Goal: Task Accomplishment & Management: Use online tool/utility

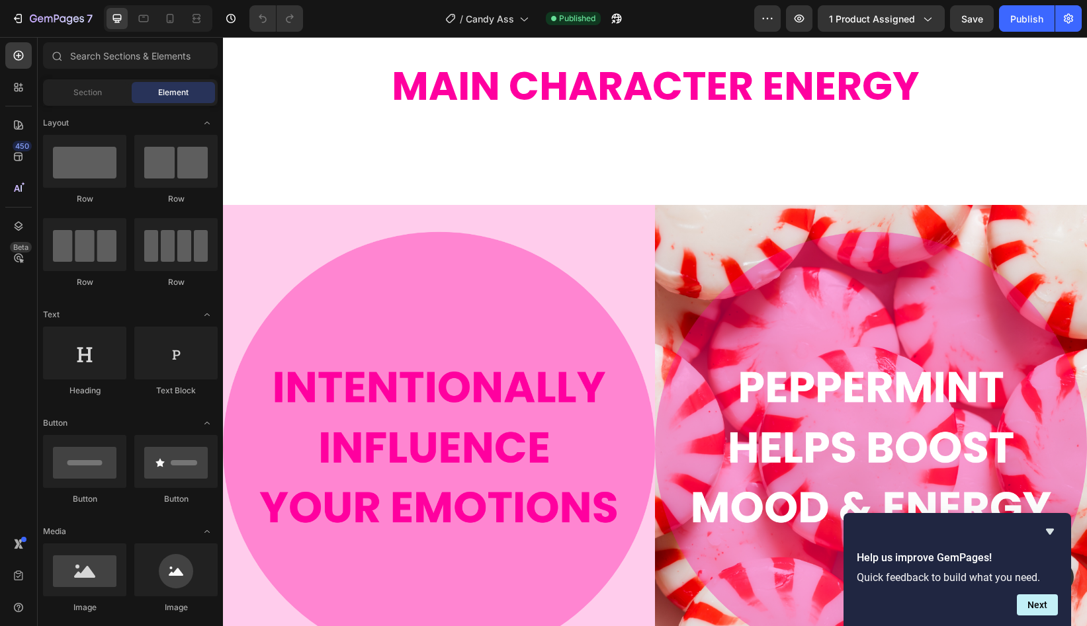
scroll to position [1032, 0]
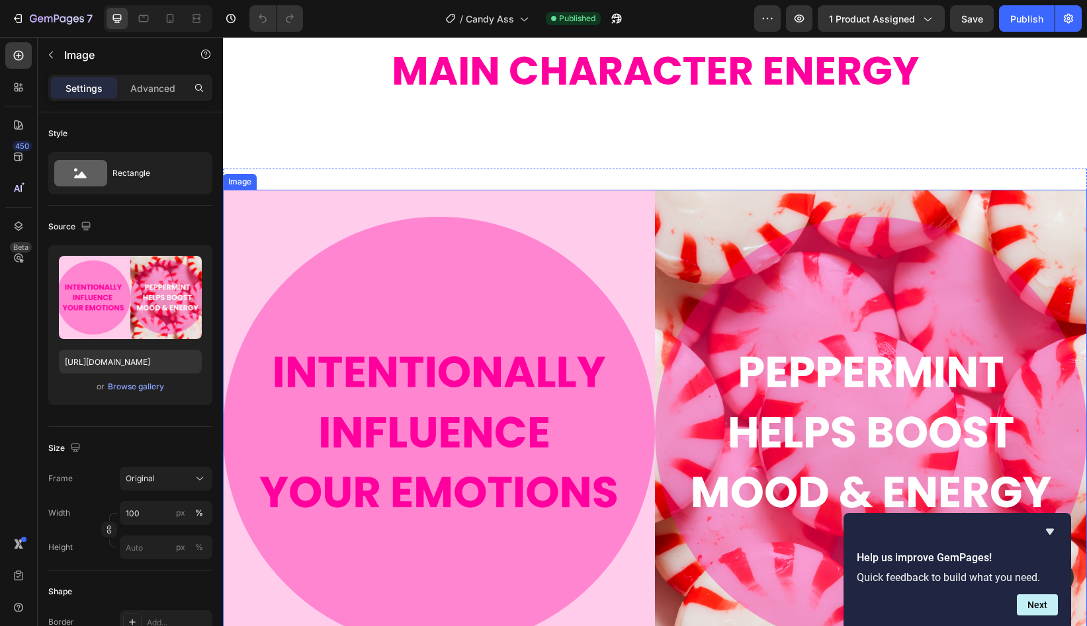
click at [650, 255] on img at bounding box center [655, 433] width 864 height 486
click at [140, 387] on div "Browse gallery" at bounding box center [136, 387] width 56 height 12
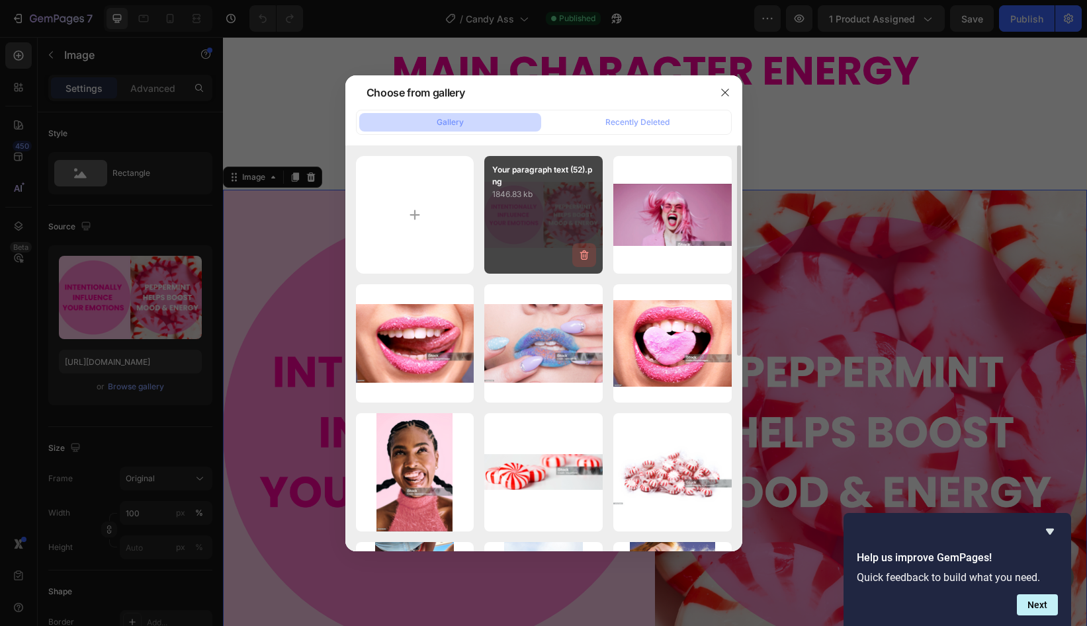
click at [585, 256] on icon "button" at bounding box center [585, 256] width 1 height 4
click at [585, 256] on div "Delete" at bounding box center [576, 258] width 24 height 12
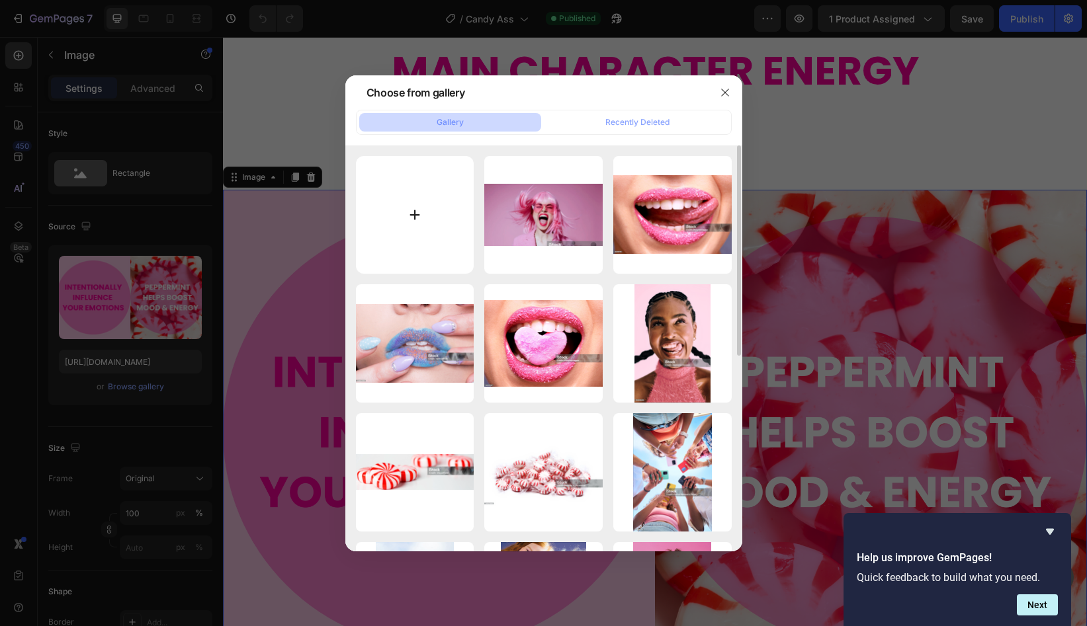
click at [399, 237] on input "file" at bounding box center [415, 215] width 118 height 118
type input "C:\fakepath\Peppermint Boosts.png"
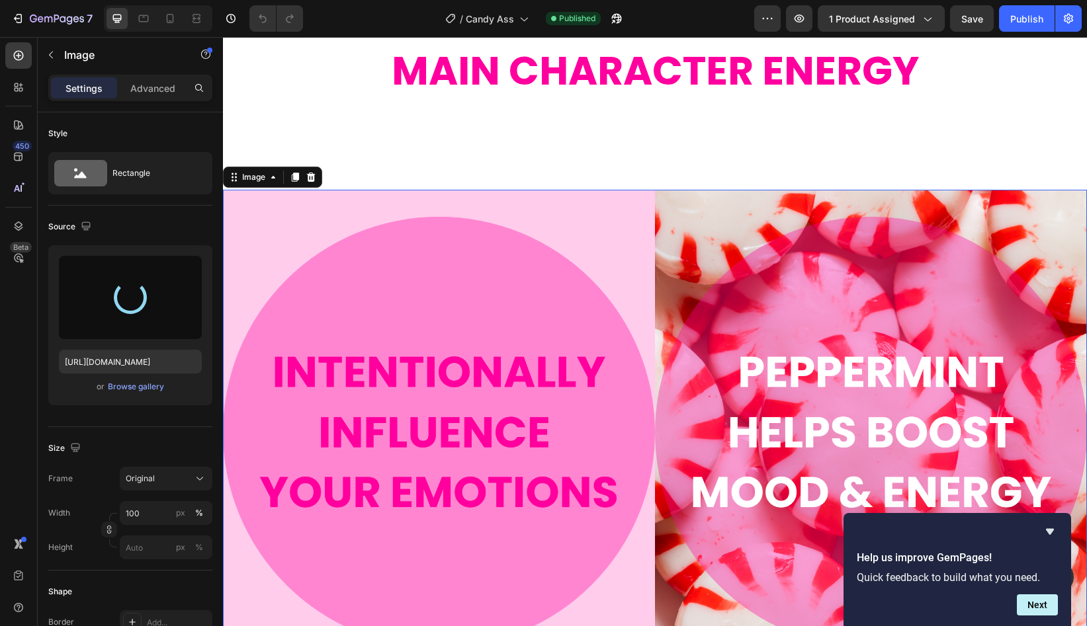
type input "https://cdn.shopify.com/s/files/1/0707/0800/2989/files/gempages_568061592927732…"
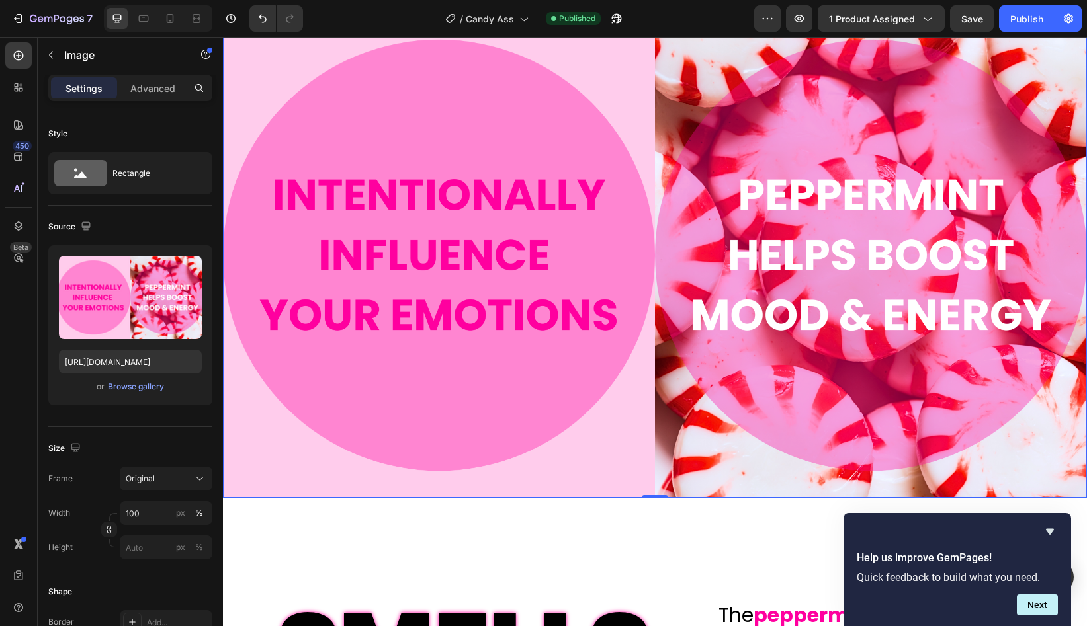
scroll to position [1210, 0]
click at [1022, 20] on div "Publish" at bounding box center [1026, 19] width 33 height 14
click at [1052, 530] on icon "Hide survey" at bounding box center [1050, 532] width 8 height 6
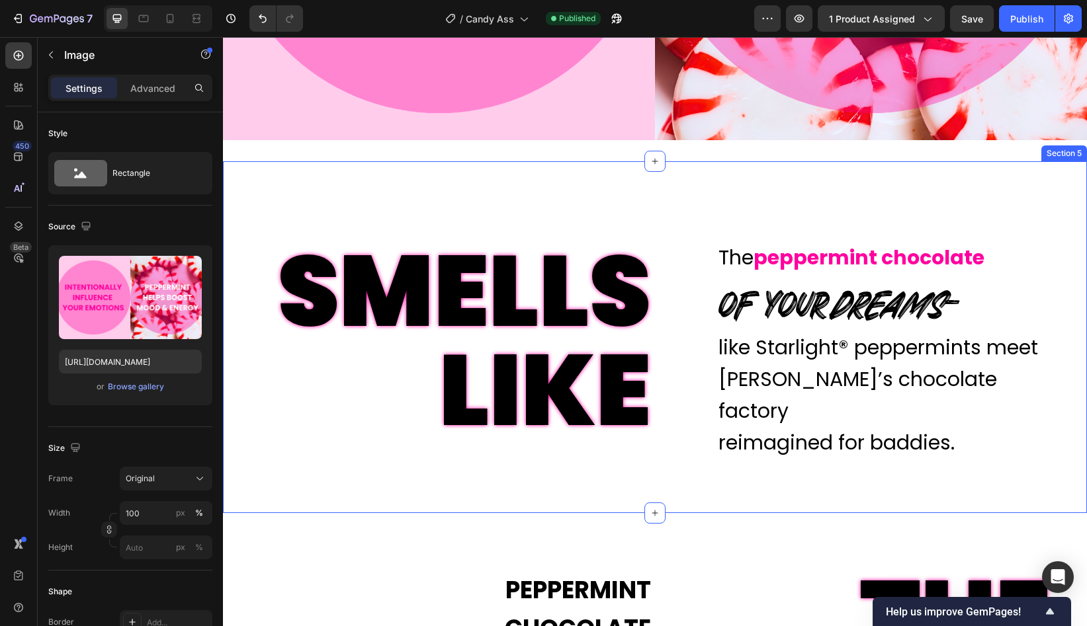
scroll to position [1567, 0]
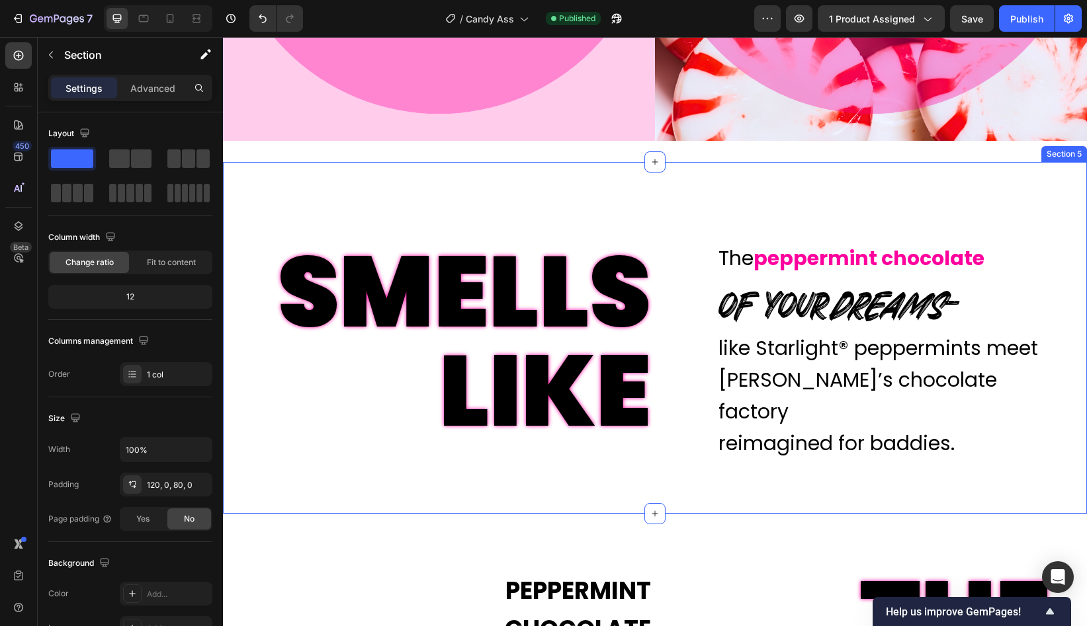
click at [672, 213] on div "SMELLS LIKE Text Block The peppermint chocolate Text Block of your dreams – Tex…" at bounding box center [655, 338] width 864 height 352
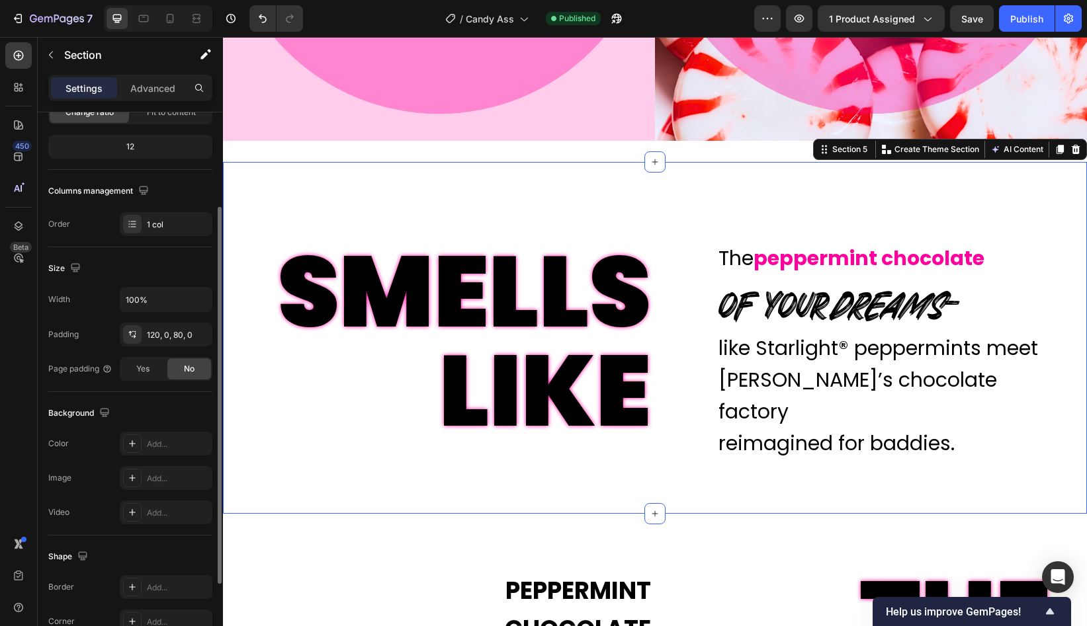
scroll to position [157, 0]
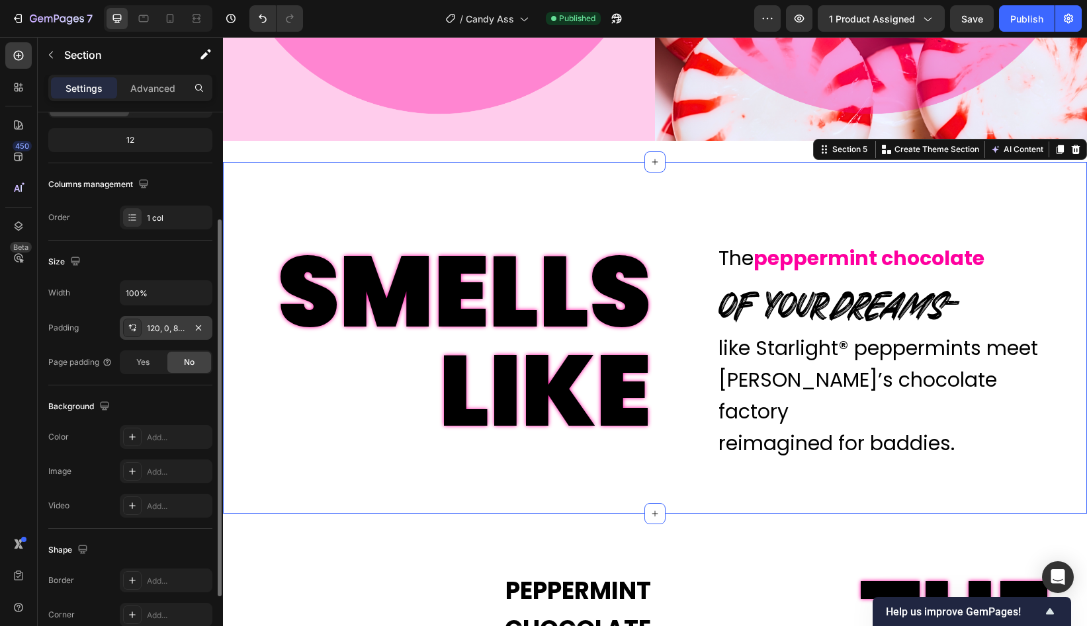
click at [176, 333] on div "120, 0, 80, 0" at bounding box center [166, 329] width 38 height 12
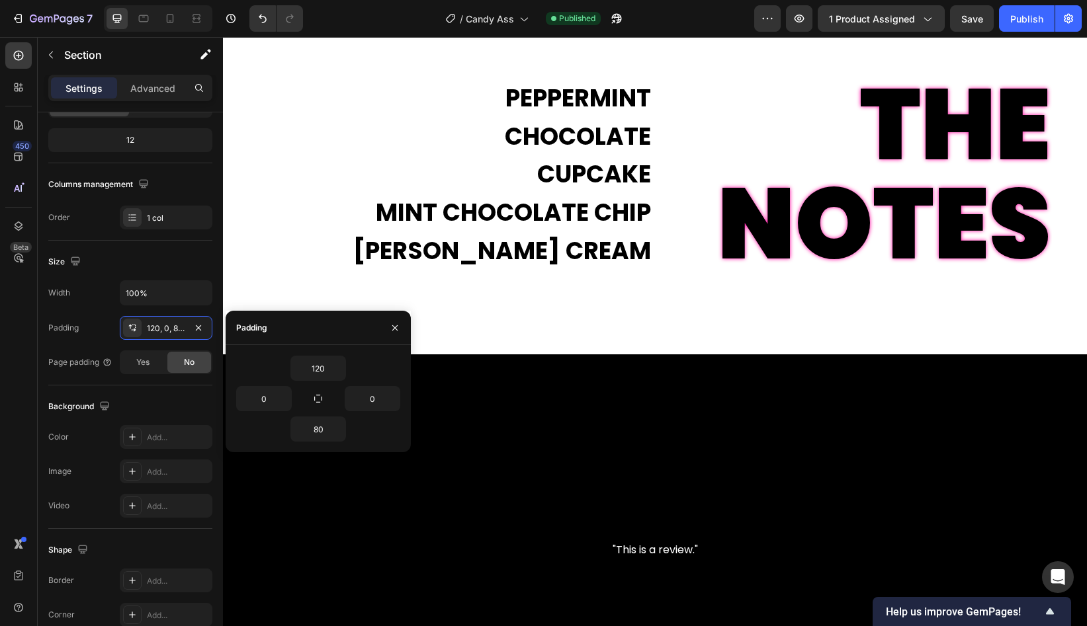
scroll to position [2116, 0]
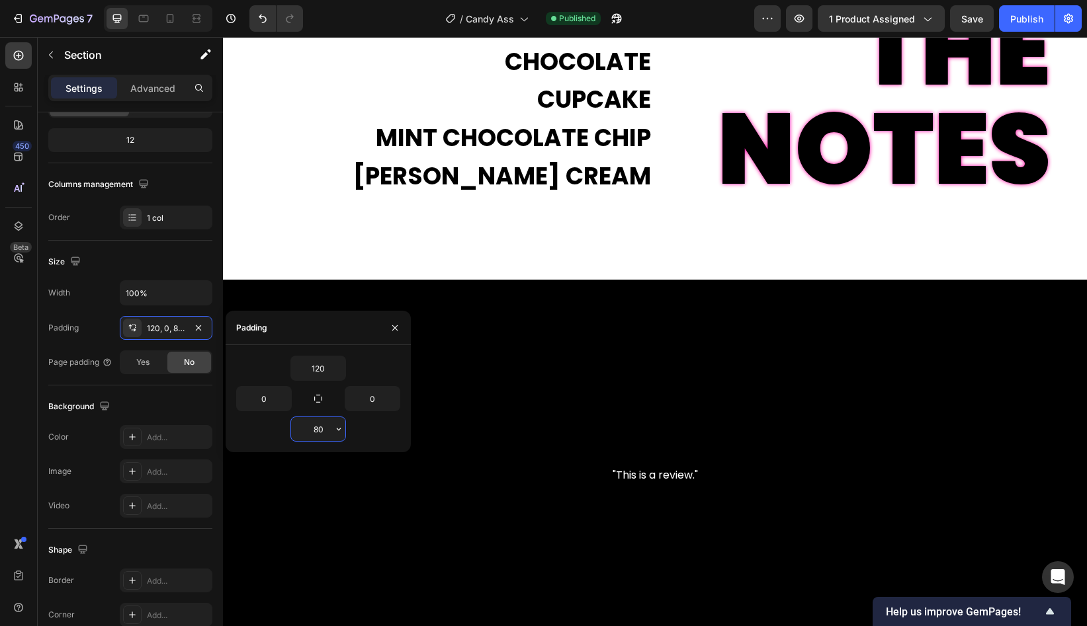
drag, startPoint x: 325, startPoint y: 431, endPoint x: 309, endPoint y: 431, distance: 16.5
click at [309, 431] on input "80" at bounding box center [318, 429] width 54 height 24
drag, startPoint x: 325, startPoint y: 431, endPoint x: 316, endPoint y: 432, distance: 9.3
click at [316, 432] on input "80" at bounding box center [318, 429] width 54 height 24
type input "8"
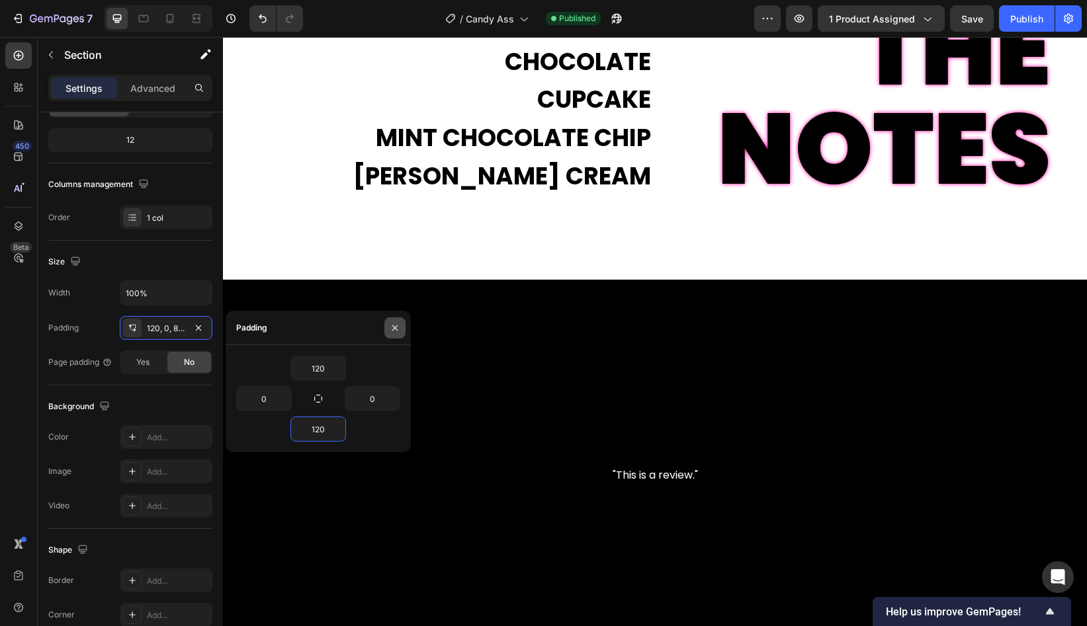
click at [396, 327] on icon "button" at bounding box center [395, 328] width 11 height 11
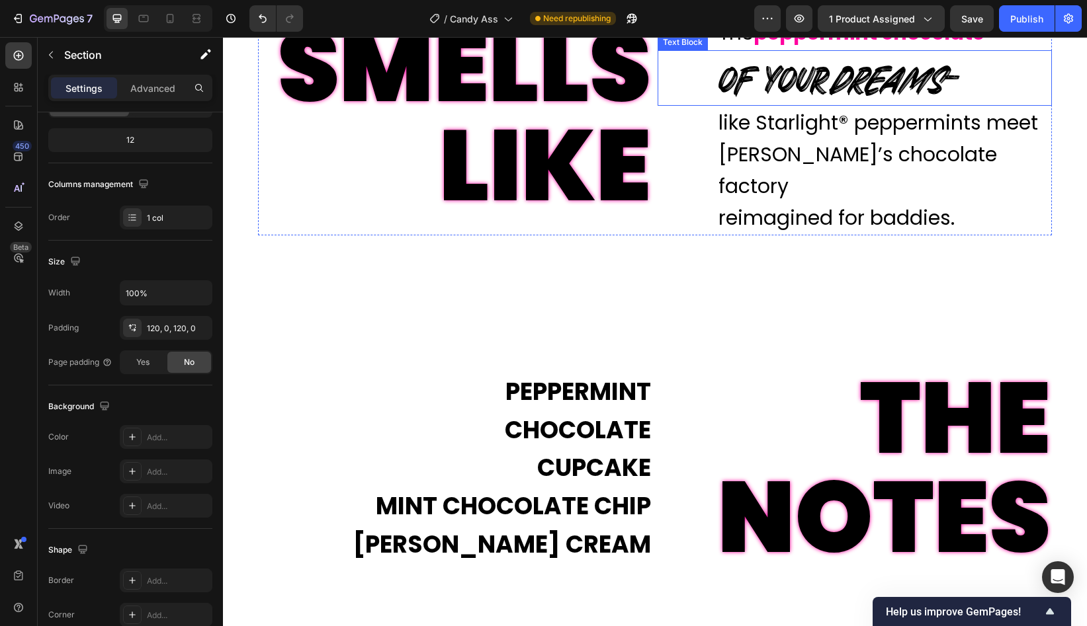
scroll to position [1827, 0]
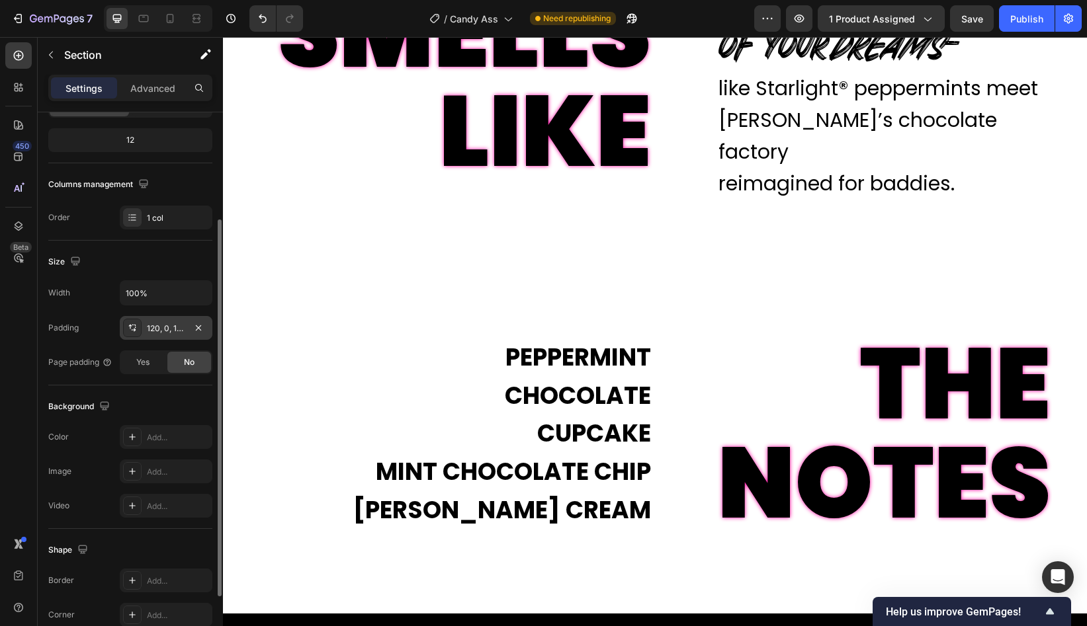
click at [175, 331] on div "120, 0, 120, 0" at bounding box center [166, 329] width 38 height 12
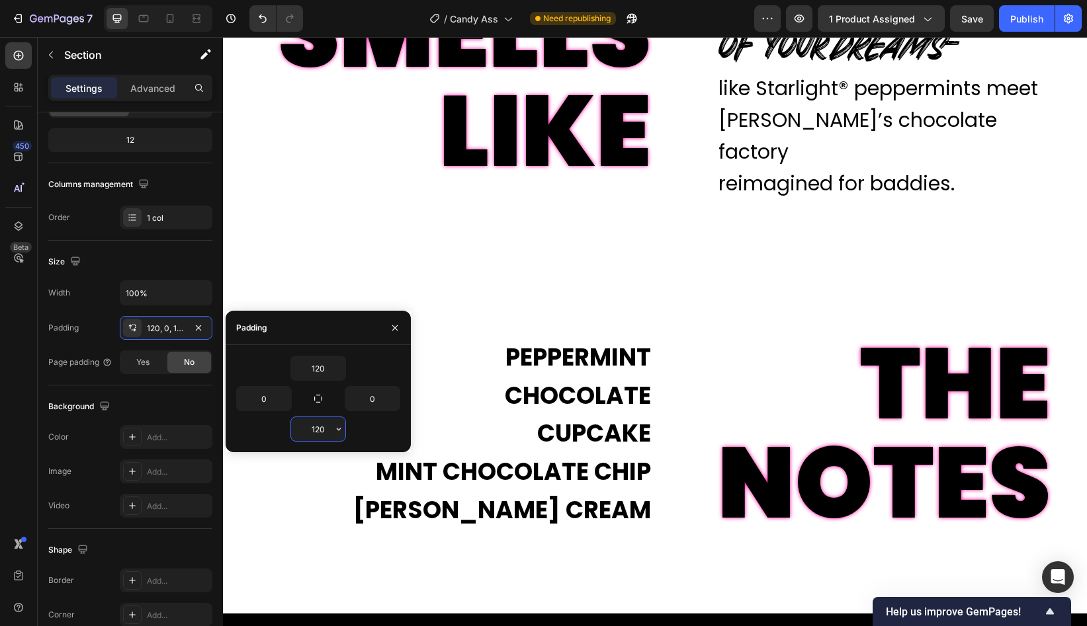
drag, startPoint x: 322, startPoint y: 425, endPoint x: 303, endPoint y: 425, distance: 19.2
click at [303, 425] on input "120" at bounding box center [318, 429] width 54 height 24
drag, startPoint x: 311, startPoint y: 432, endPoint x: 343, endPoint y: 432, distance: 31.7
click at [343, 432] on div "120" at bounding box center [318, 429] width 54 height 24
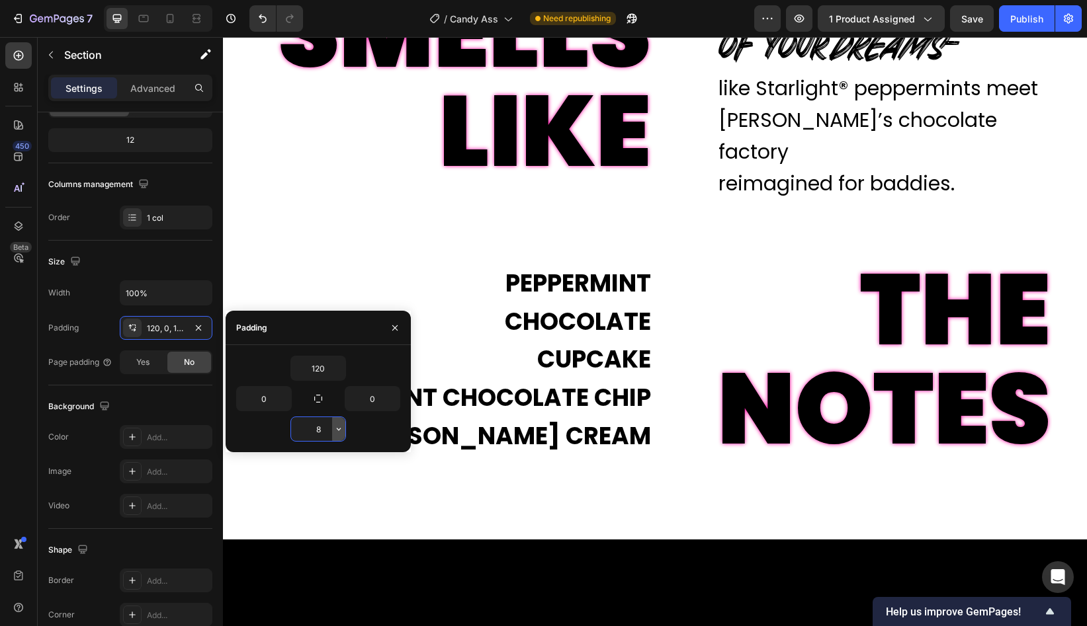
type input "80"
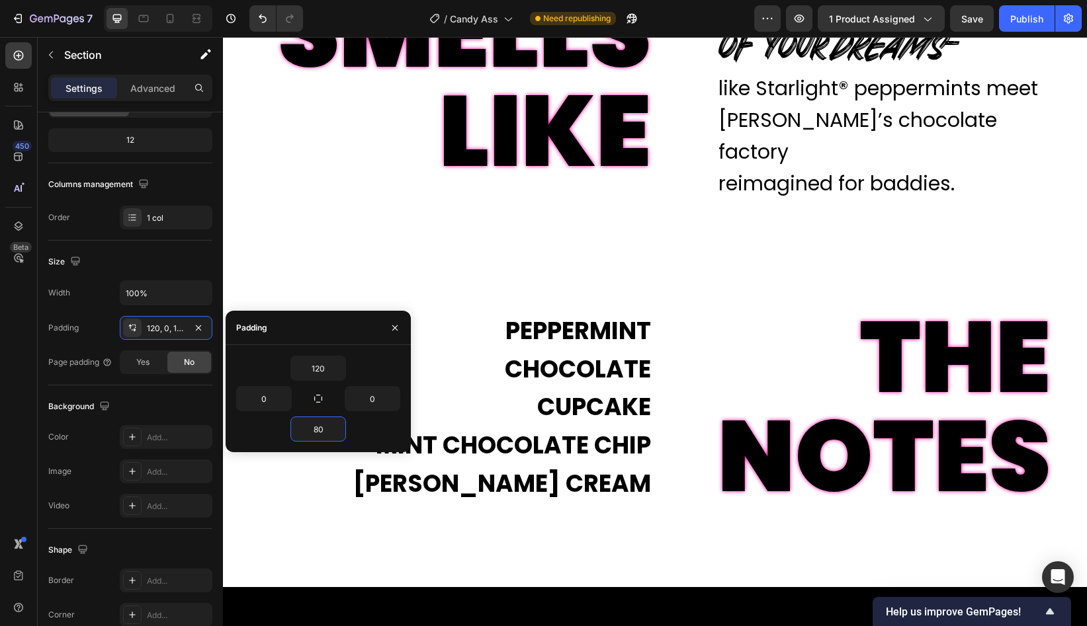
click at [800, 195] on div "SMELLS LIKE Text Block The peppermint chocolate Text Block of your dreams – Tex…" at bounding box center [655, 78] width 864 height 352
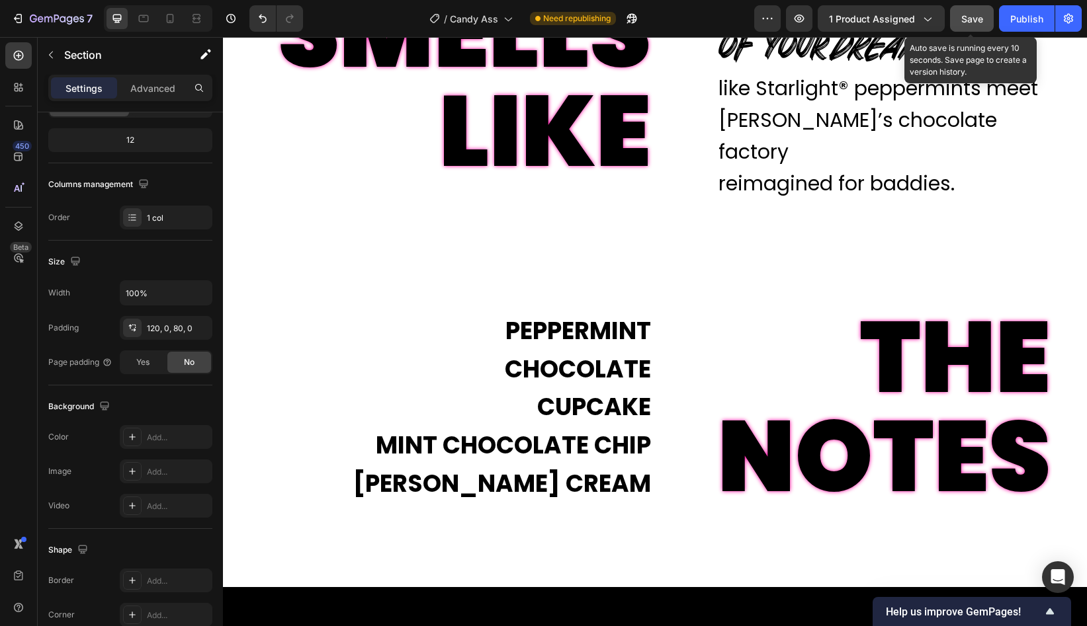
click at [978, 15] on span "Save" at bounding box center [972, 18] width 22 height 11
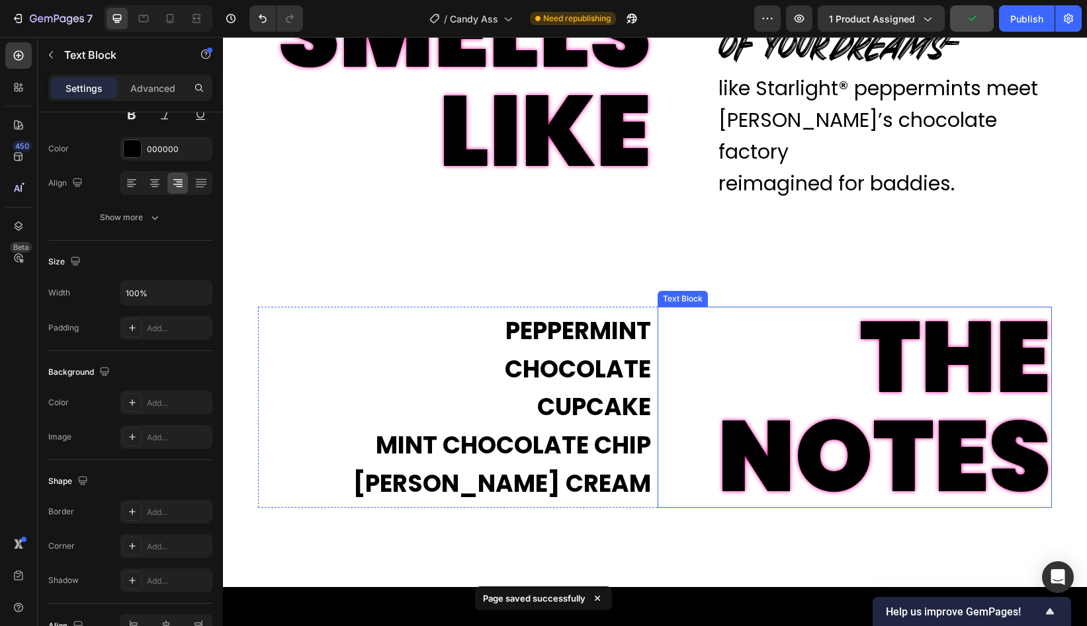
click at [680, 412] on p "THE NOTES" at bounding box center [855, 407] width 392 height 198
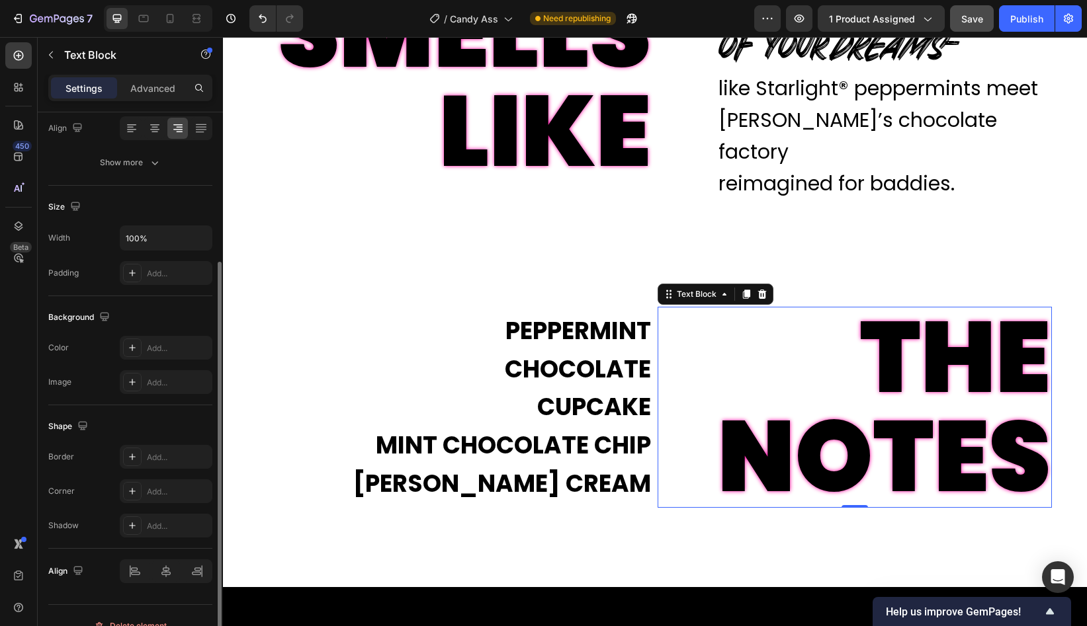
scroll to position [211, 0]
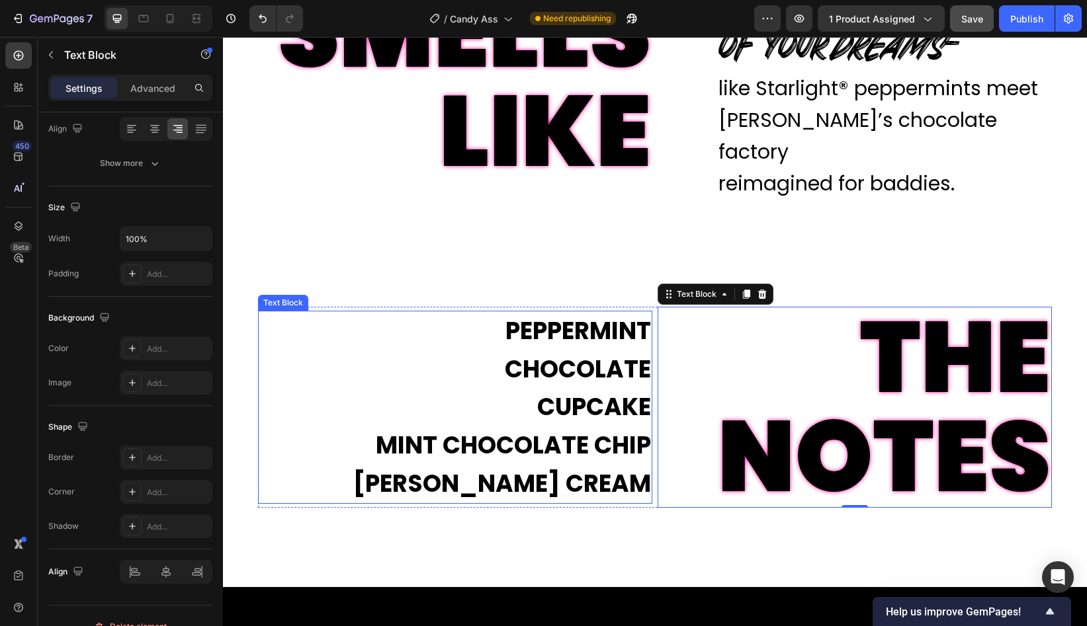
click at [531, 388] on p "CUPCAKE" at bounding box center [455, 407] width 392 height 38
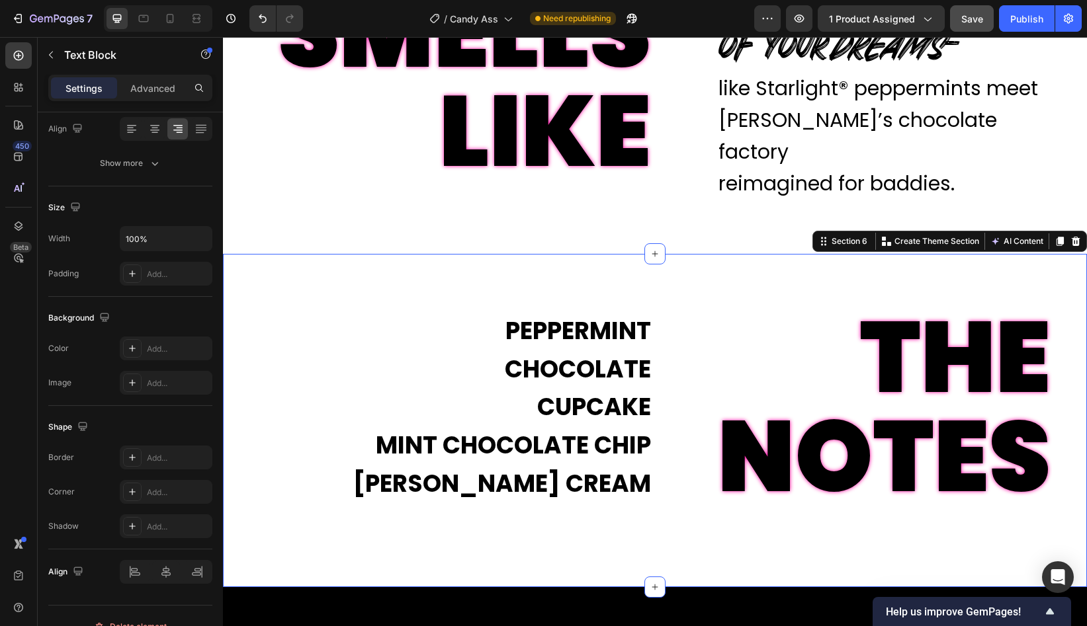
click at [661, 285] on div "PEPPERMINT CHOCOLATE CUPCAKE MINT CHOCOLATE CHIP VANILLA ICE CREAM Text Block T…" at bounding box center [655, 420] width 864 height 333
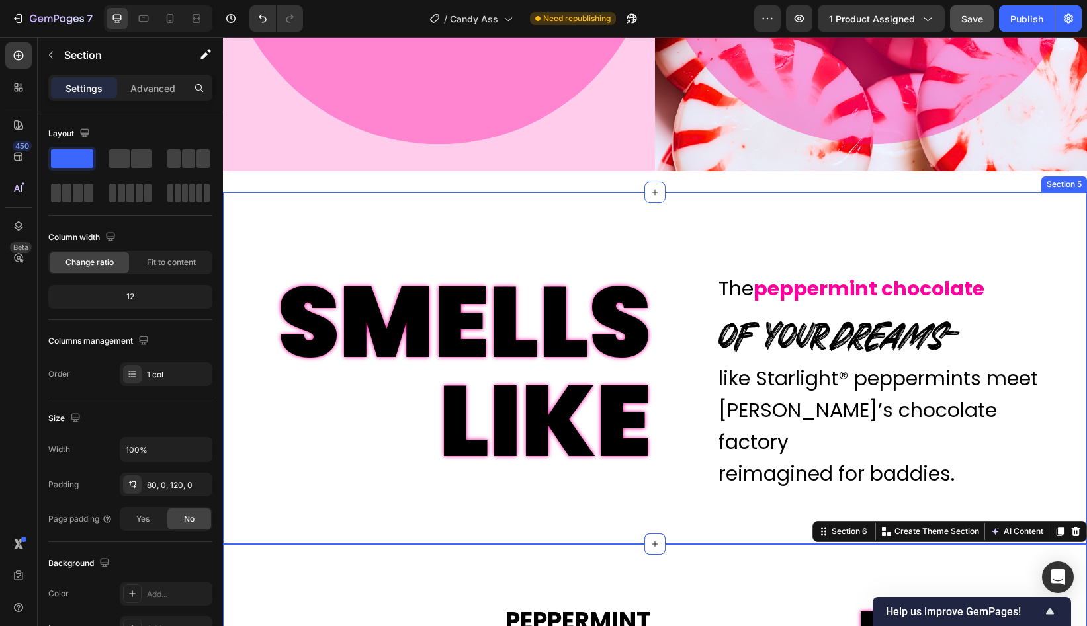
scroll to position [1370, 0]
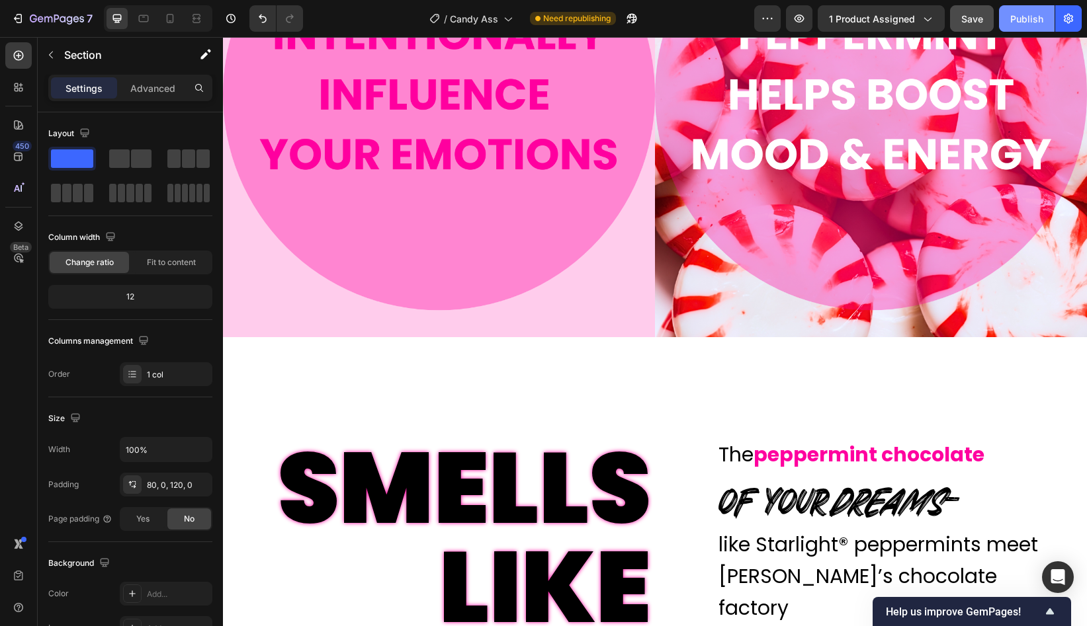
click at [1030, 16] on div "Publish" at bounding box center [1026, 19] width 33 height 14
click at [147, 21] on icon at bounding box center [144, 18] width 10 height 7
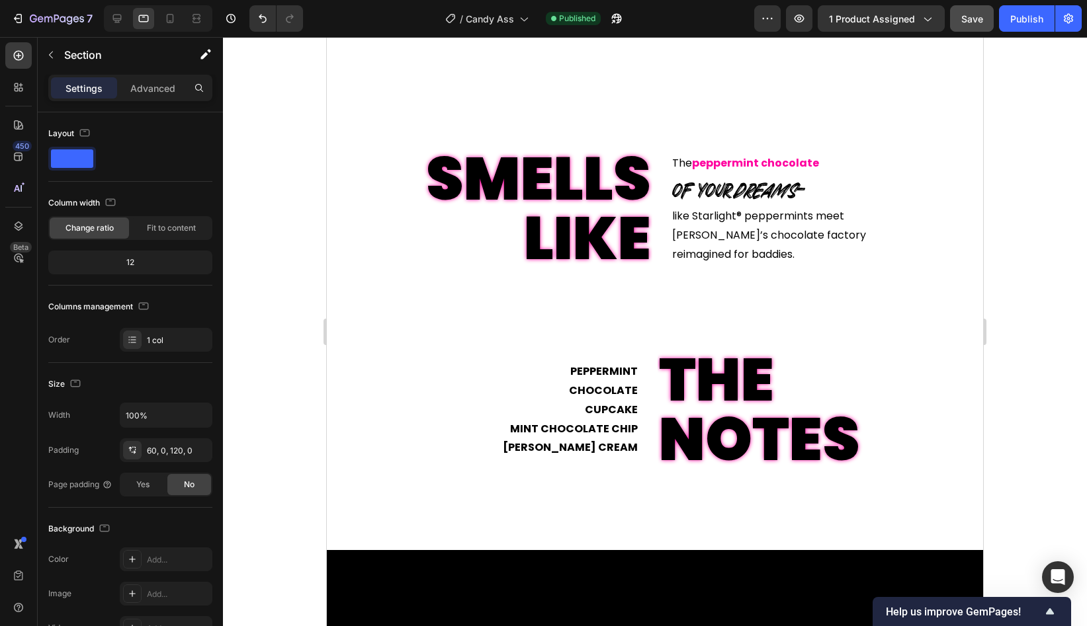
scroll to position [1505, 0]
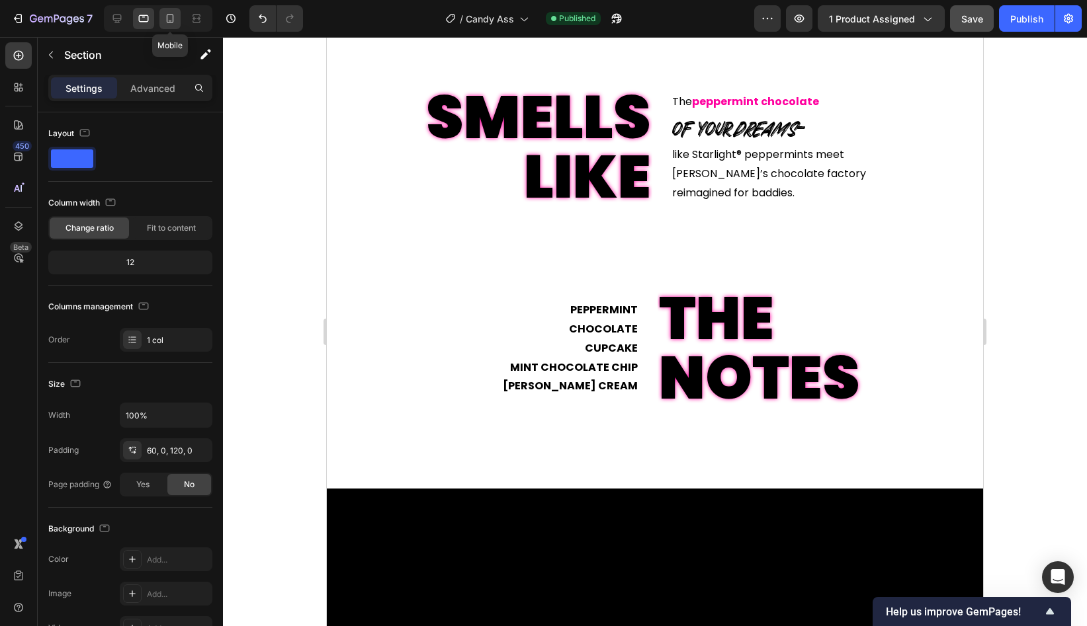
click at [167, 15] on icon at bounding box center [170, 18] width 7 height 9
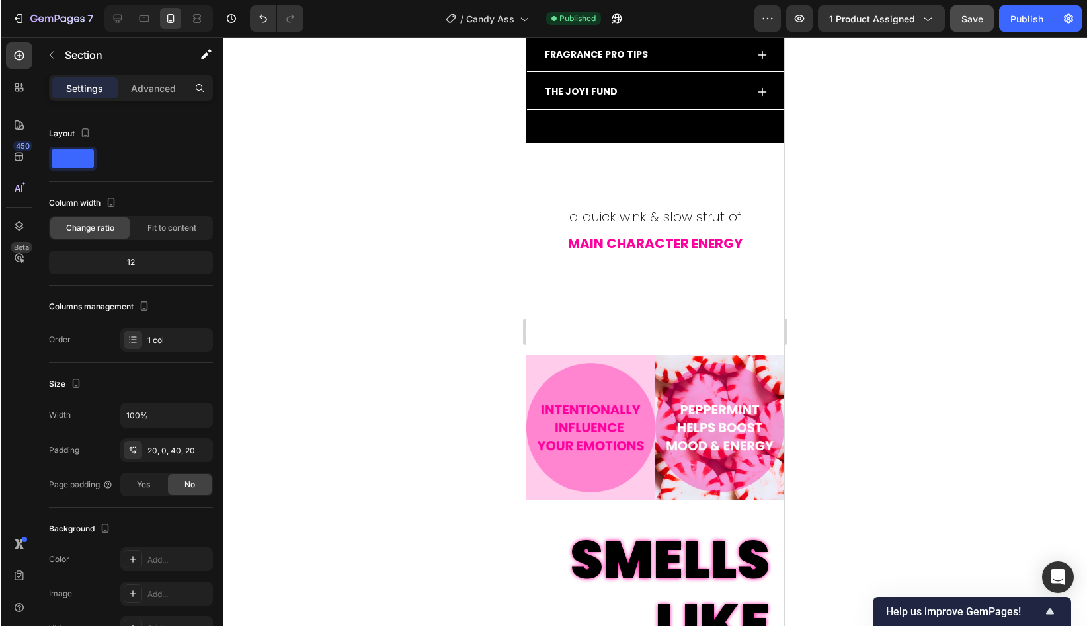
scroll to position [788, 0]
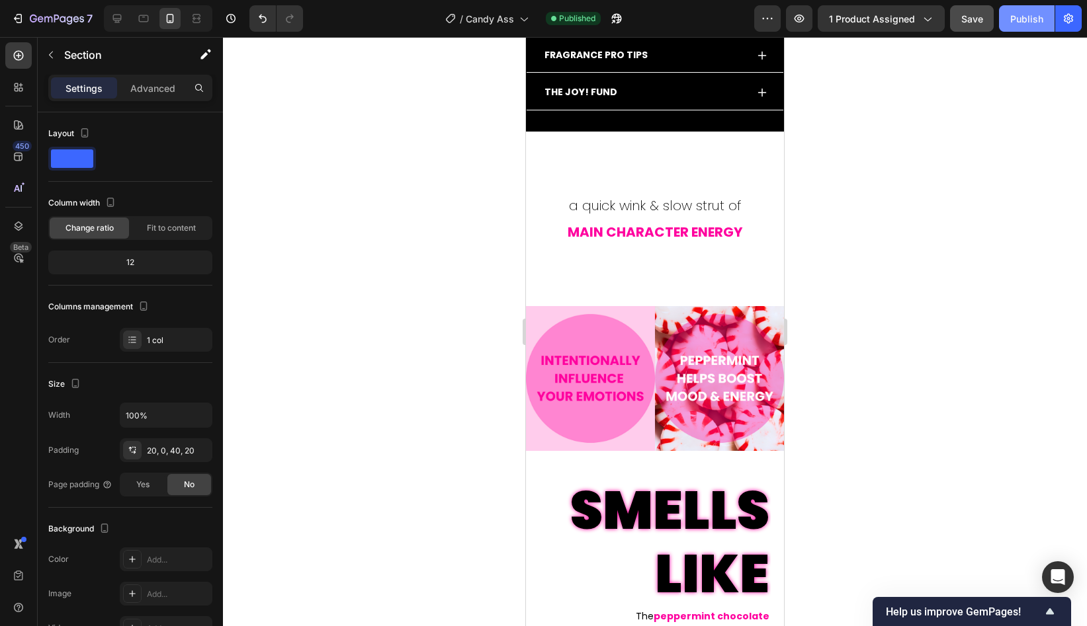
click at [1017, 9] on button "Publish" at bounding box center [1027, 18] width 56 height 26
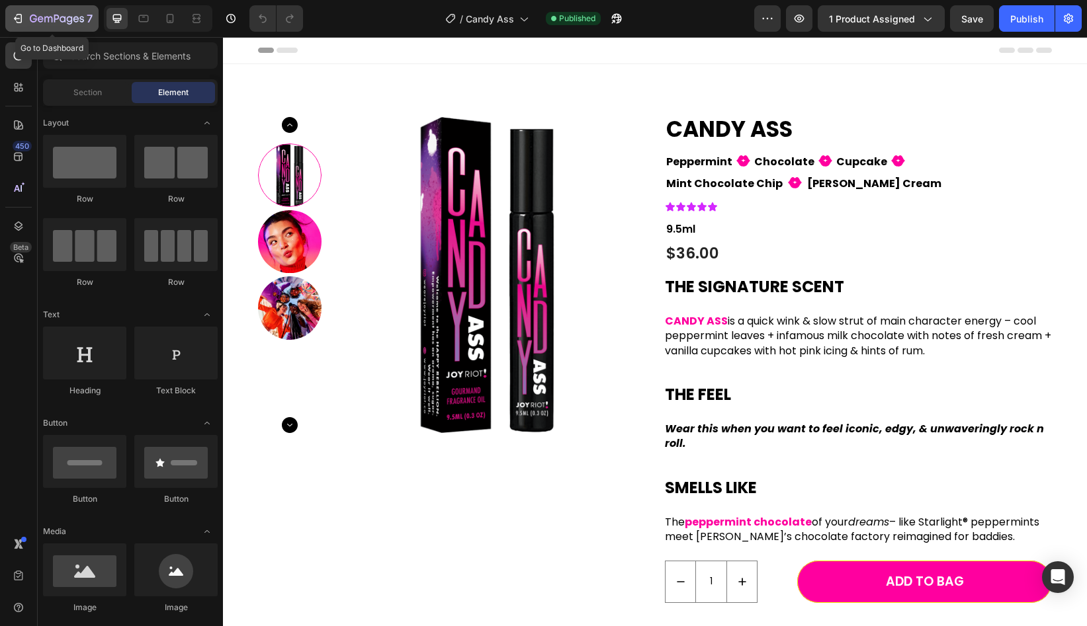
click at [56, 17] on icon "button" at bounding box center [57, 19] width 54 height 11
click at [60, 14] on icon "button" at bounding box center [57, 19] width 54 height 11
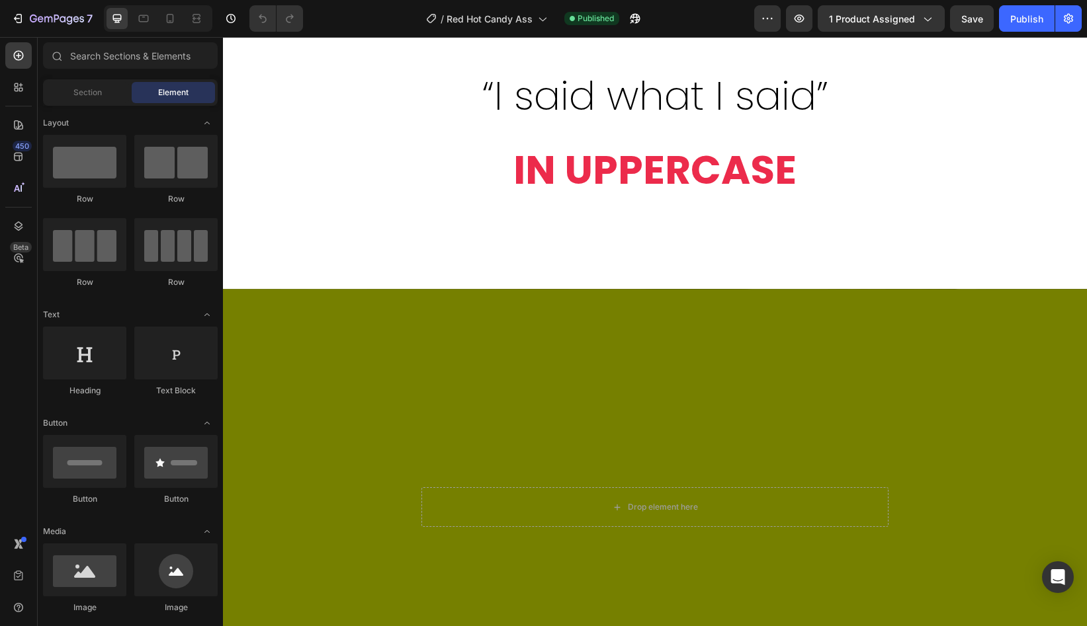
scroll to position [915, 0]
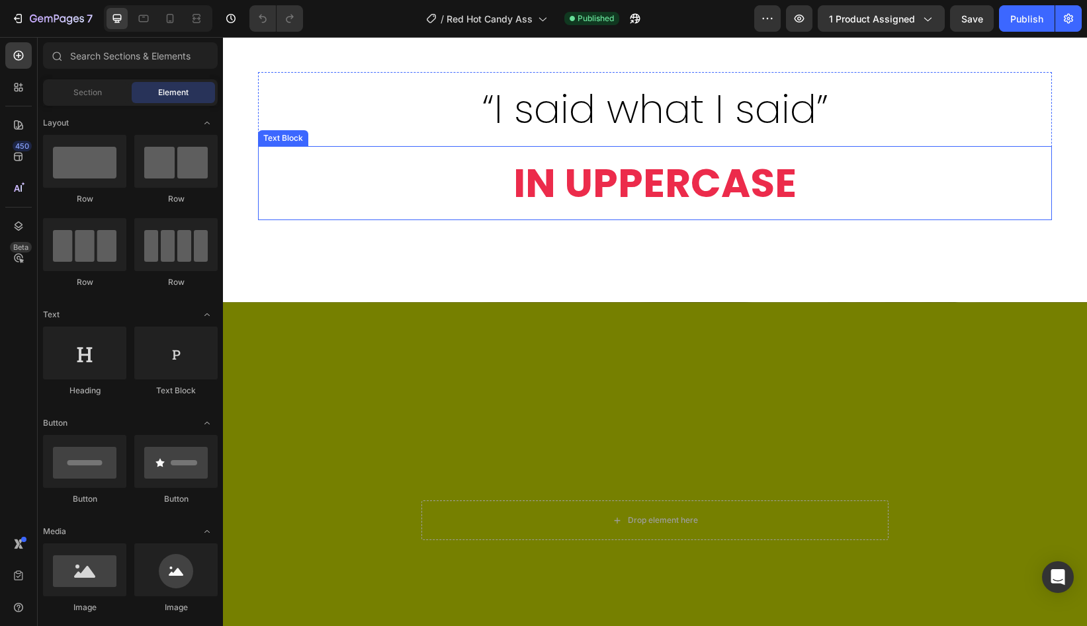
click at [653, 190] on p "IN UPPERCASE" at bounding box center [654, 182] width 791 height 71
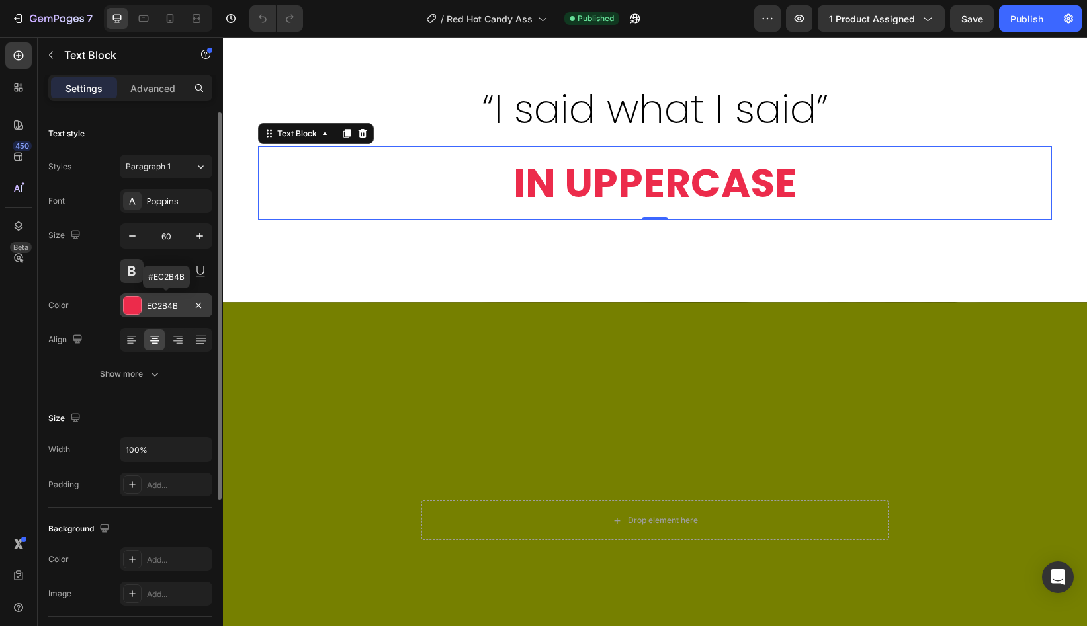
click at [165, 307] on div "EC2B4B" at bounding box center [166, 306] width 38 height 12
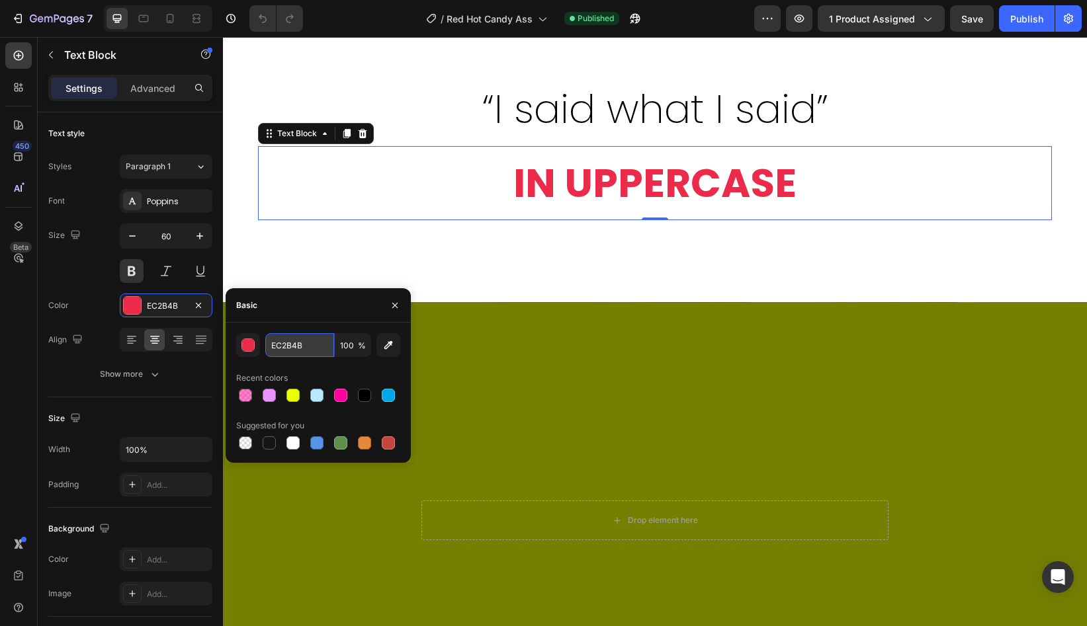
click at [291, 347] on input "EC2B4B" at bounding box center [299, 345] width 69 height 24
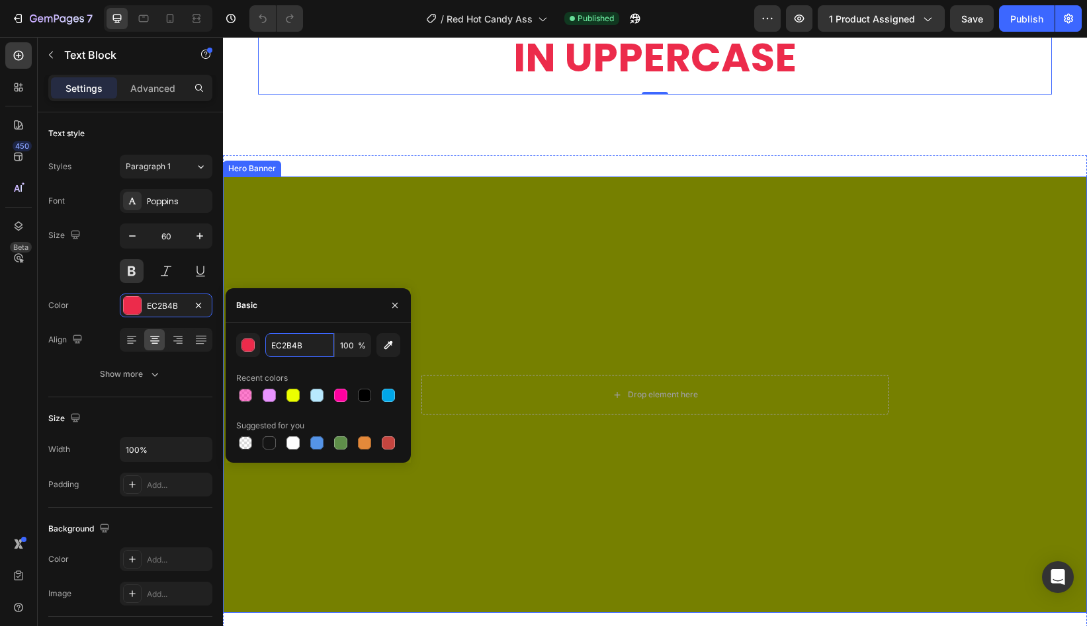
scroll to position [1044, 0]
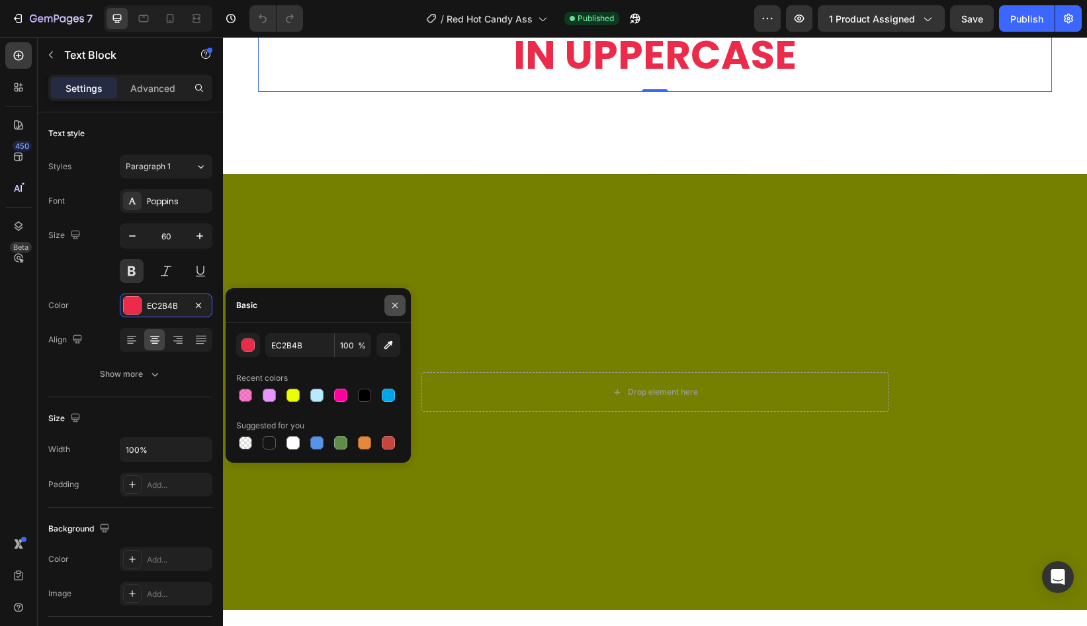
click at [396, 304] on icon "button" at bounding box center [395, 305] width 11 height 11
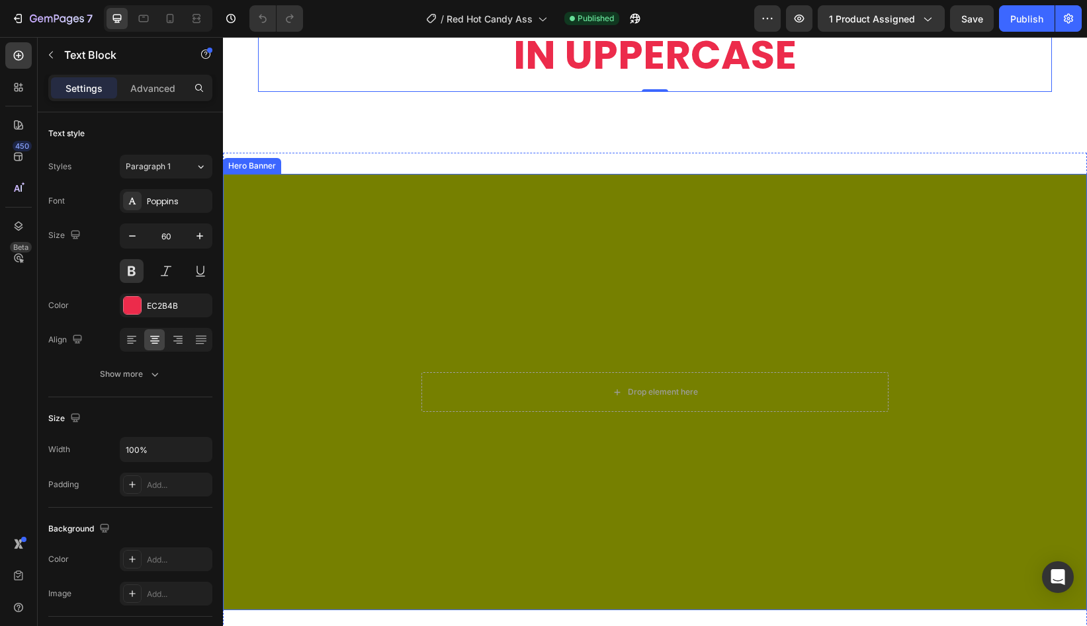
click at [643, 291] on div "Drop element here" at bounding box center [655, 392] width 864 height 437
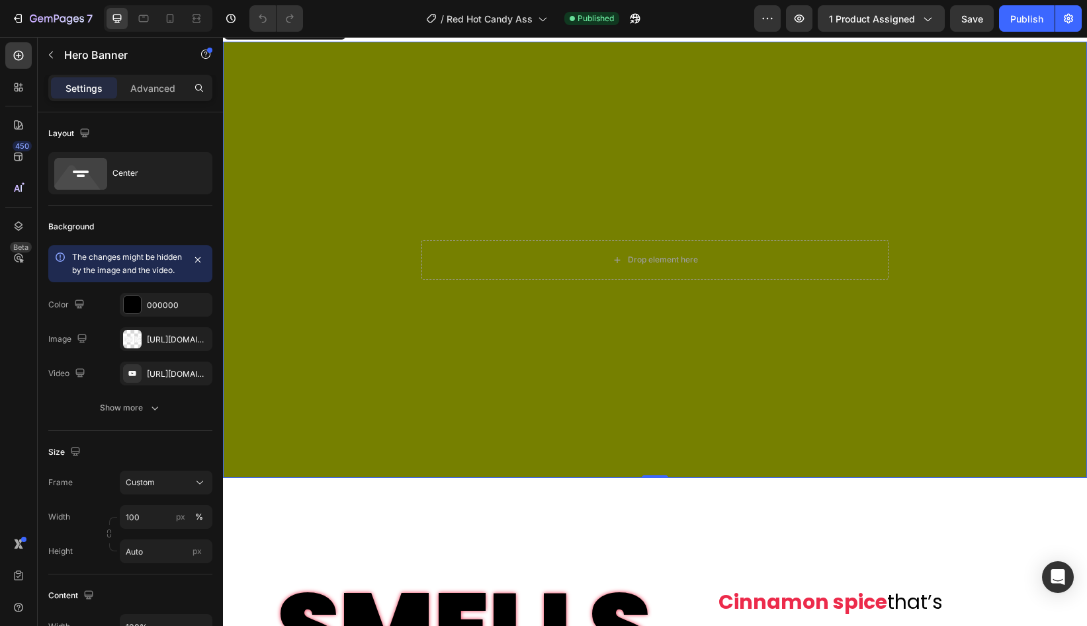
scroll to position [1173, 0]
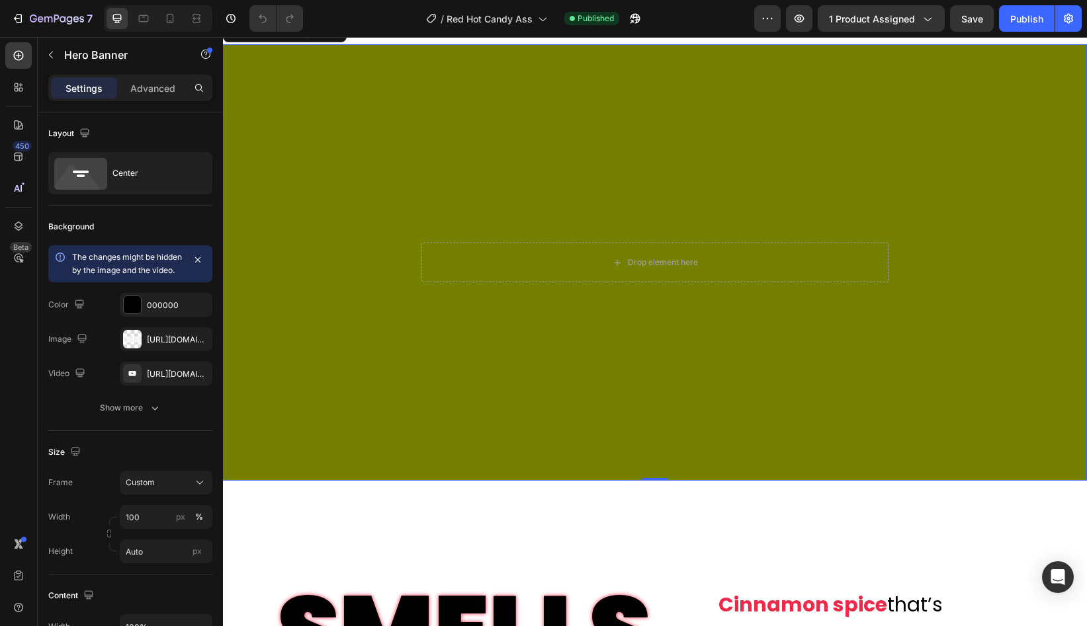
click at [696, 320] on div "Drop element here" at bounding box center [655, 262] width 864 height 437
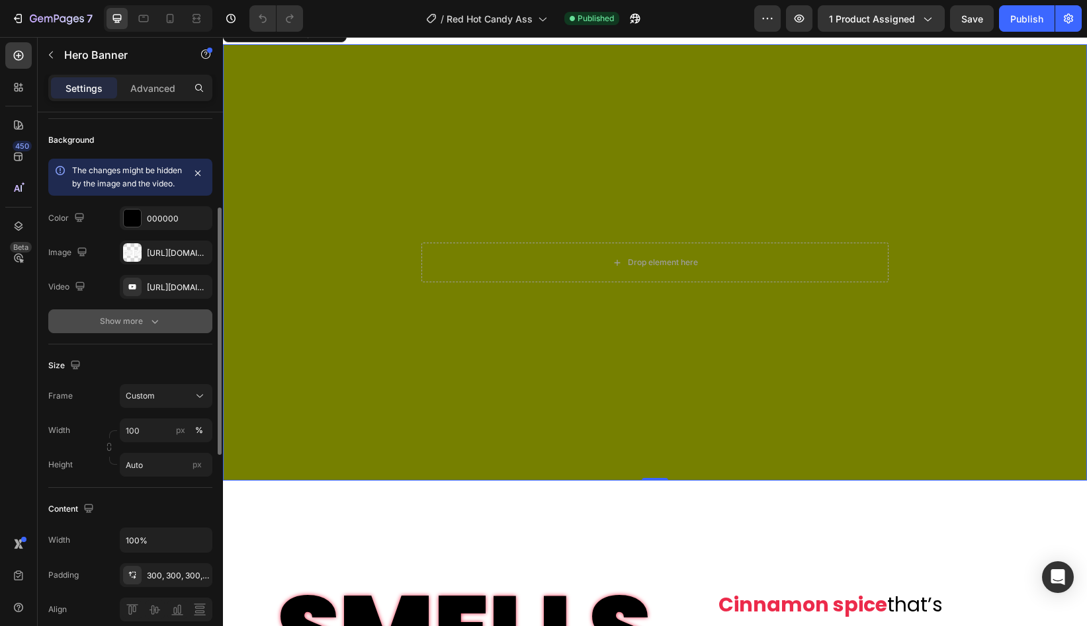
scroll to position [82, 0]
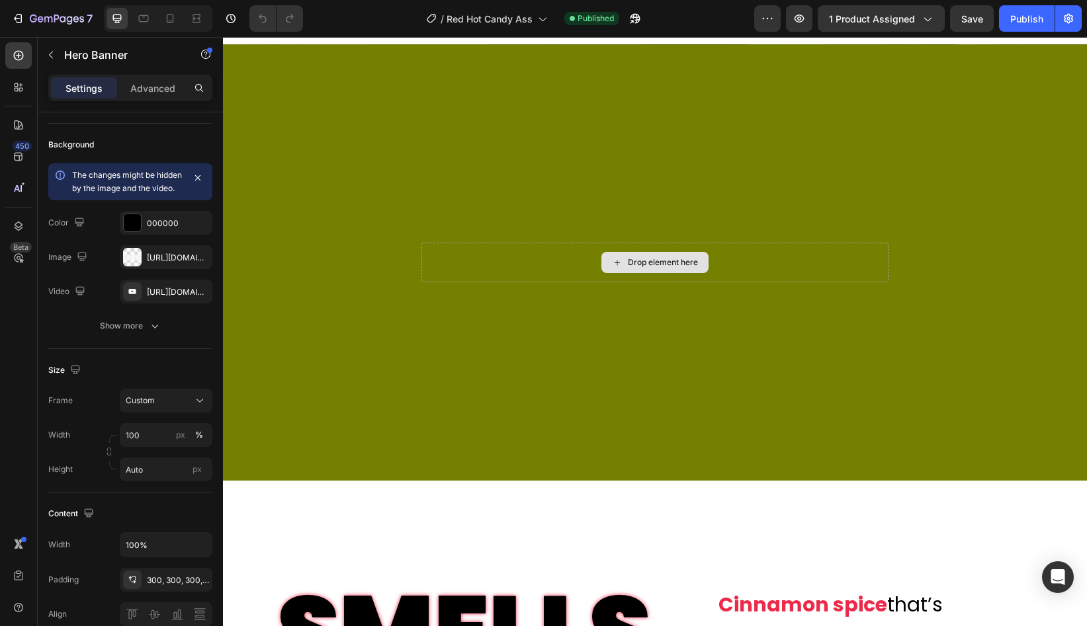
click at [687, 262] on div "Drop element here" at bounding box center [663, 262] width 70 height 11
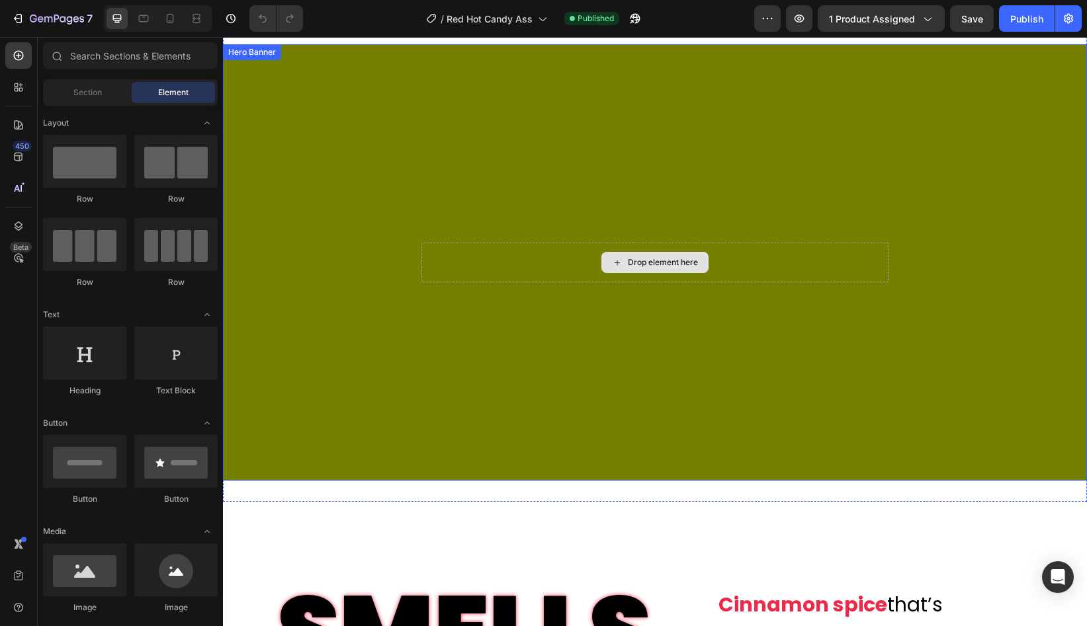
click at [660, 261] on div "Drop element here" at bounding box center [663, 262] width 70 height 11
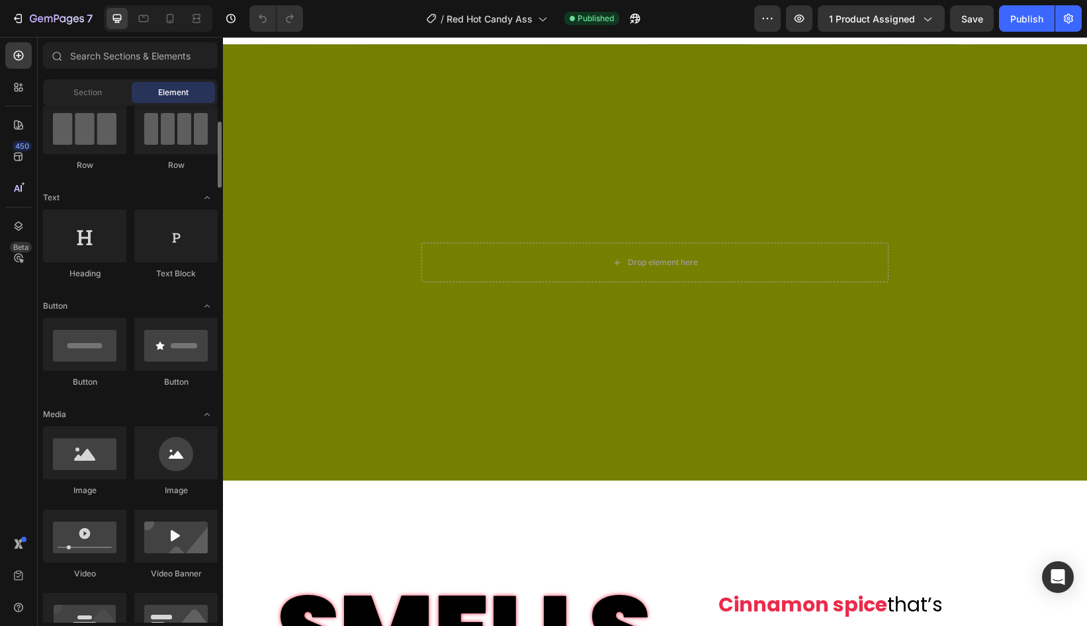
scroll to position [194, 0]
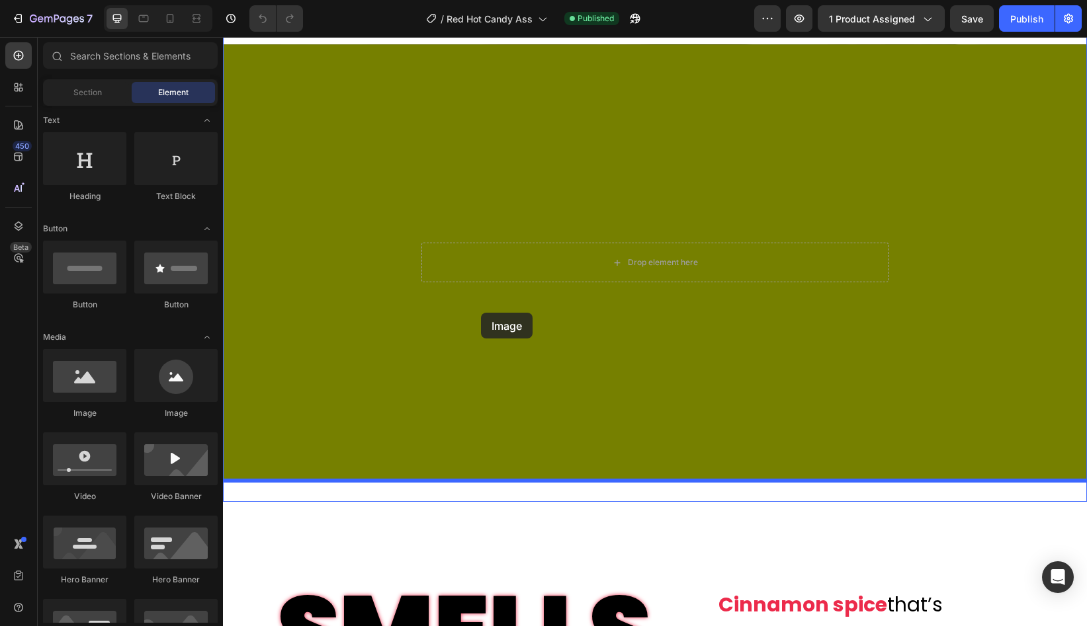
drag, startPoint x: 315, startPoint y: 435, endPoint x: 481, endPoint y: 313, distance: 206.2
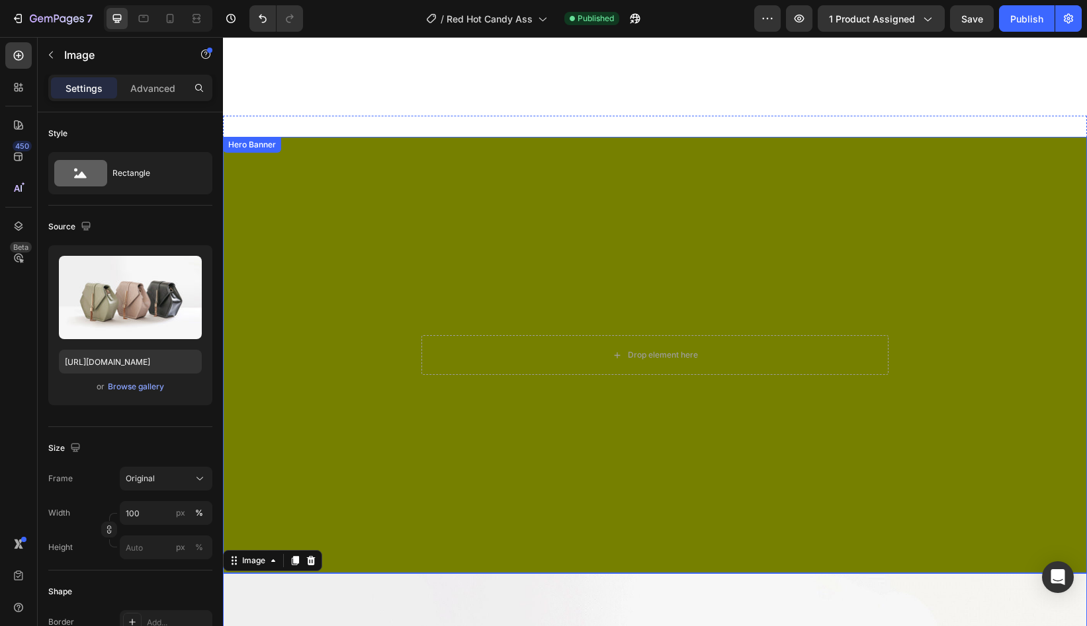
scroll to position [1075, 0]
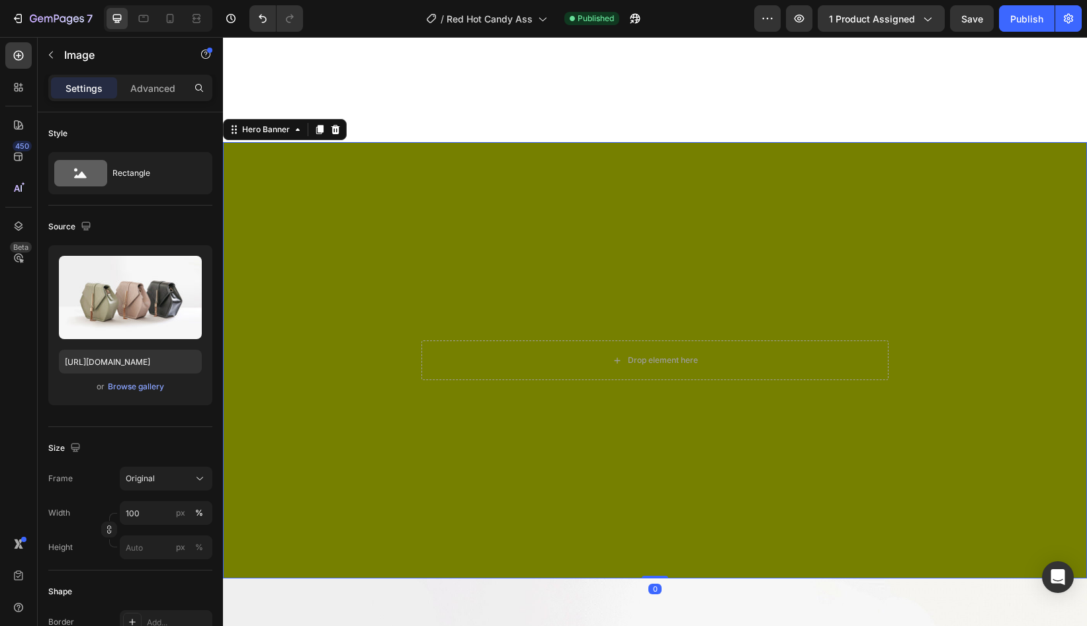
click at [599, 261] on div "Drop element here" at bounding box center [655, 360] width 864 height 437
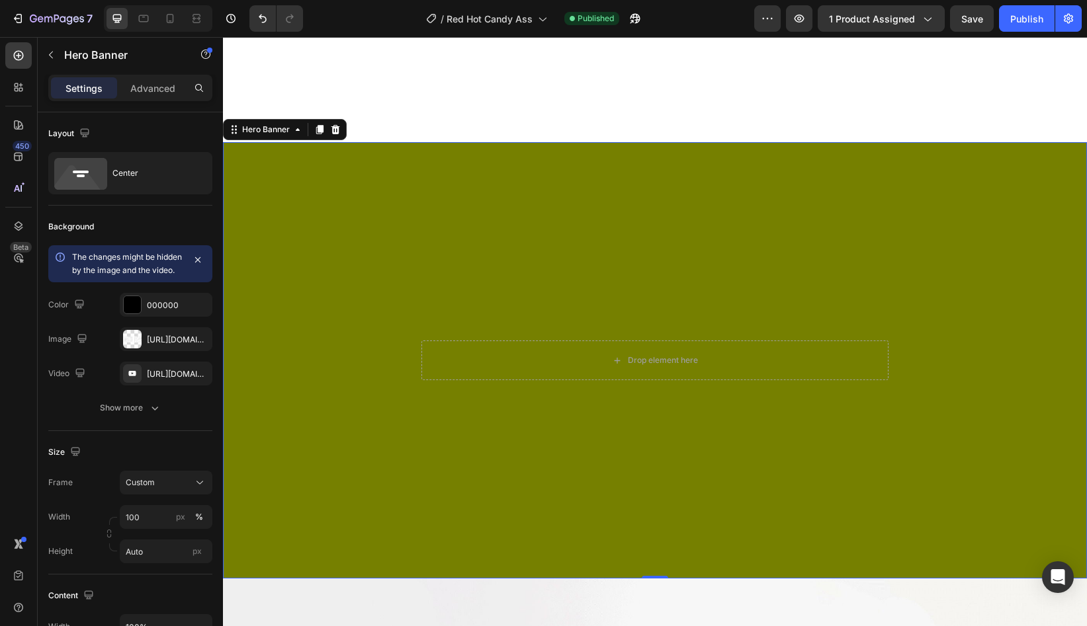
scroll to position [1078, 0]
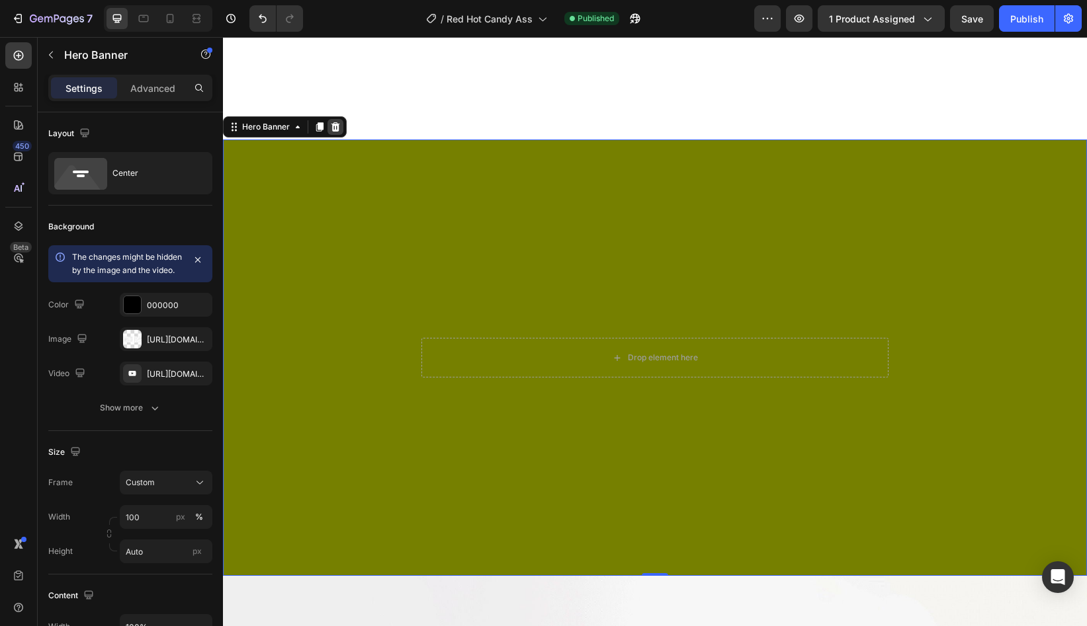
click at [336, 128] on icon at bounding box center [335, 127] width 11 height 11
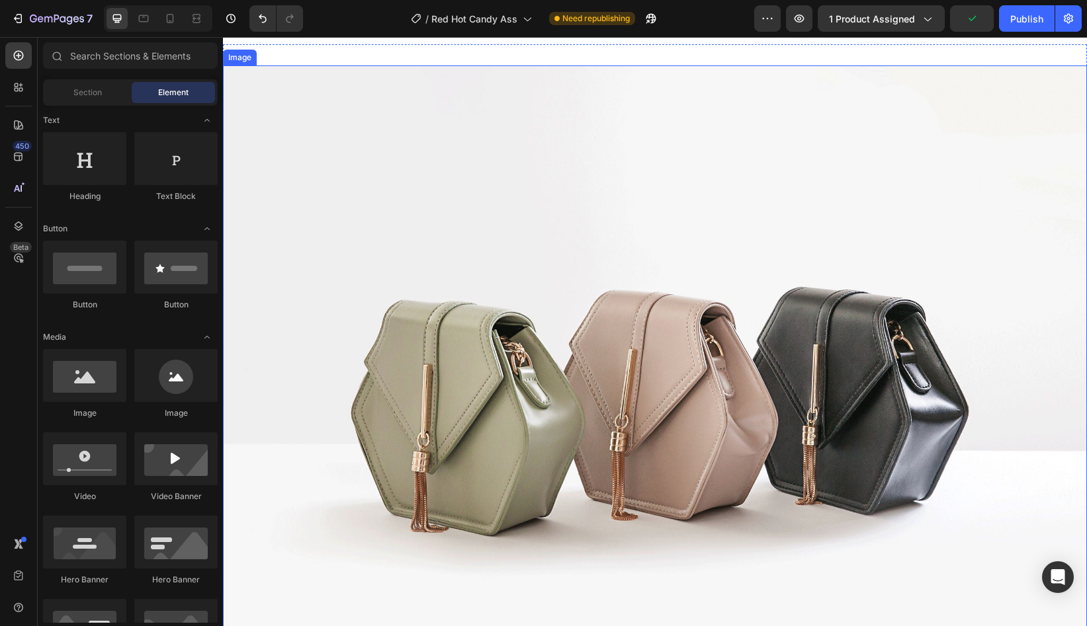
scroll to position [1173, 0]
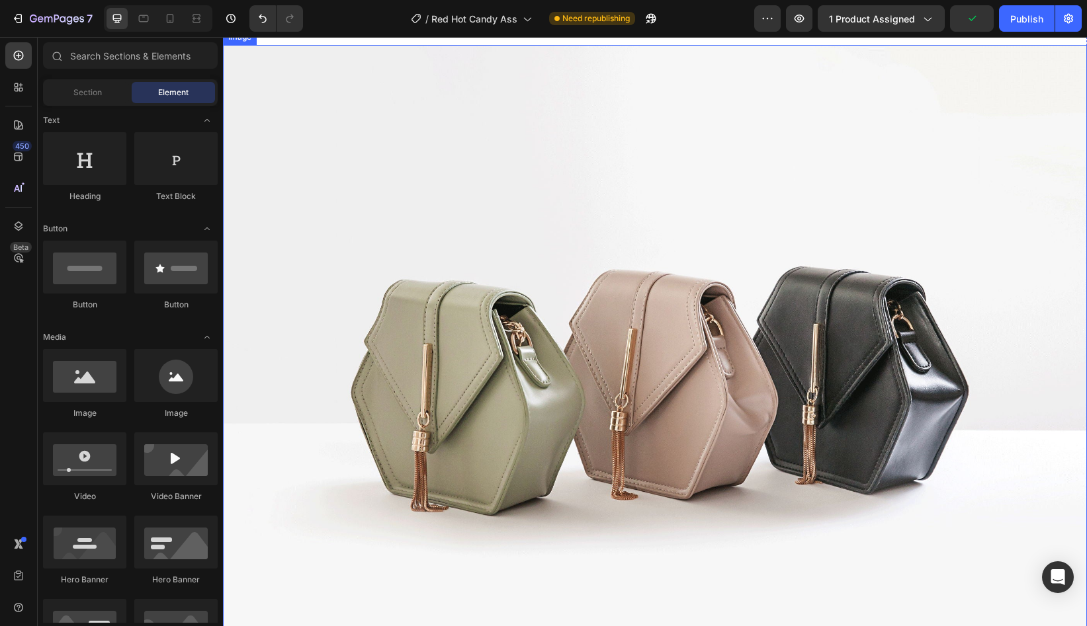
click at [418, 283] on img at bounding box center [655, 369] width 864 height 648
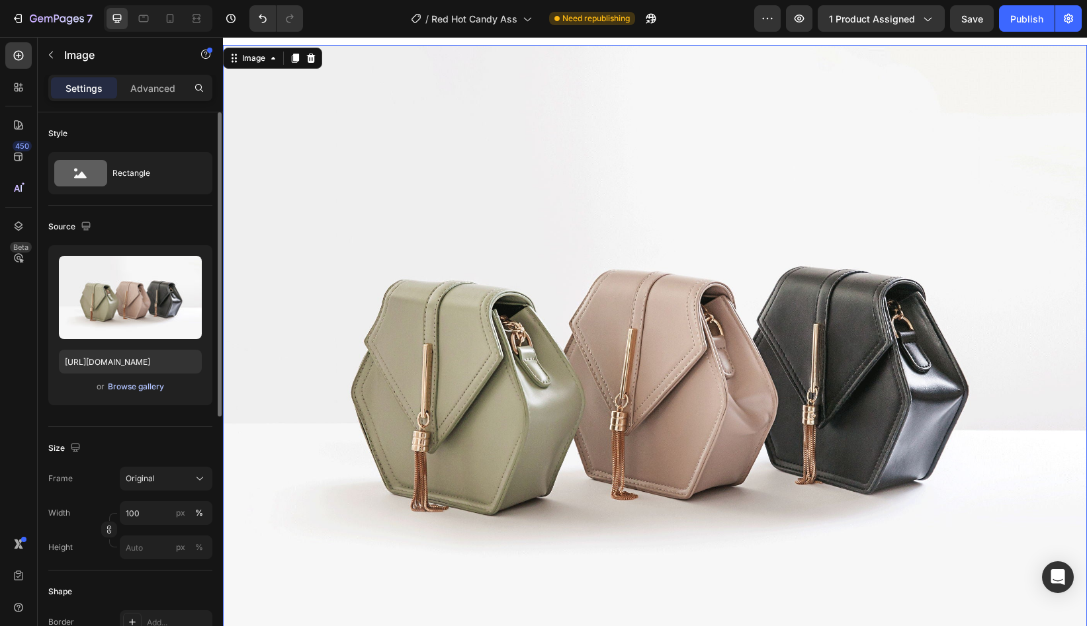
click at [130, 390] on div "Browse gallery" at bounding box center [136, 387] width 56 height 12
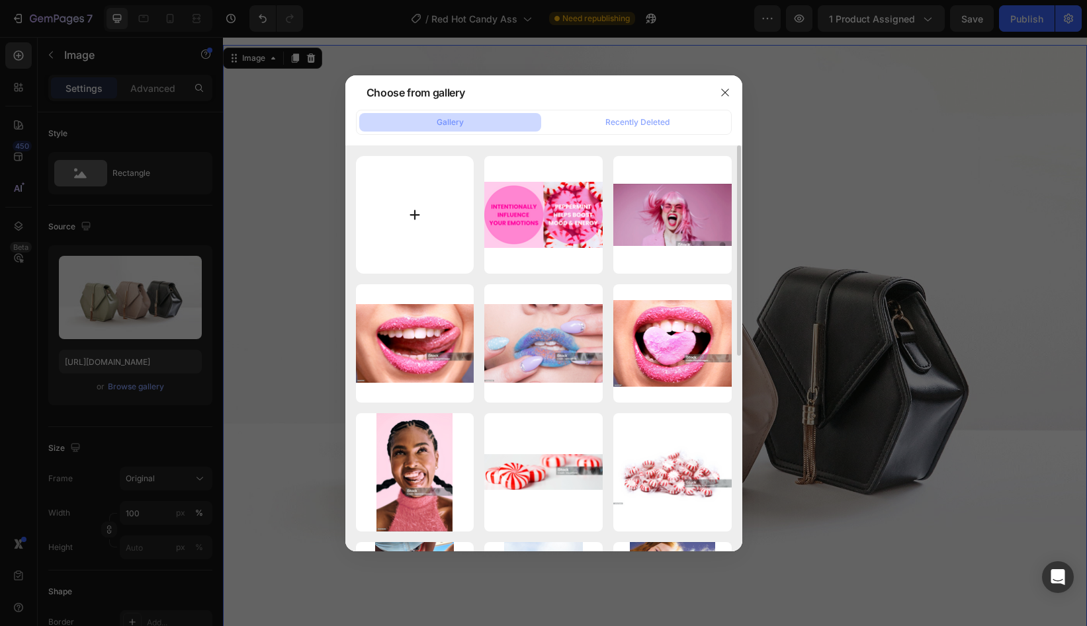
click at [411, 228] on input "file" at bounding box center [415, 215] width 118 height 118
type input "C:\fakepath\Cinnamon Reduces.png"
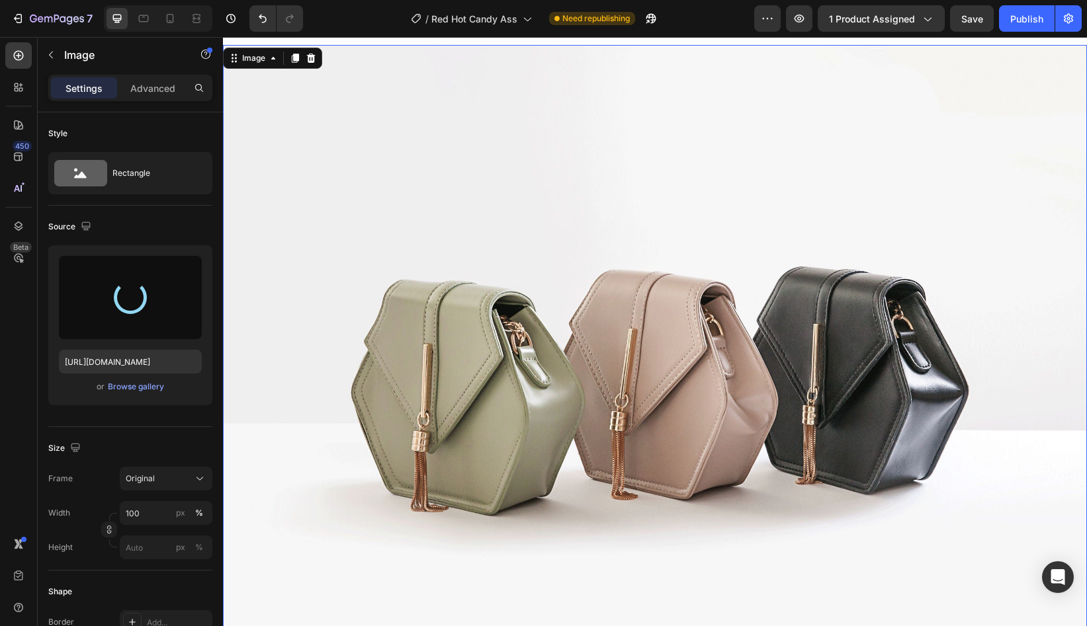
type input "https://cdn.shopify.com/s/files/1/0707/0800/2989/files/gempages_568061592927732…"
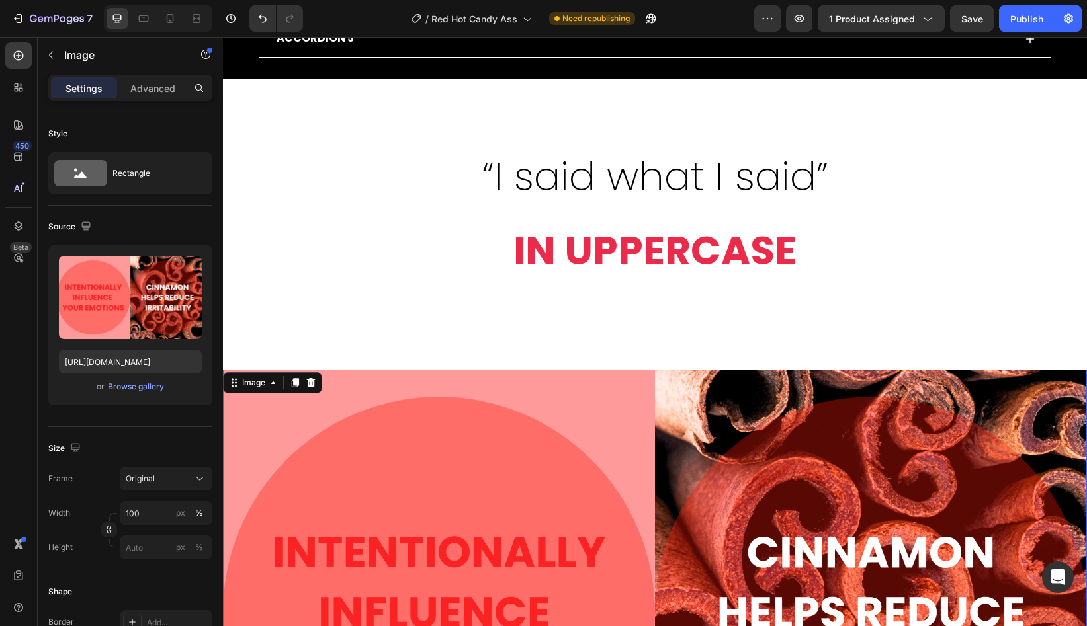
scroll to position [825, 0]
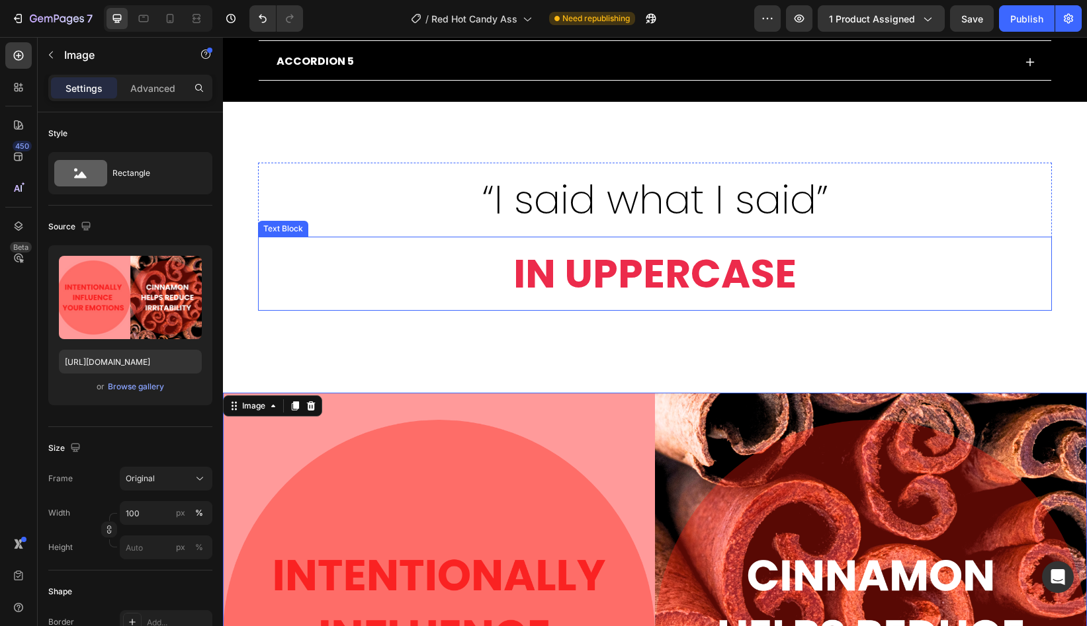
click at [706, 272] on p "IN UPPERCASE" at bounding box center [654, 273] width 791 height 71
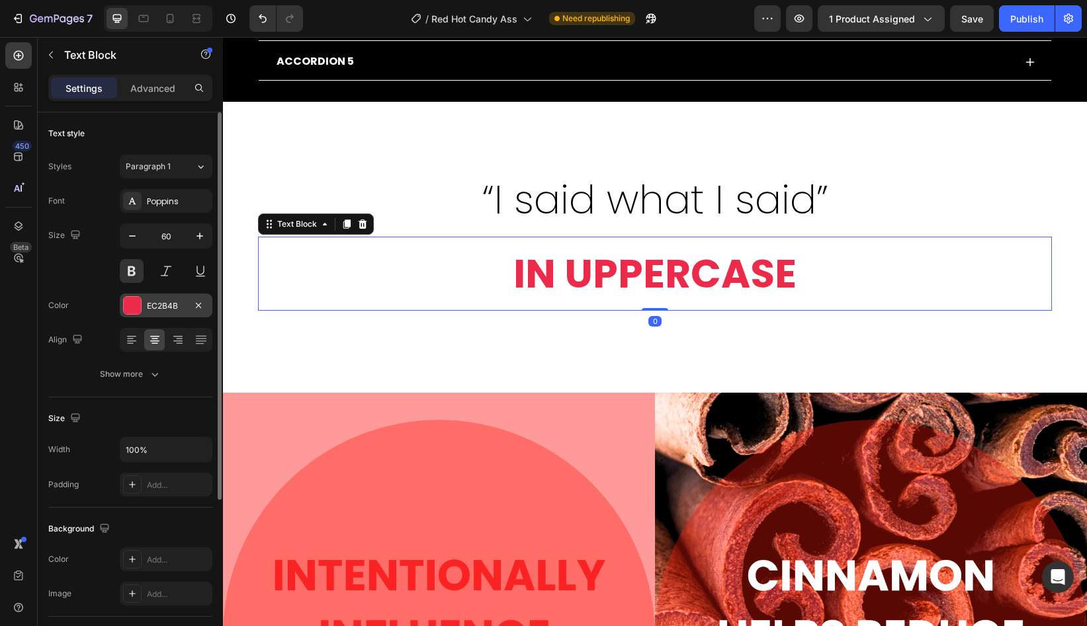
click at [161, 305] on div "EC2B4B" at bounding box center [166, 306] width 38 height 12
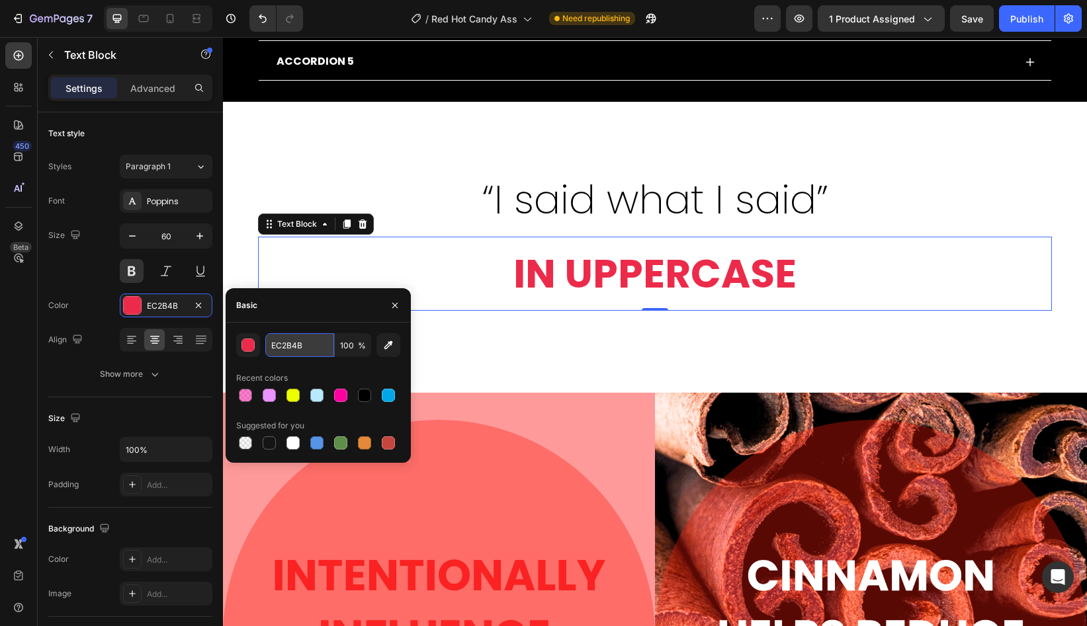
click at [282, 347] on input "EC2B4B" at bounding box center [299, 345] width 69 height 24
type input "EC2B4B"
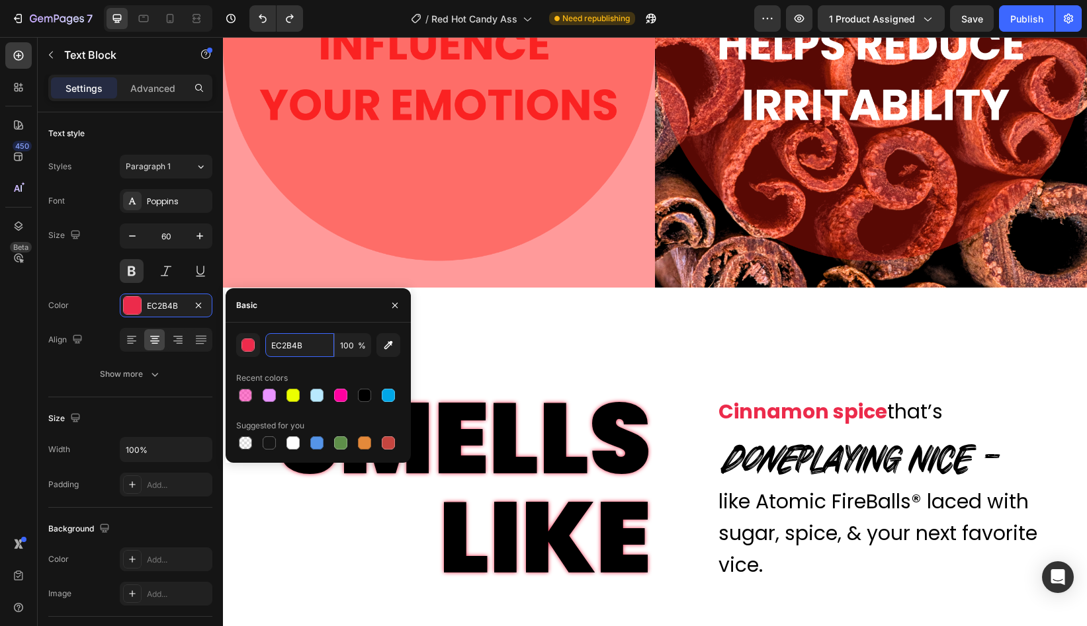
scroll to position [1483, 0]
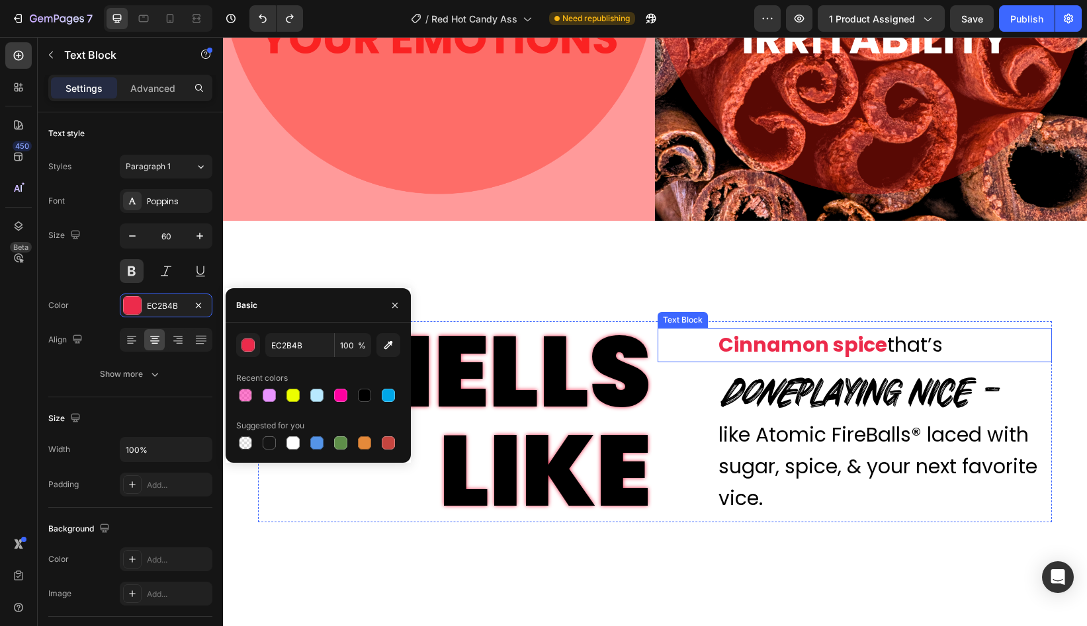
click at [801, 353] on strong "Cinnamon spice" at bounding box center [802, 345] width 169 height 28
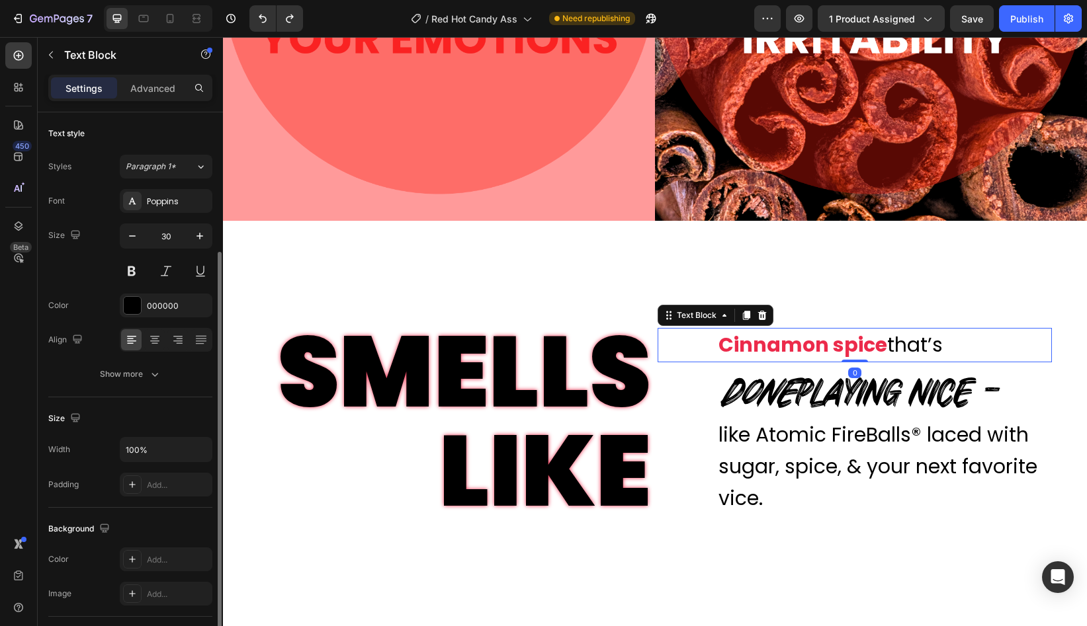
scroll to position [82, 0]
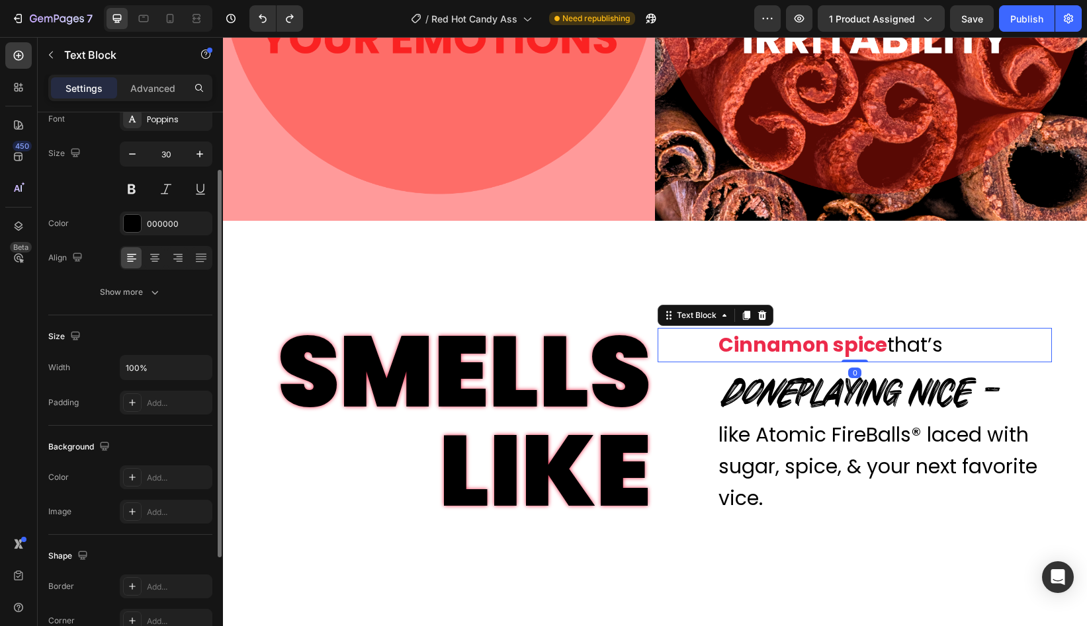
click at [801, 353] on strong "Cinnamon spice" at bounding box center [802, 345] width 169 height 28
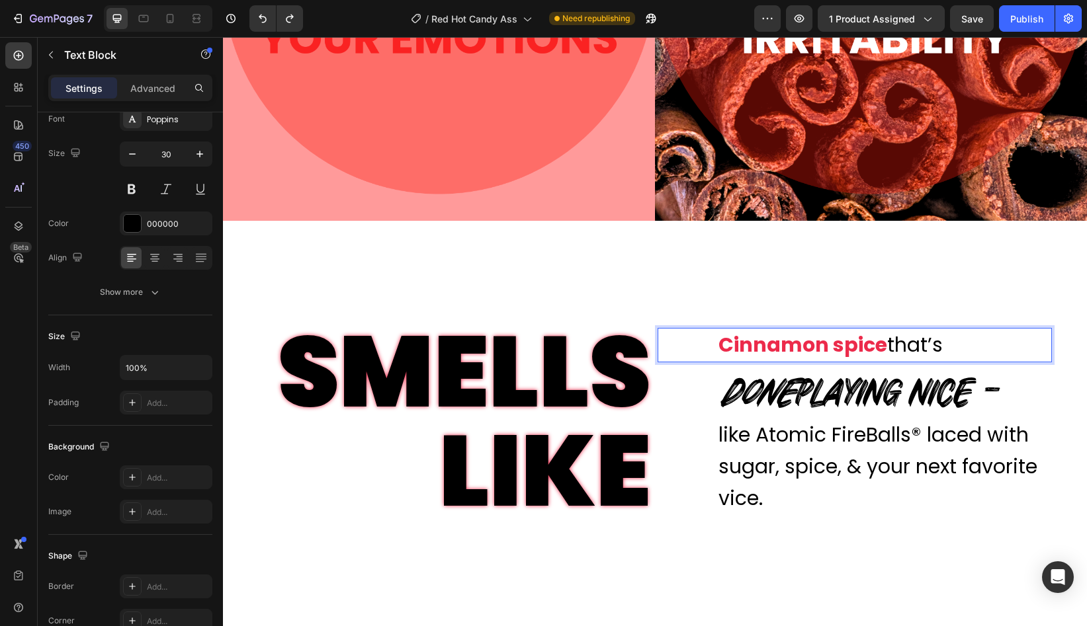
click at [784, 344] on strong "Cinnamon spice" at bounding box center [802, 345] width 169 height 28
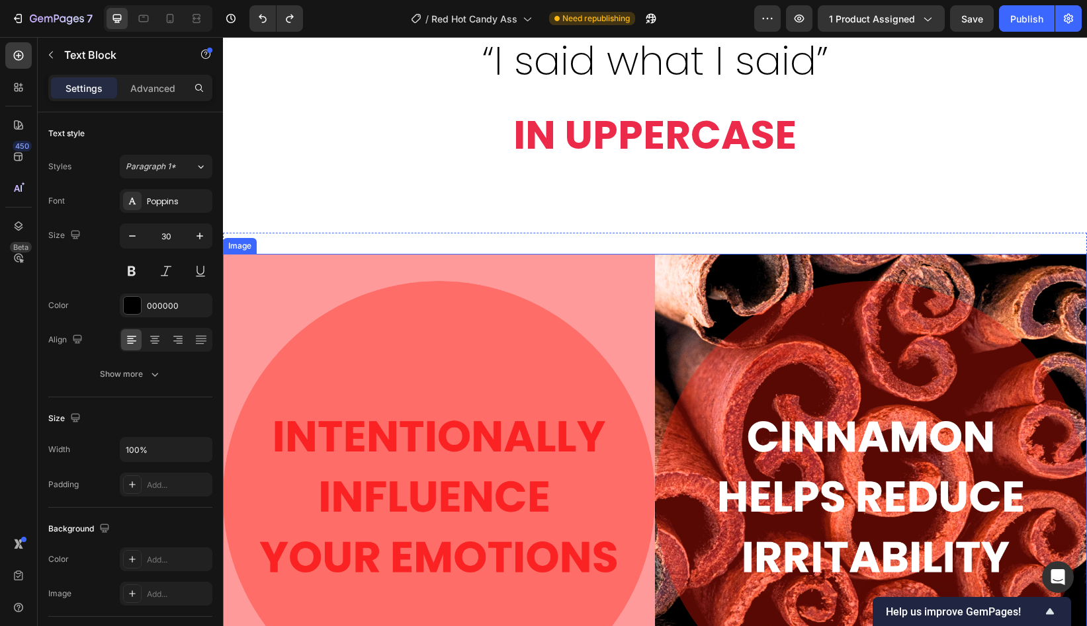
scroll to position [964, 0]
click at [575, 470] on img at bounding box center [655, 496] width 864 height 486
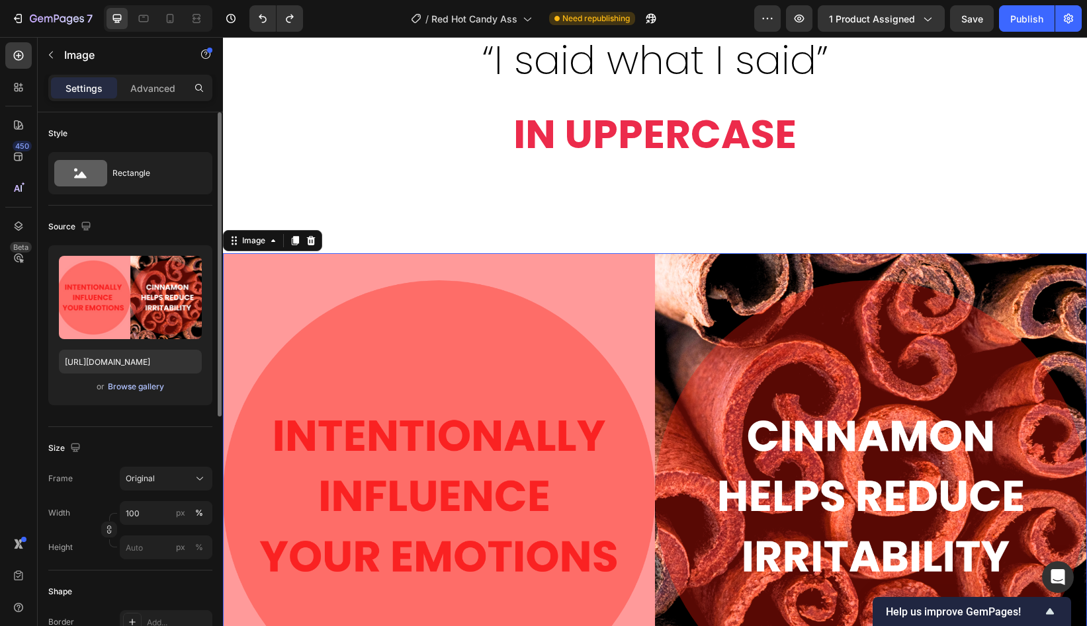
click at [134, 388] on div "Browse gallery" at bounding box center [136, 387] width 56 height 12
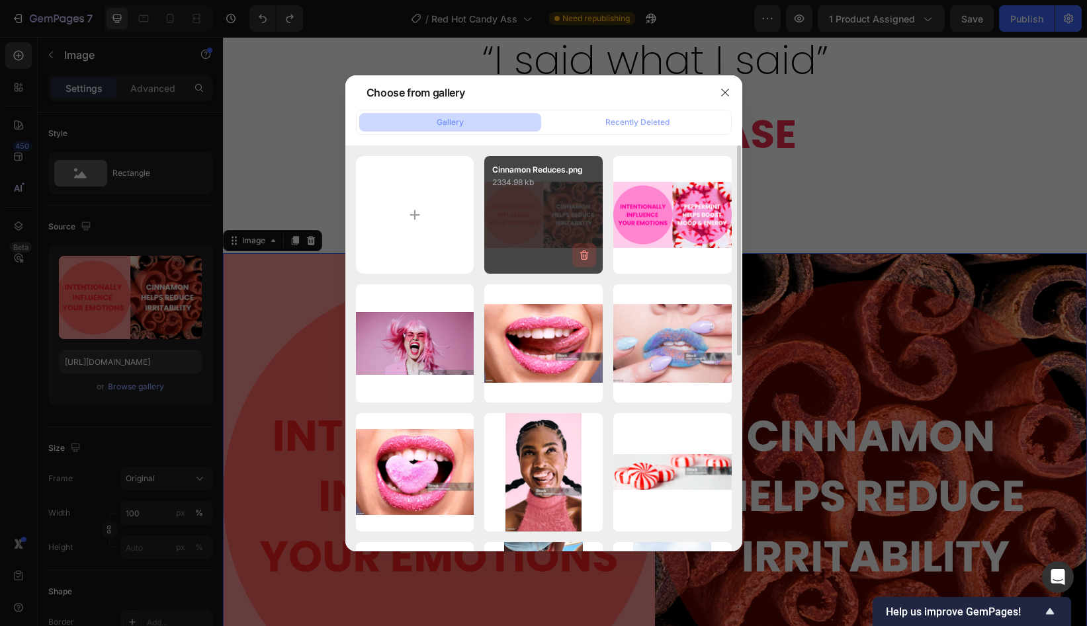
click at [586, 253] on icon "button" at bounding box center [583, 256] width 9 height 10
click at [576, 258] on div "Delete" at bounding box center [576, 258] width 24 height 12
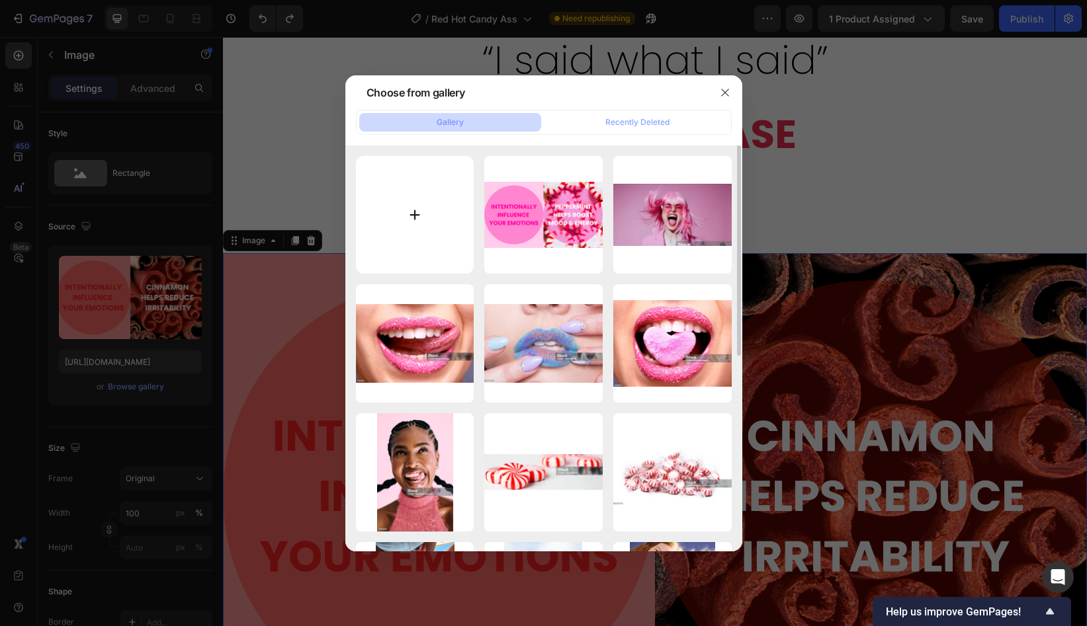
click at [408, 212] on input "file" at bounding box center [415, 215] width 118 height 118
type input "C:\fakepath\Cinnamon Reduces.png"
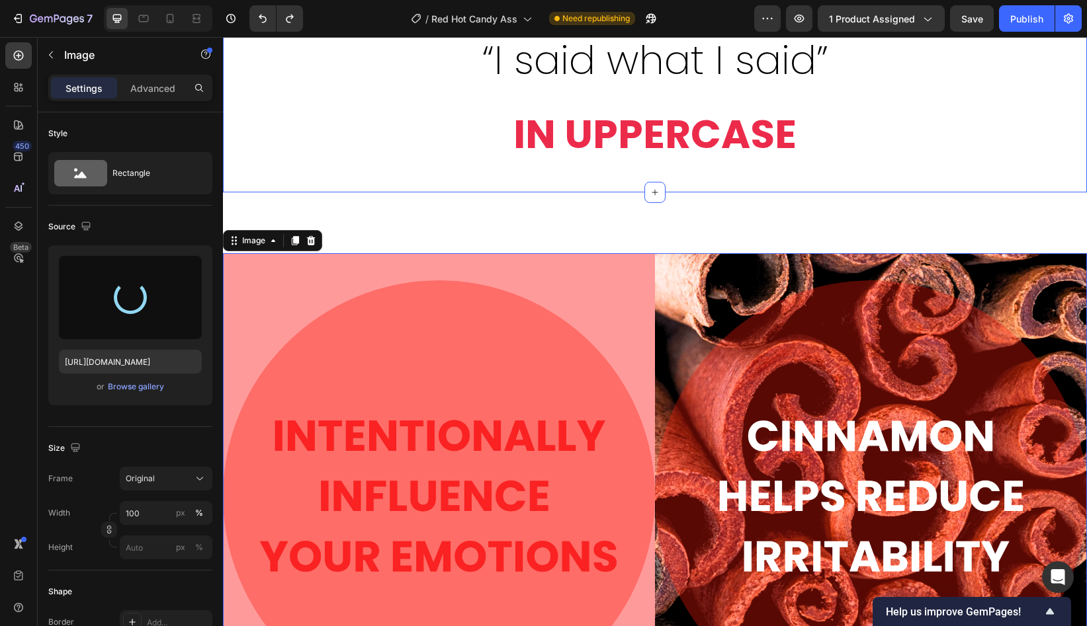
type input "https://cdn.shopify.com/s/files/1/0707/0800/2989/files/gempages_568061592927732…"
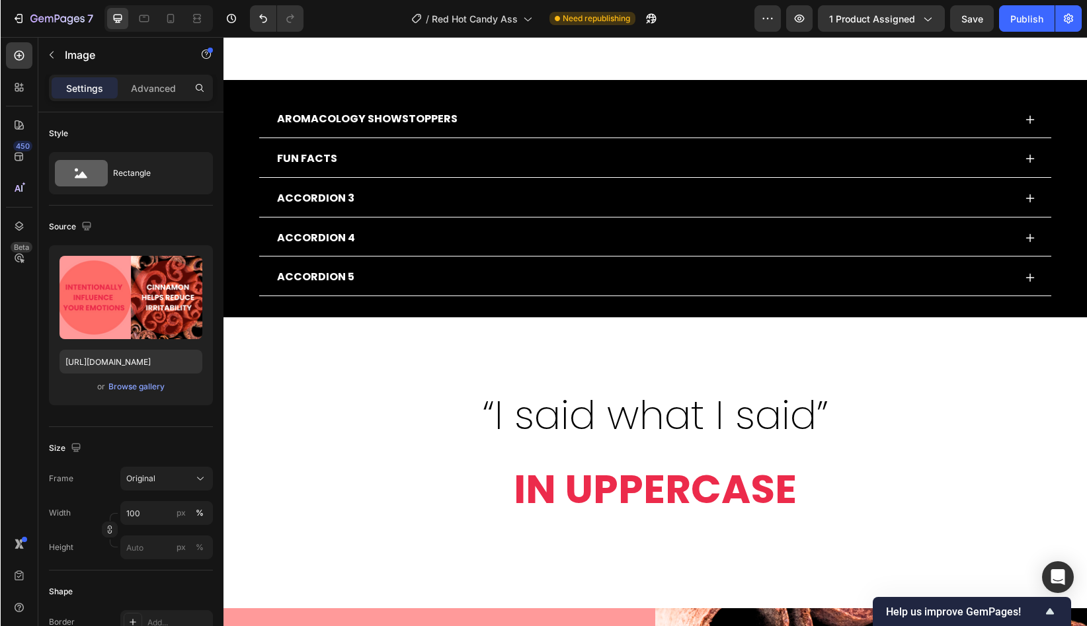
scroll to position [597, 0]
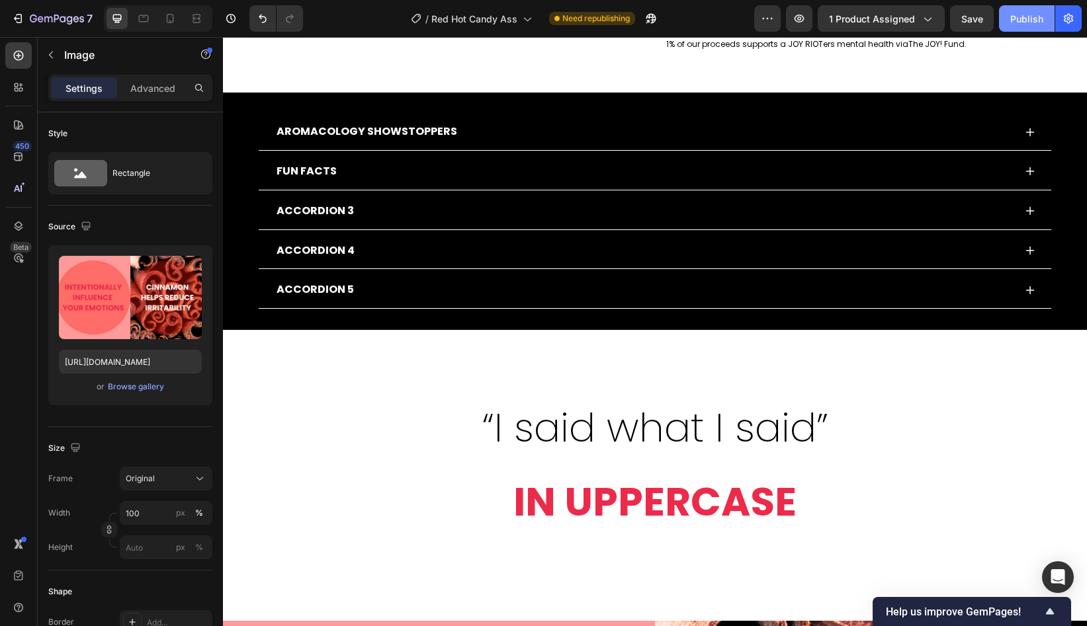
click at [1022, 27] on button "Publish" at bounding box center [1027, 18] width 56 height 26
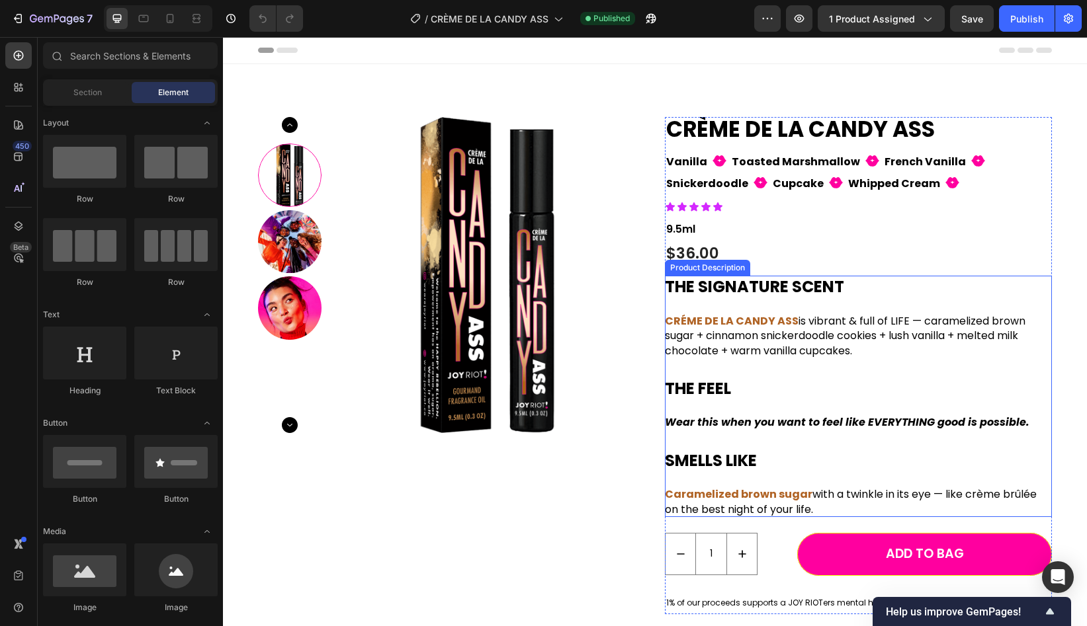
click at [698, 323] on b "CRÉME DE LA CANDY ASS" at bounding box center [732, 320] width 134 height 15
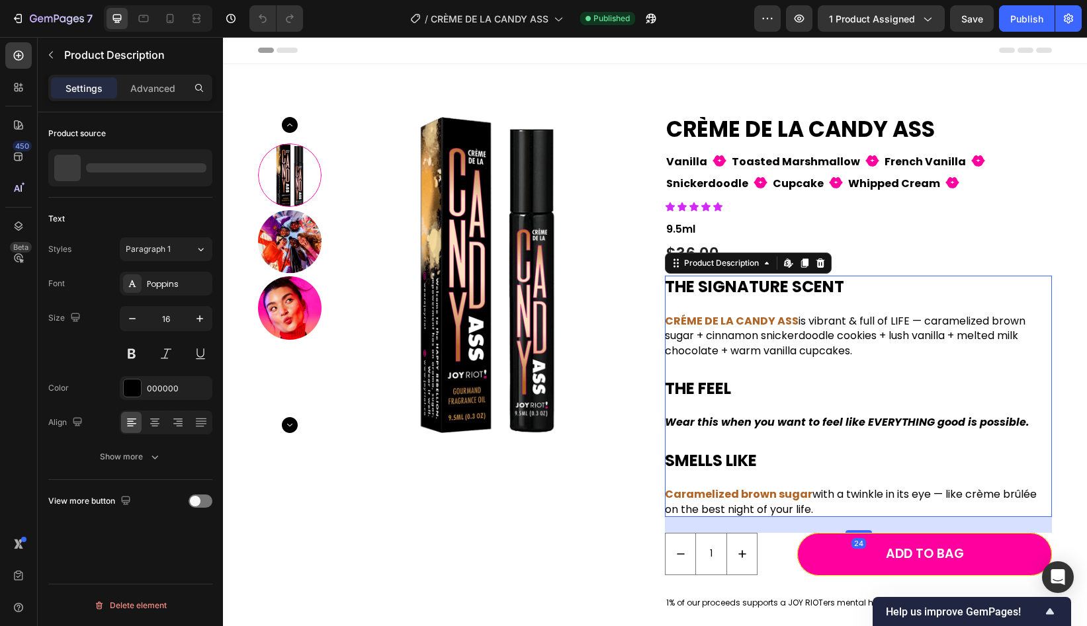
click at [698, 323] on b "CRÉME DE LA CANDY ASS" at bounding box center [732, 320] width 134 height 15
click at [688, 319] on b "CRÉME DE LA CANDY ASS" at bounding box center [732, 320] width 134 height 15
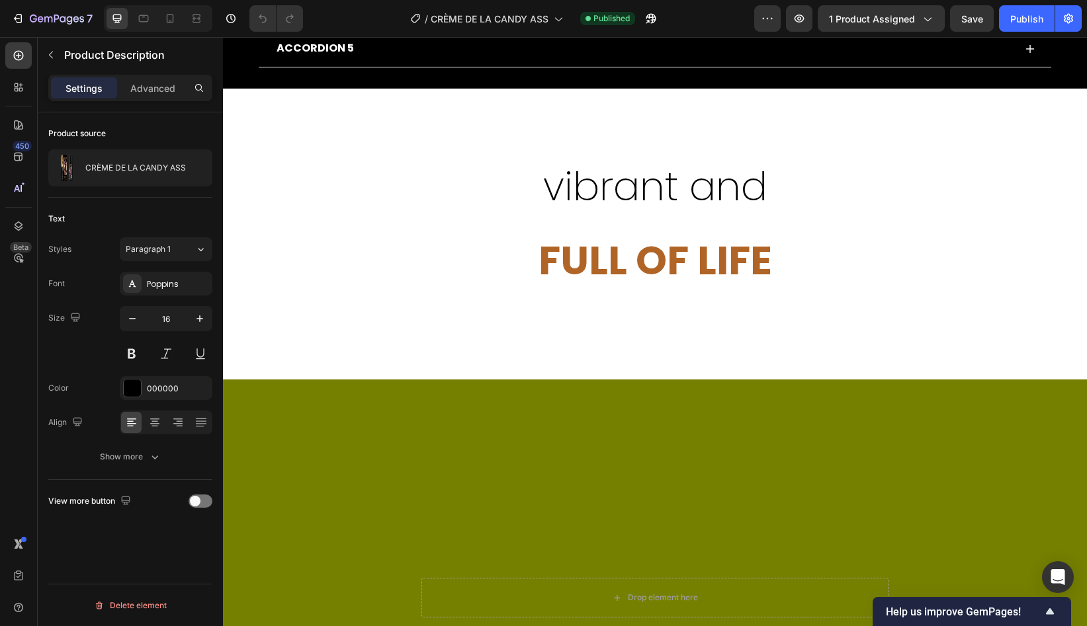
scroll to position [813, 0]
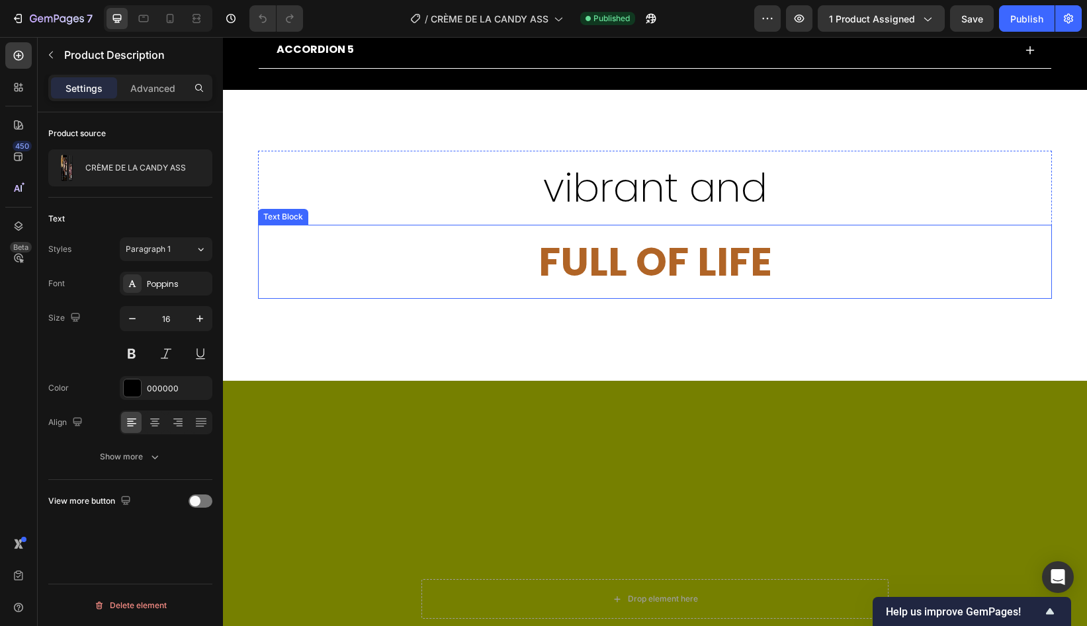
click at [682, 269] on p "FULL OF LIFE" at bounding box center [654, 261] width 791 height 71
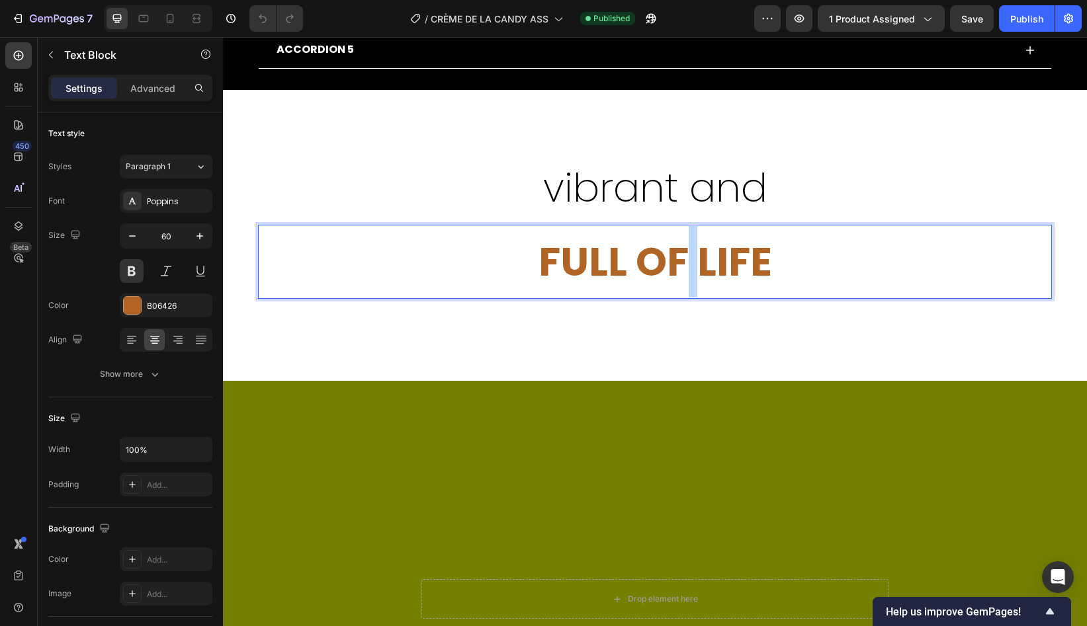
click at [682, 269] on p "FULL OF LIFE" at bounding box center [654, 261] width 791 height 71
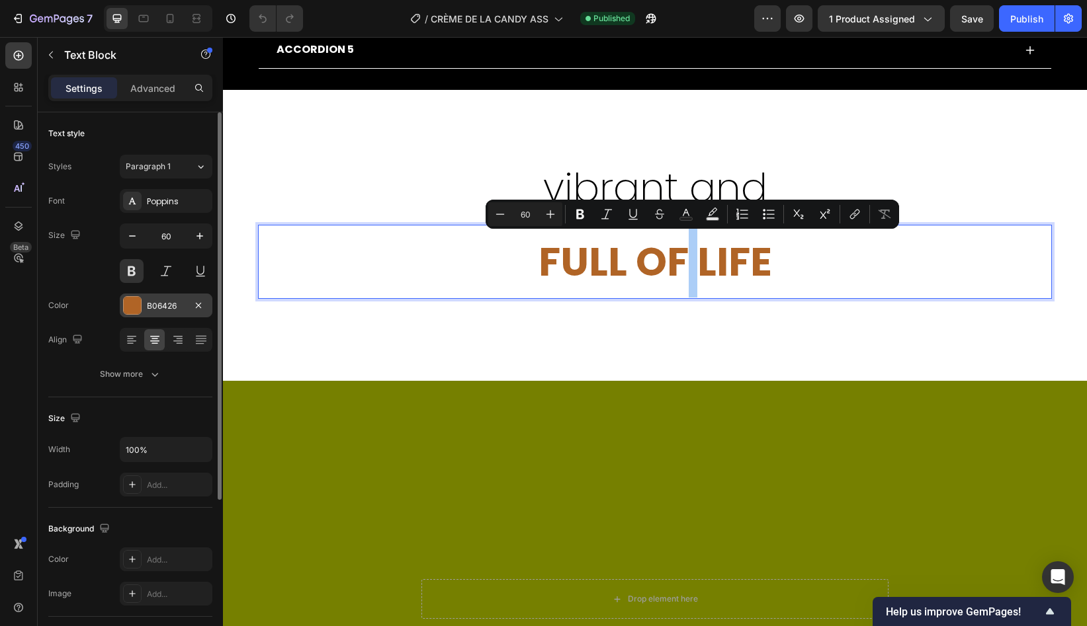
click at [177, 300] on div "B06426" at bounding box center [166, 306] width 38 height 12
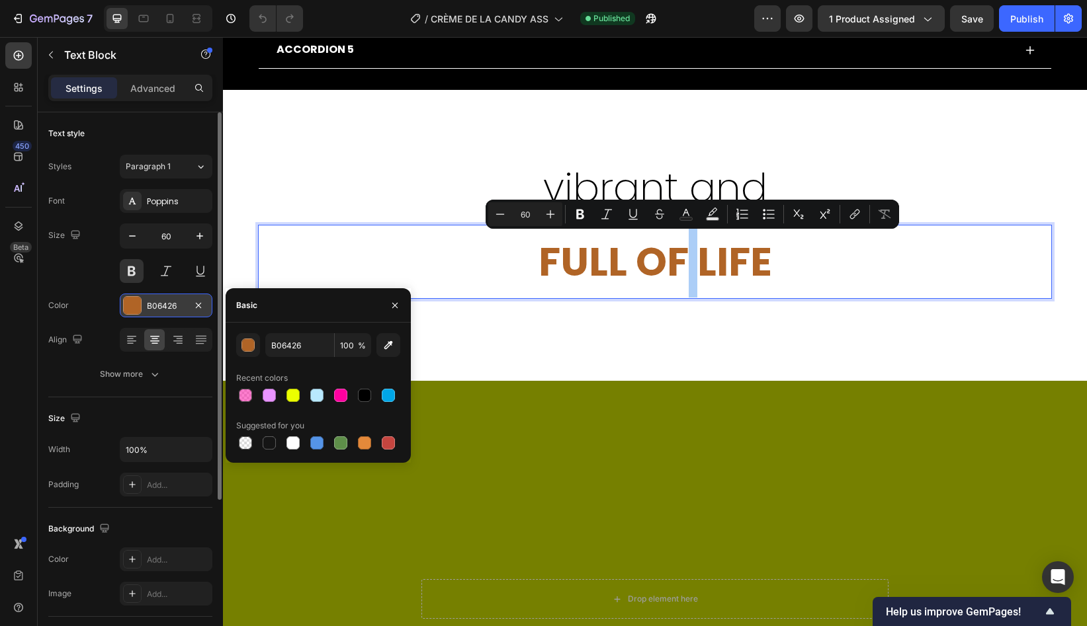
click at [177, 300] on div "B06426" at bounding box center [166, 306] width 38 height 12
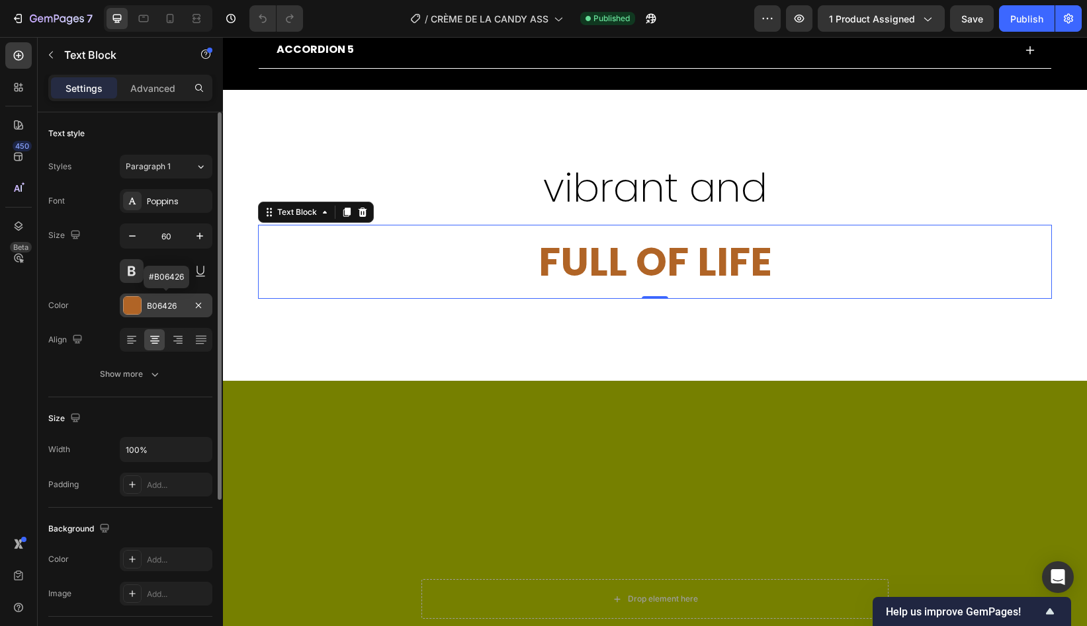
click at [165, 307] on div "B06426" at bounding box center [166, 306] width 38 height 12
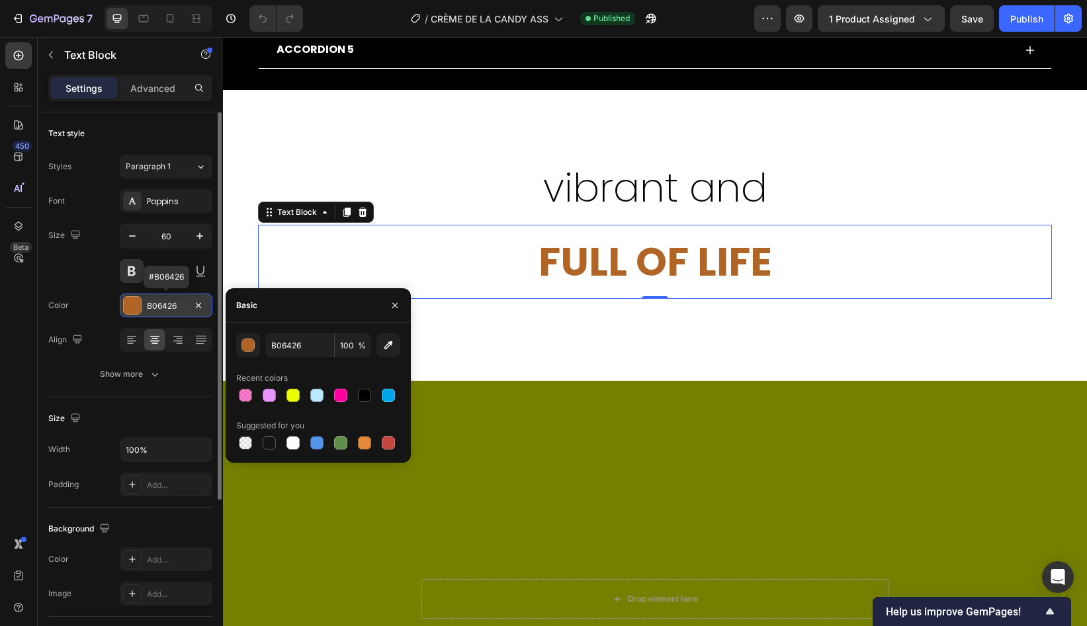
click at [165, 307] on div "B06426" at bounding box center [166, 306] width 38 height 12
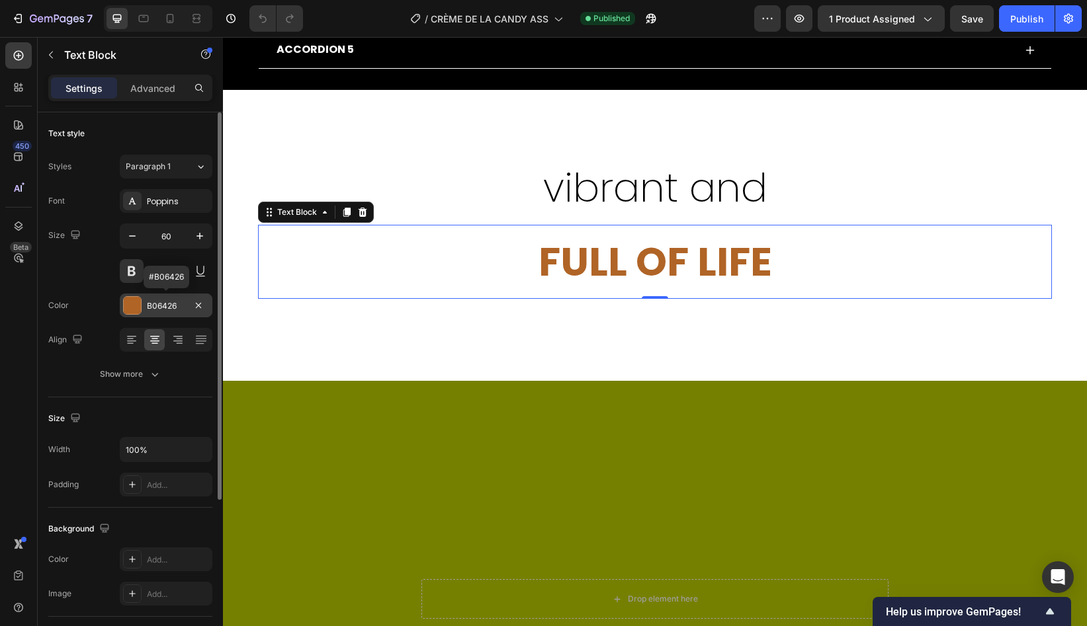
click at [165, 307] on div "B06426" at bounding box center [166, 306] width 38 height 12
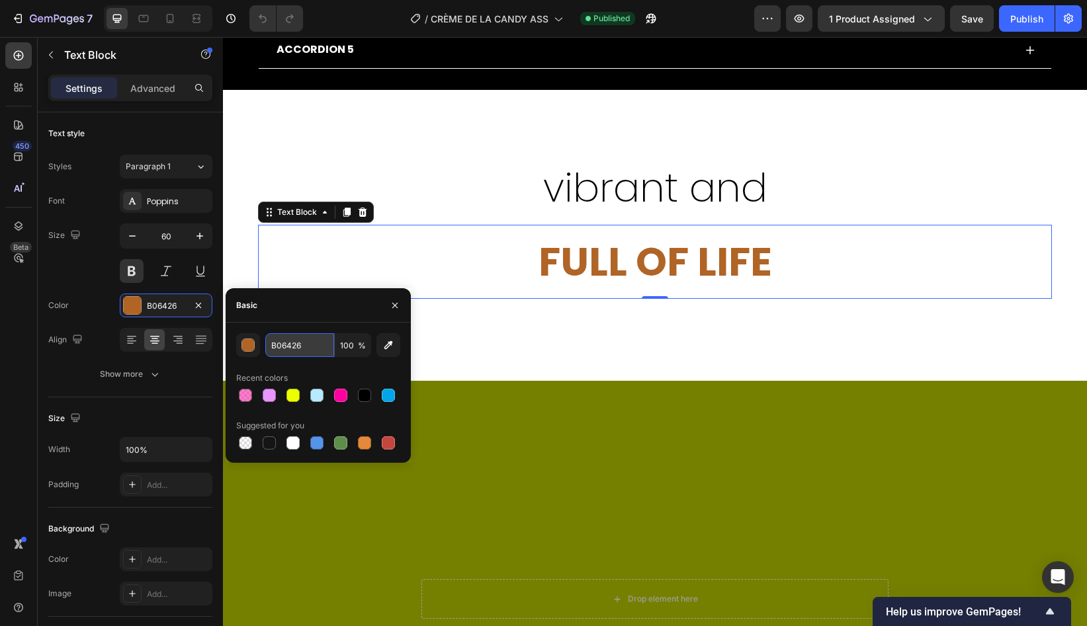
click at [281, 347] on input "B06426" at bounding box center [299, 345] width 69 height 24
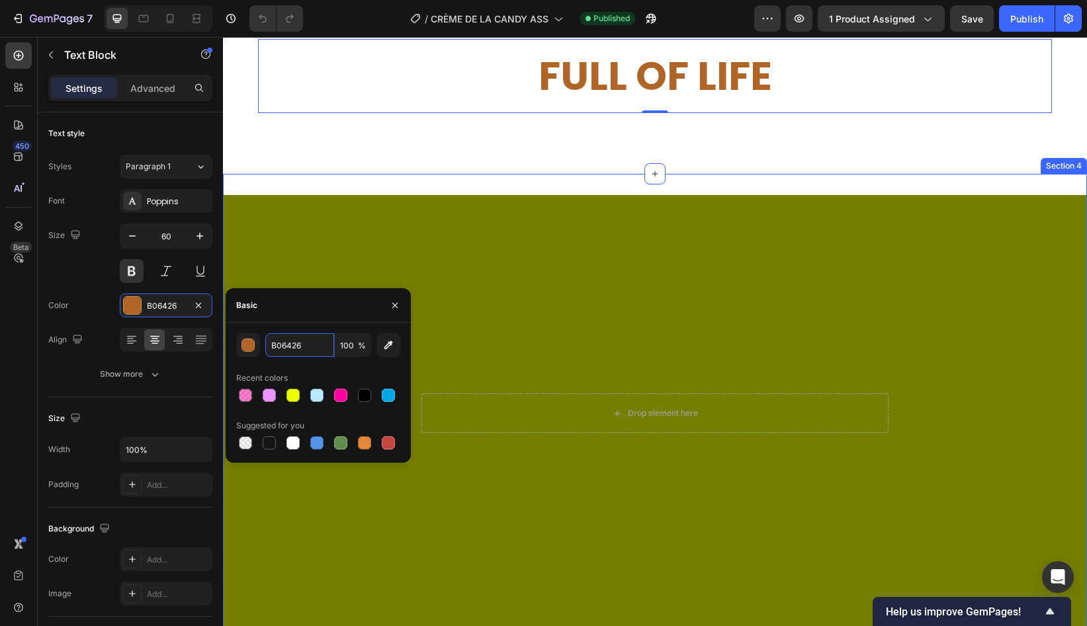
scroll to position [1012, 0]
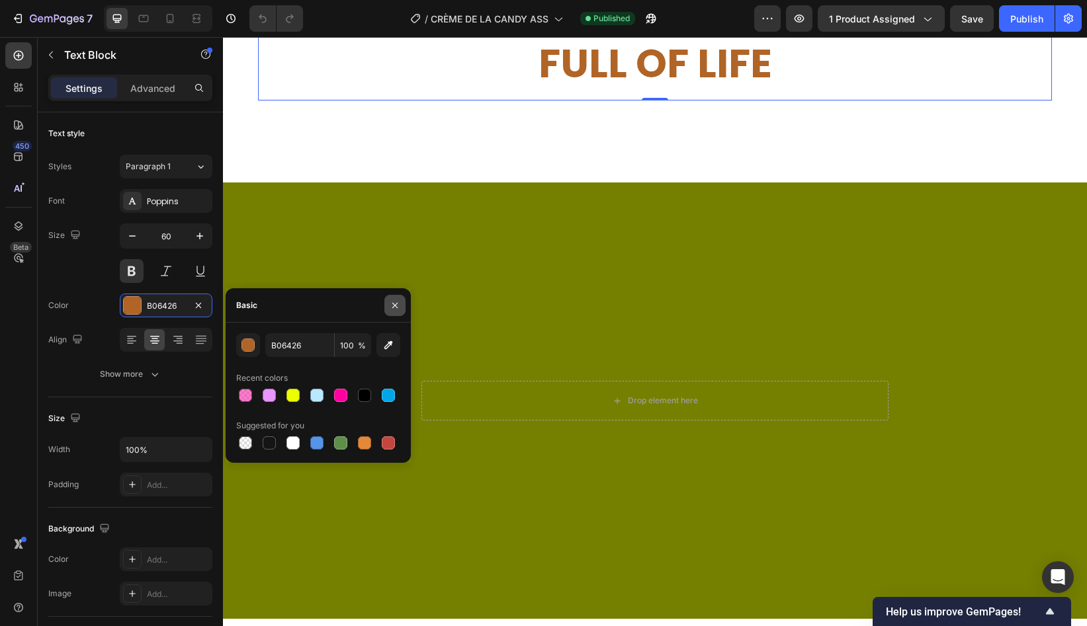
click at [394, 304] on icon "button" at bounding box center [394, 304] width 5 height 5
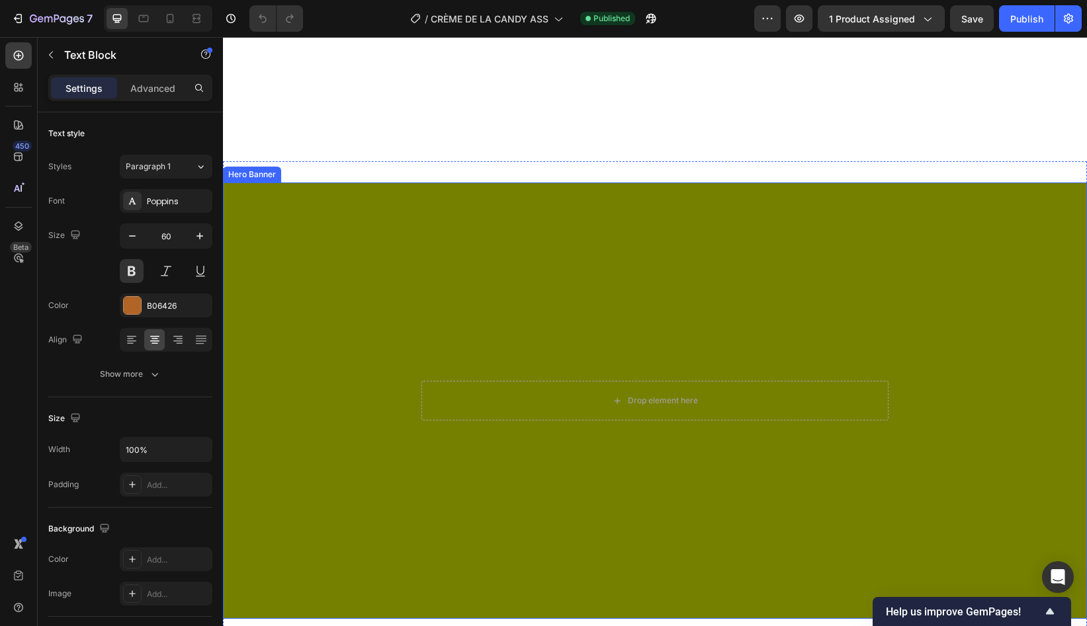
scroll to position [1298, 0]
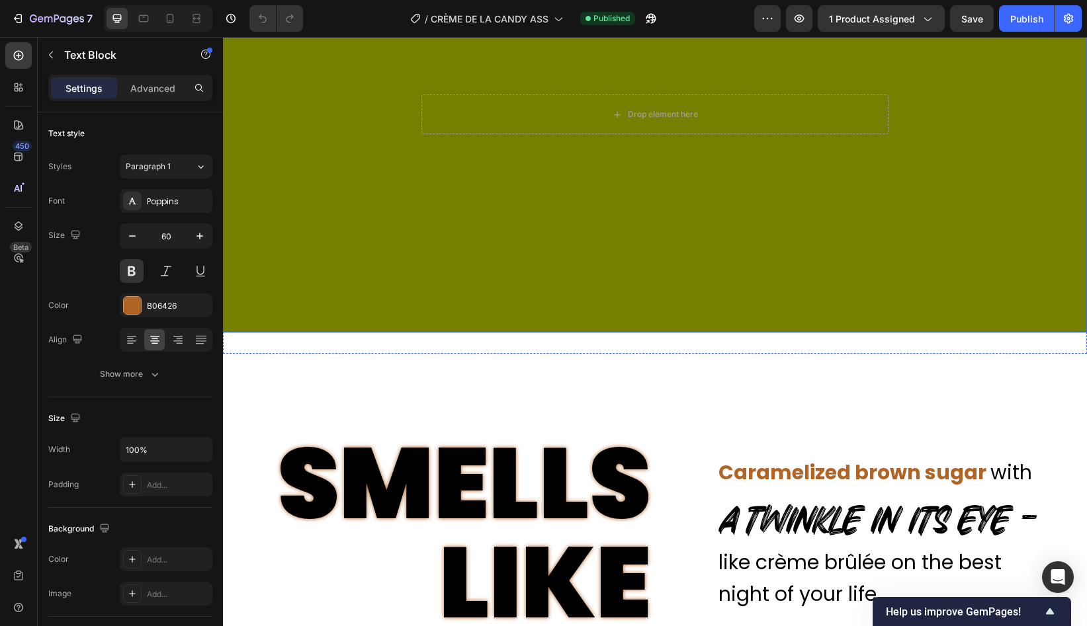
click at [581, 175] on div "Drop element here" at bounding box center [655, 114] width 864 height 437
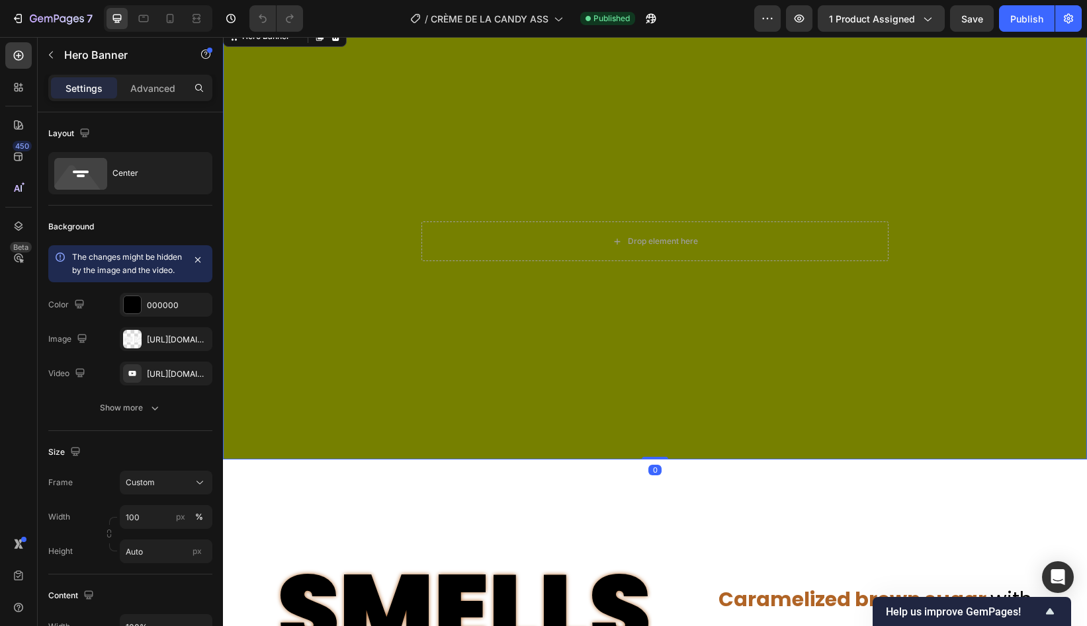
scroll to position [1171, 0]
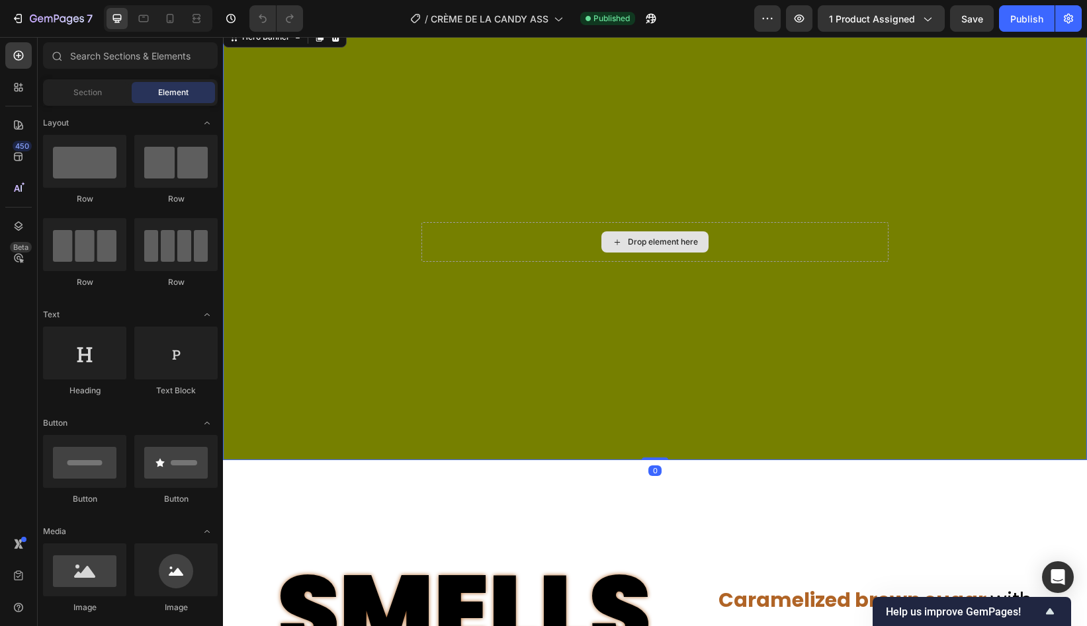
click at [659, 239] on div "Drop element here" at bounding box center [663, 242] width 70 height 11
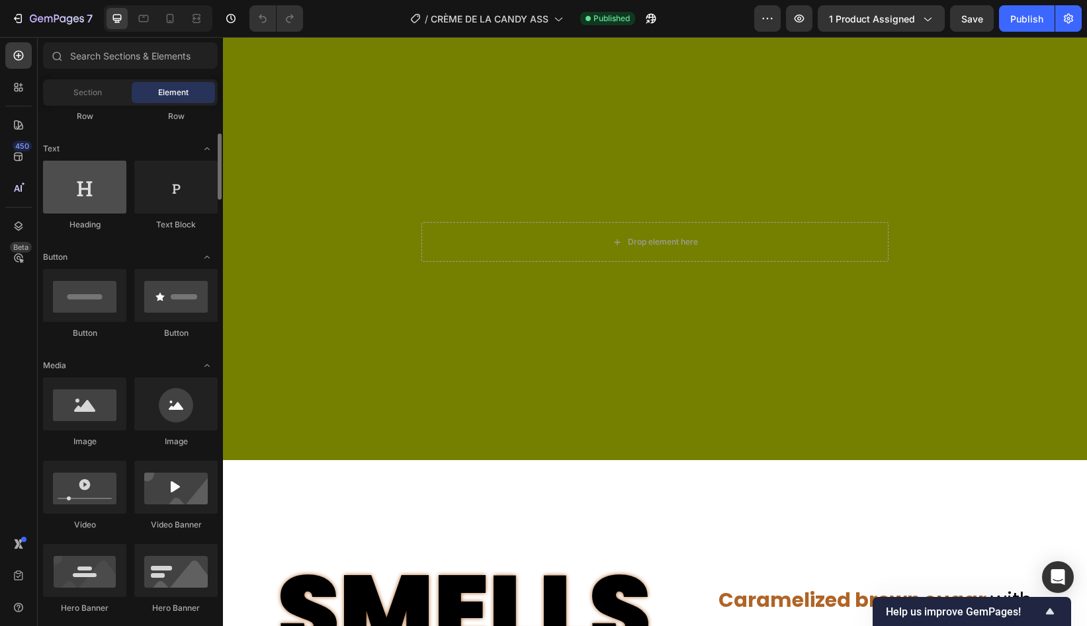
scroll to position [179, 0]
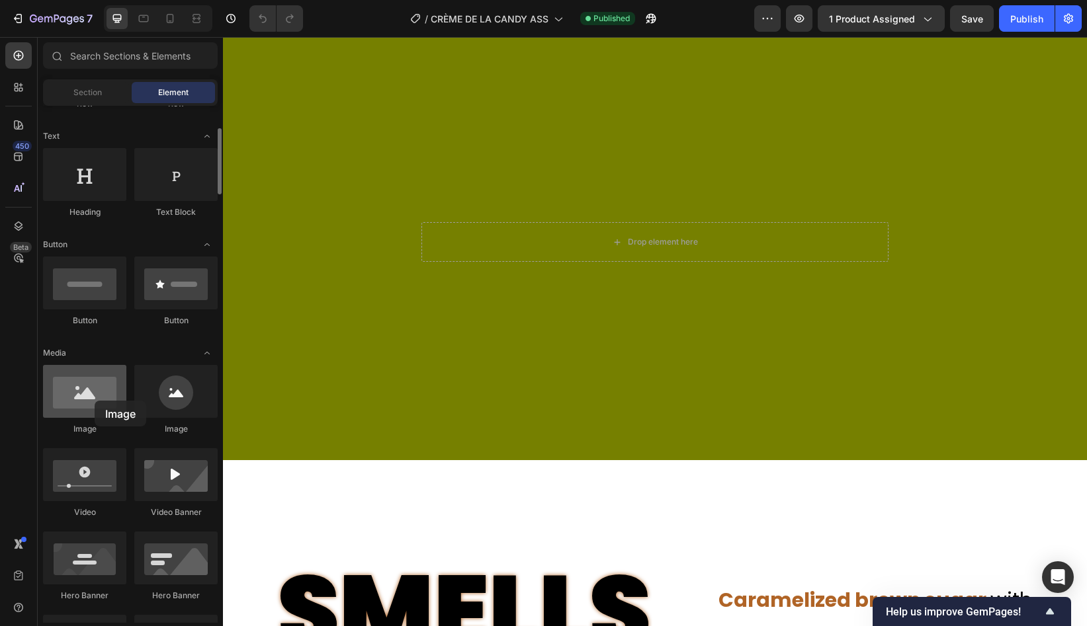
click at [95, 401] on div at bounding box center [84, 391] width 83 height 53
click at [102, 397] on div at bounding box center [84, 391] width 83 height 53
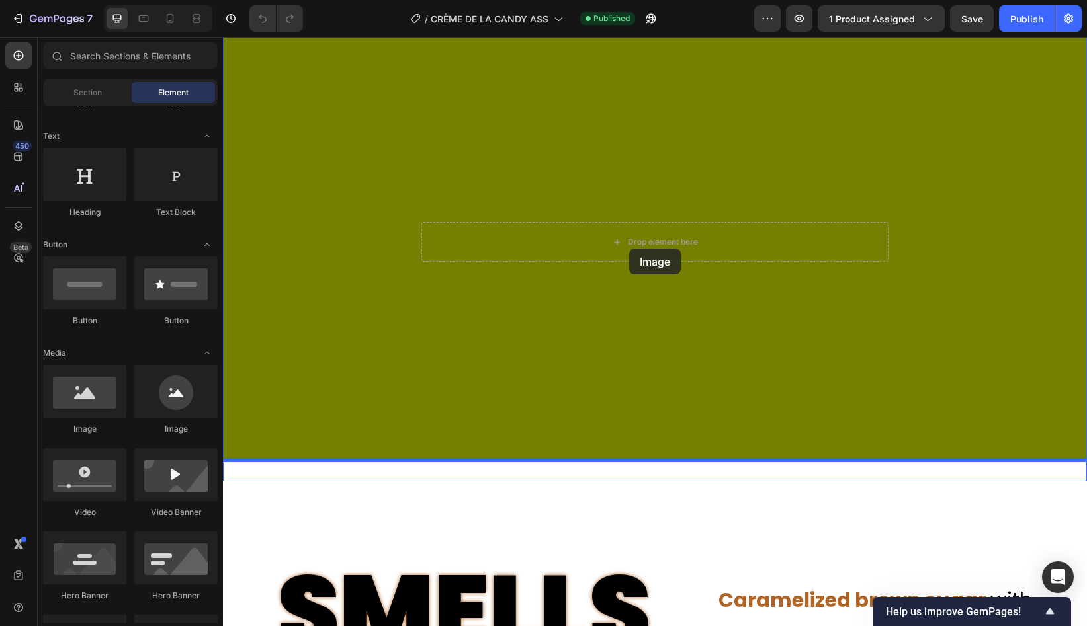
drag, startPoint x: 325, startPoint y: 435, endPoint x: 629, endPoint y: 249, distance: 356.5
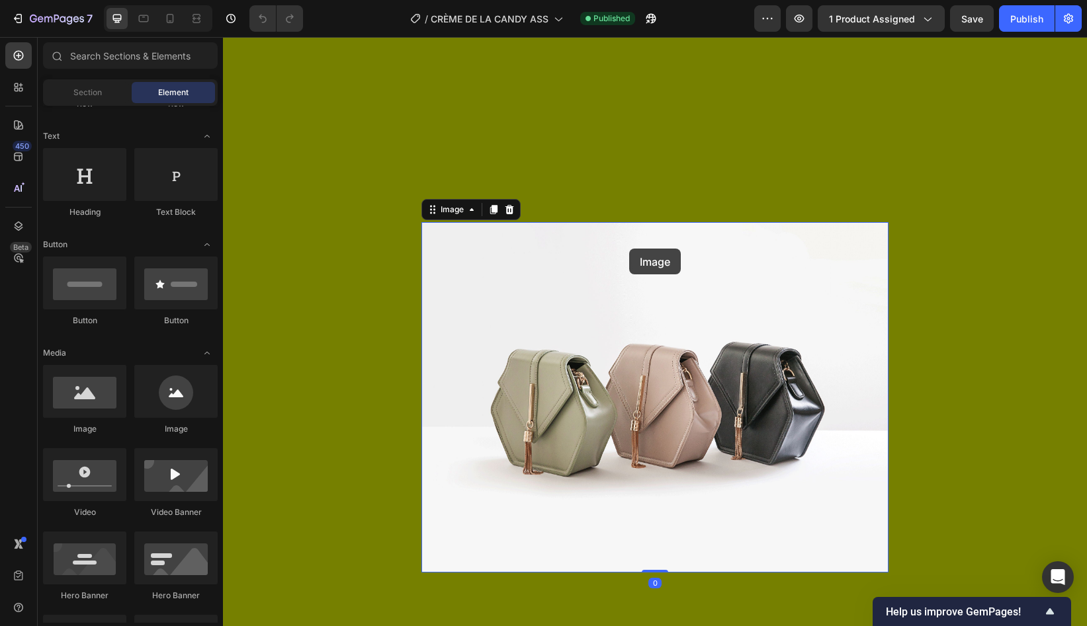
scroll to position [1301, 0]
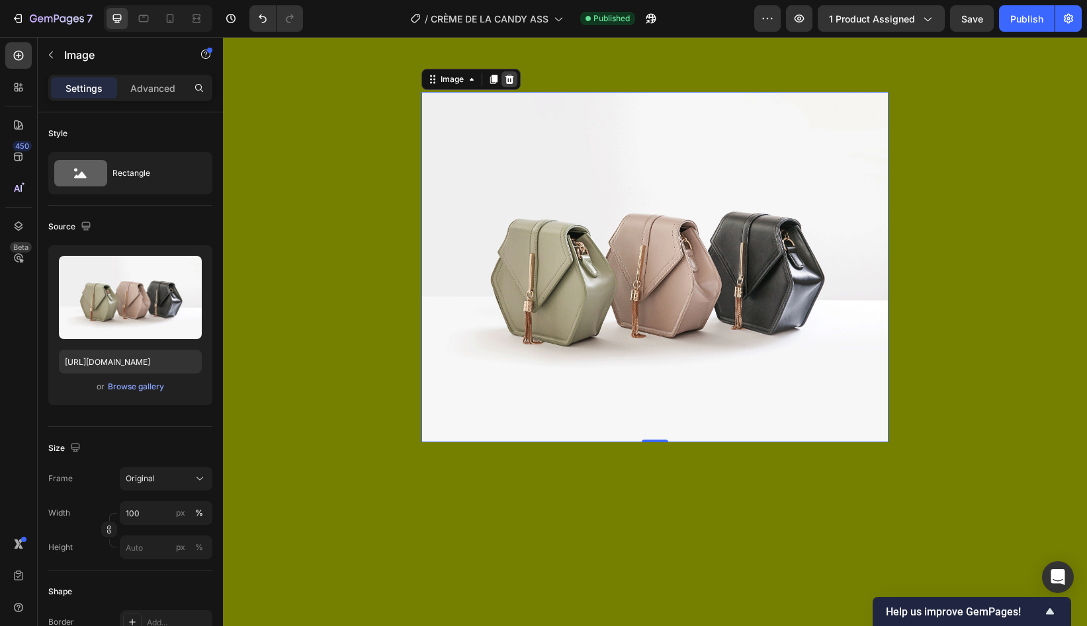
click at [513, 80] on icon at bounding box center [509, 79] width 11 height 11
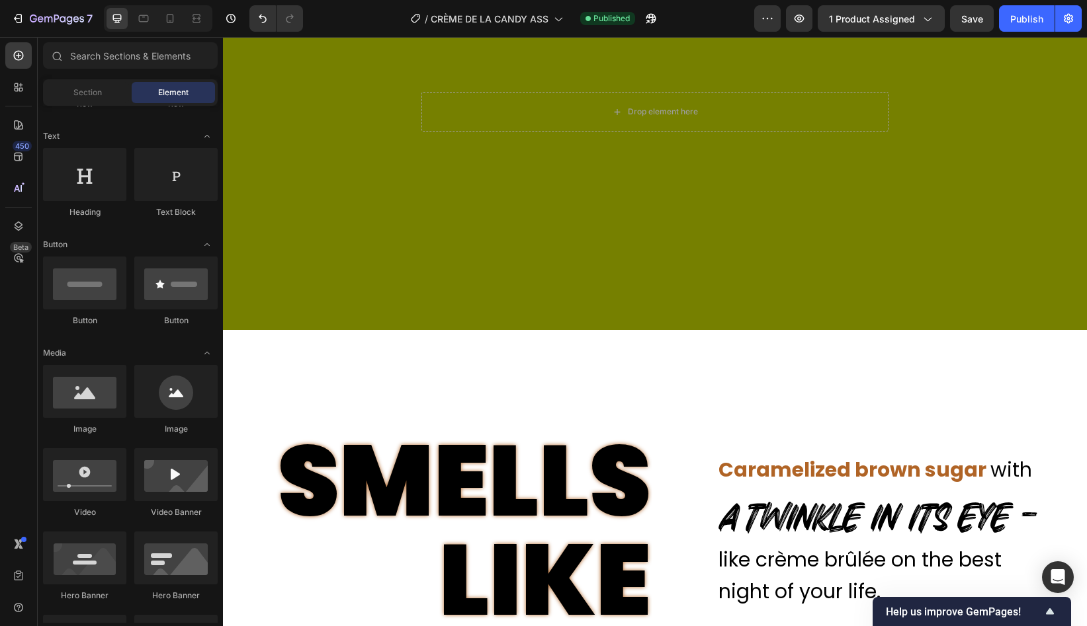
scroll to position [1171, 0]
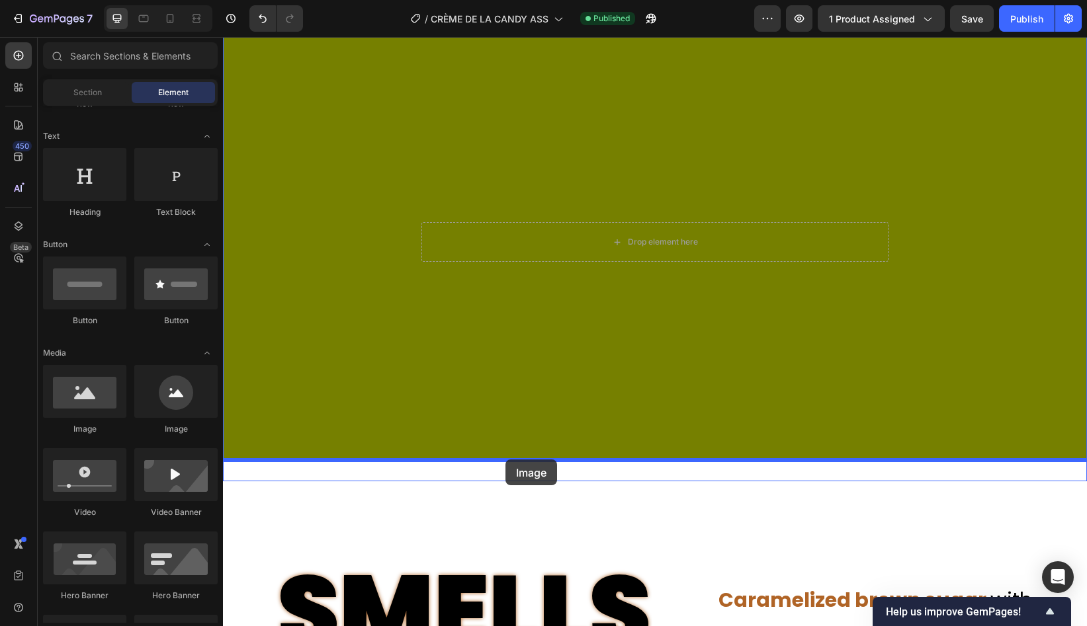
drag, startPoint x: 321, startPoint y: 431, endPoint x: 505, endPoint y: 460, distance: 186.9
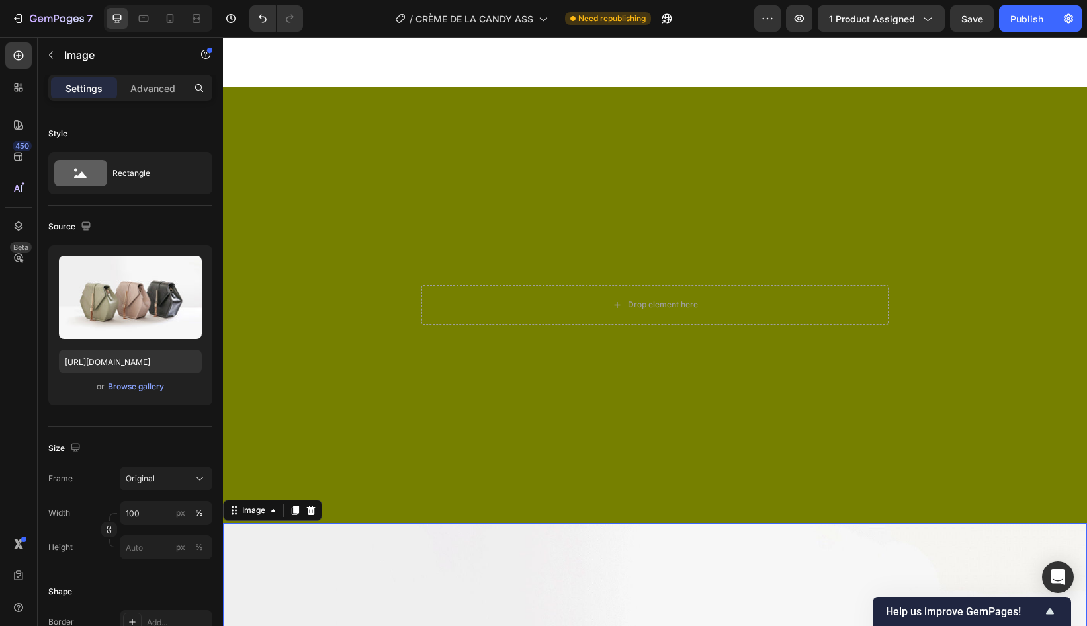
scroll to position [1092, 0]
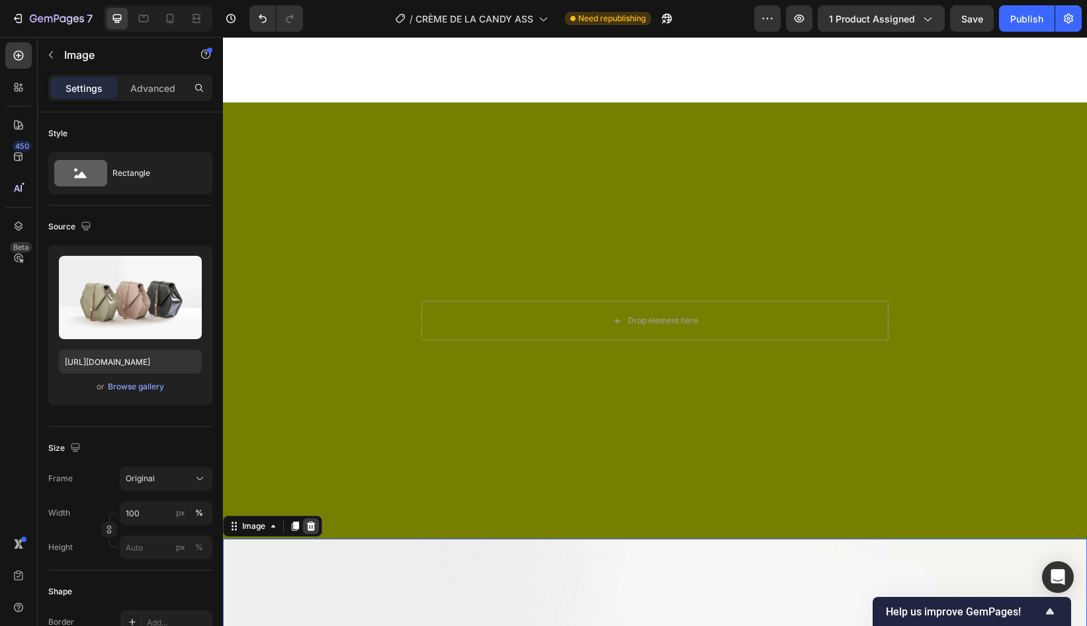
click at [313, 525] on icon at bounding box center [311, 526] width 9 height 9
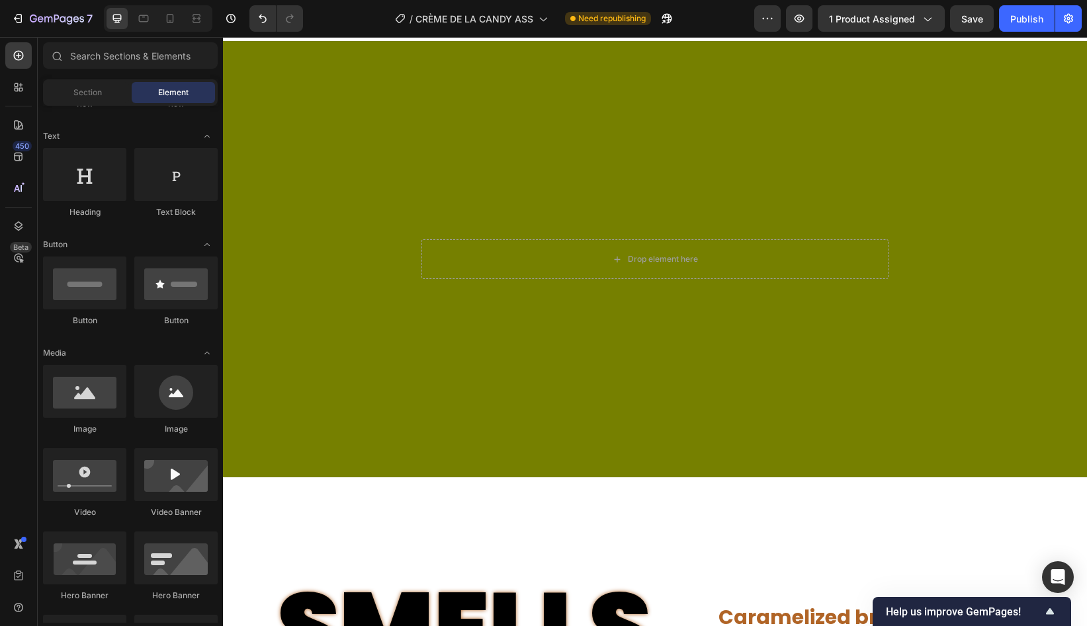
scroll to position [1148, 0]
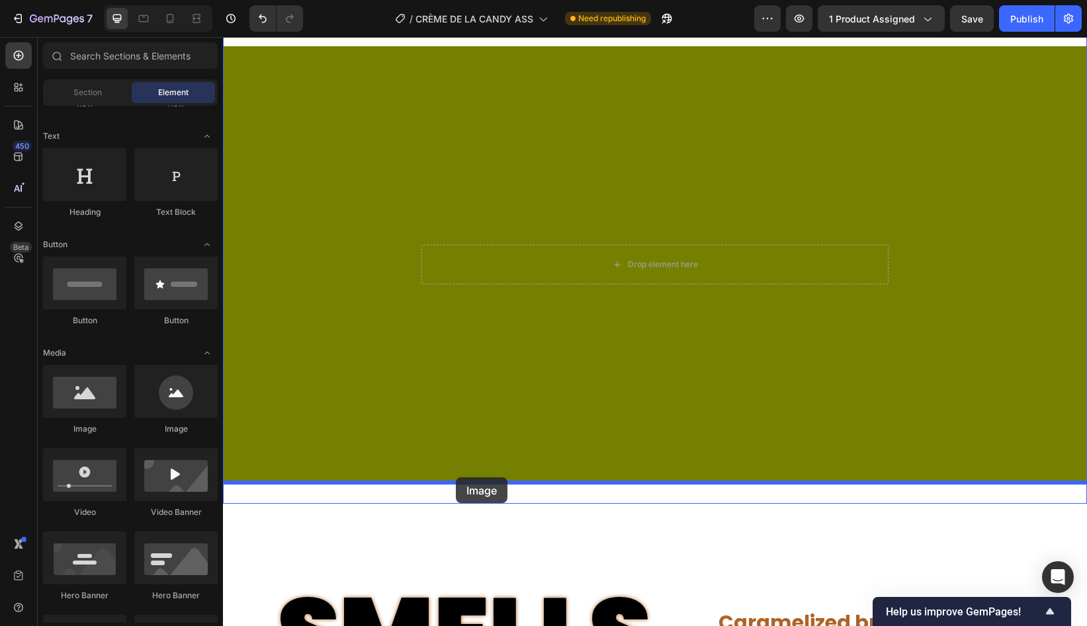
drag, startPoint x: 318, startPoint y: 430, endPoint x: 456, endPoint y: 478, distance: 145.6
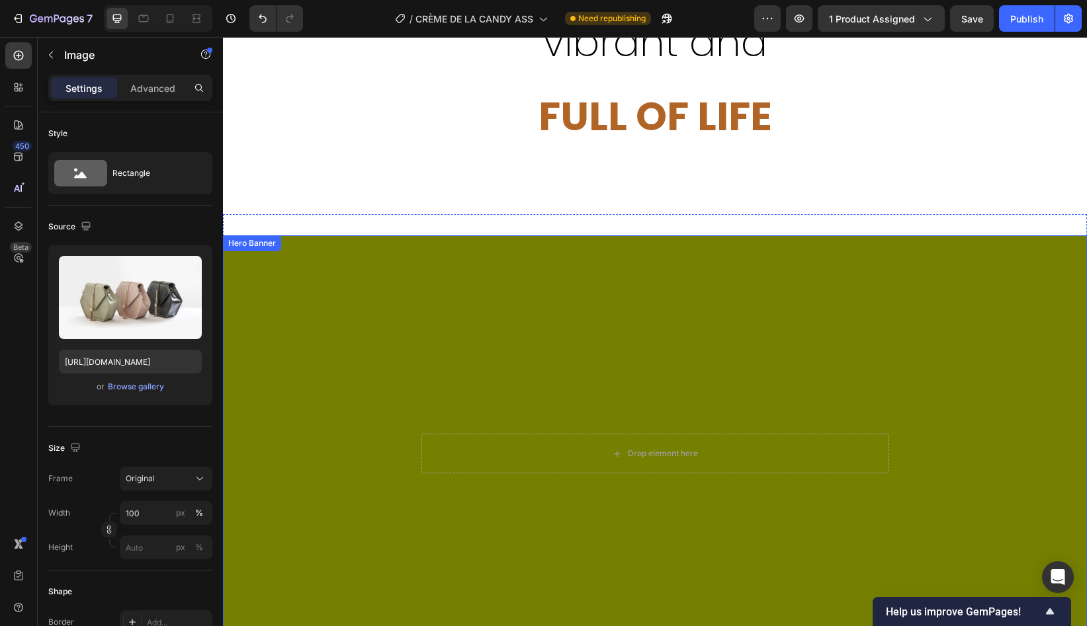
scroll to position [947, 0]
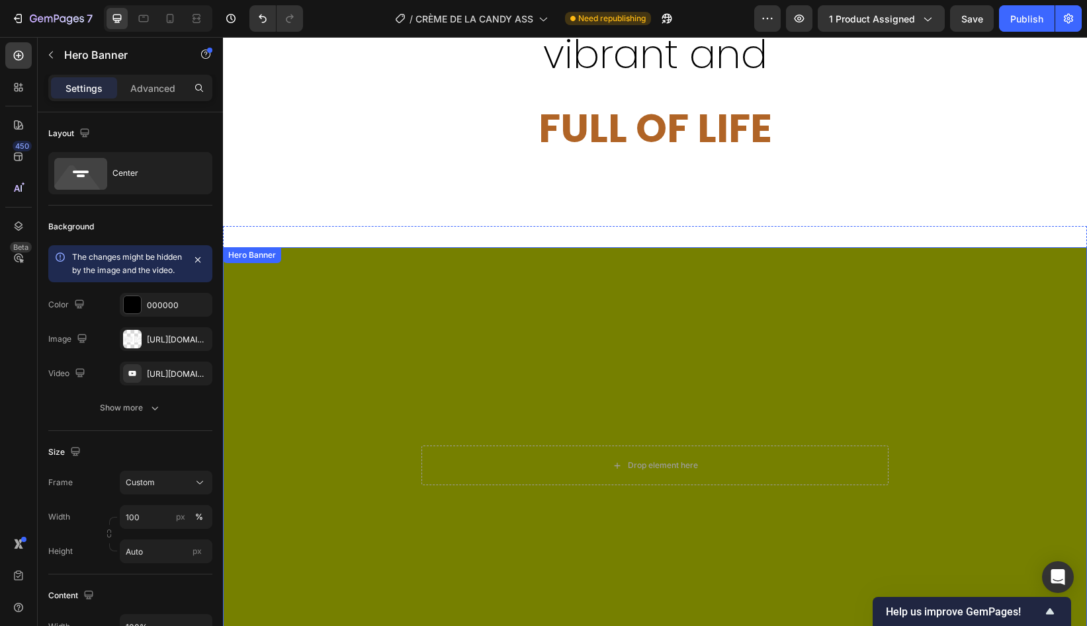
click at [526, 272] on div "Drop element here" at bounding box center [655, 465] width 864 height 437
click at [335, 233] on icon at bounding box center [335, 234] width 9 height 9
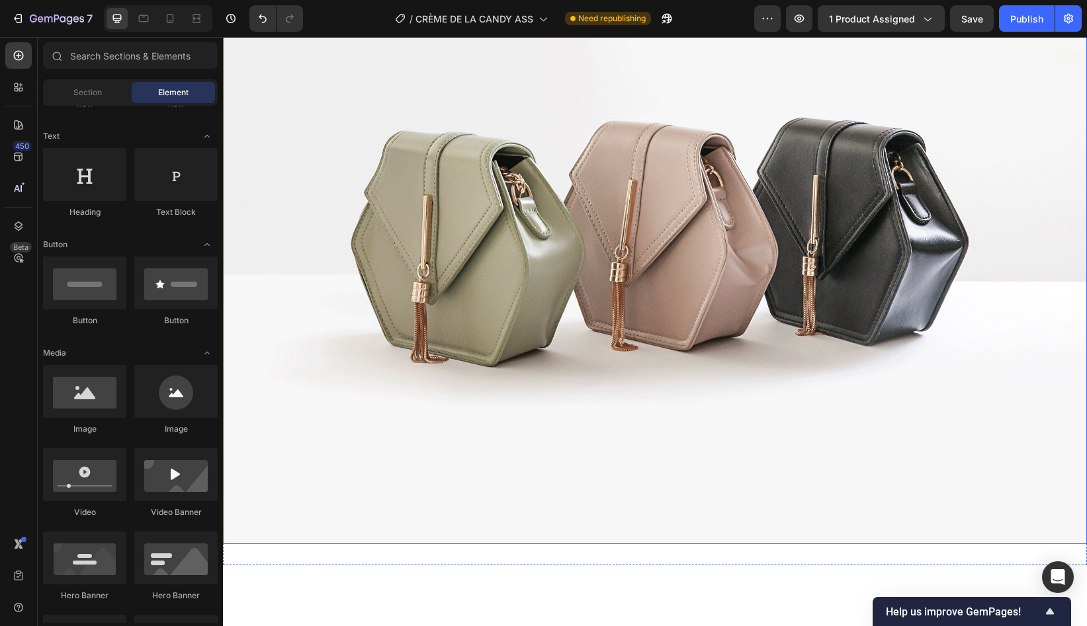
scroll to position [1325, 0]
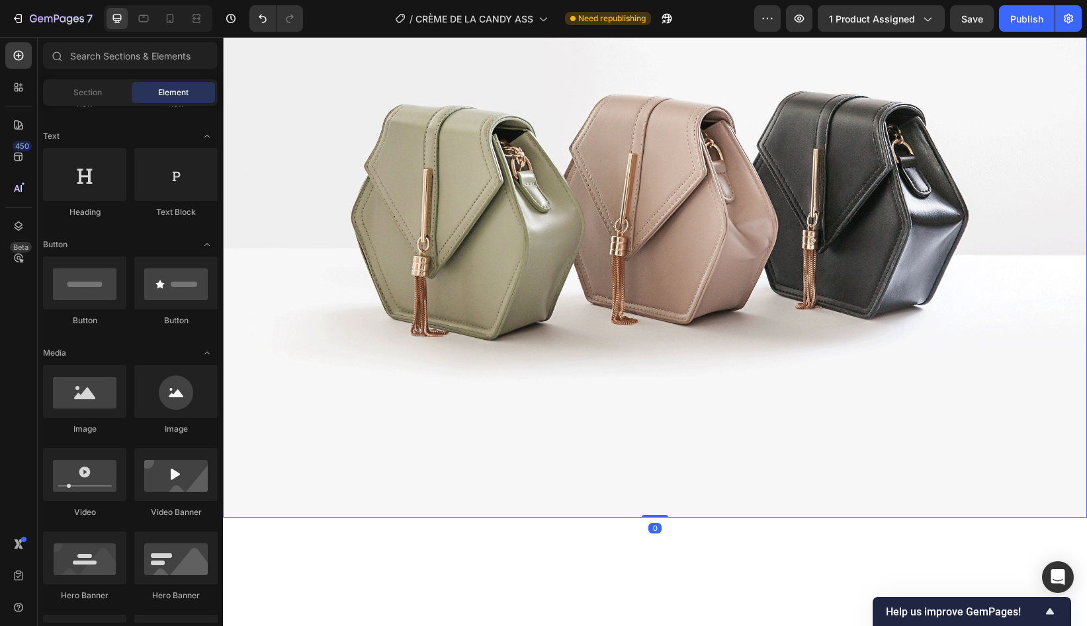
click at [398, 292] on img at bounding box center [655, 194] width 864 height 648
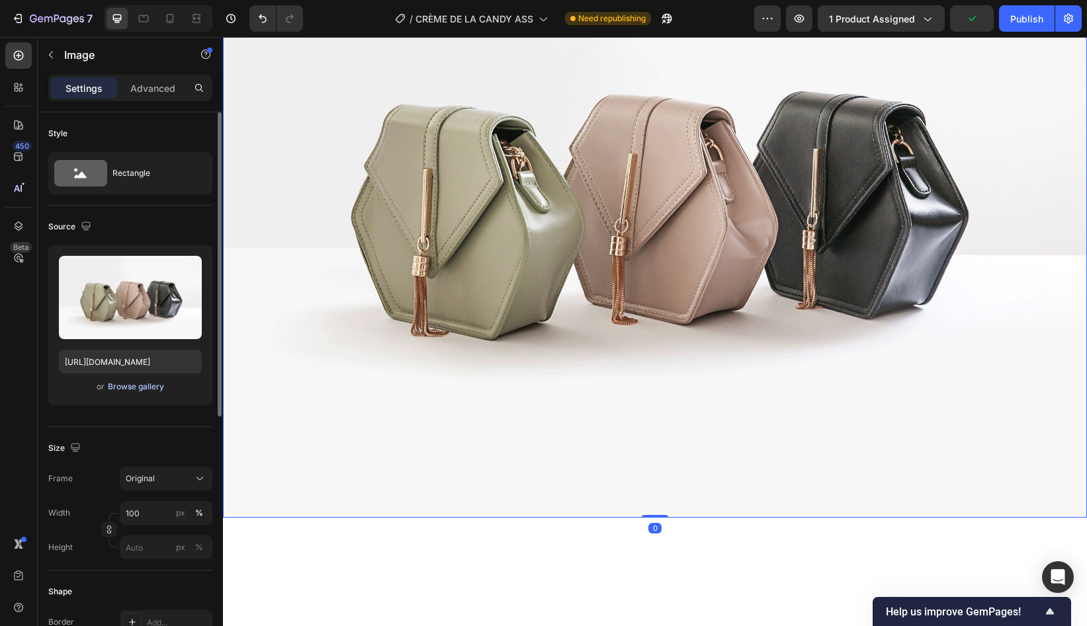
click at [143, 386] on div "Browse gallery" at bounding box center [136, 387] width 56 height 12
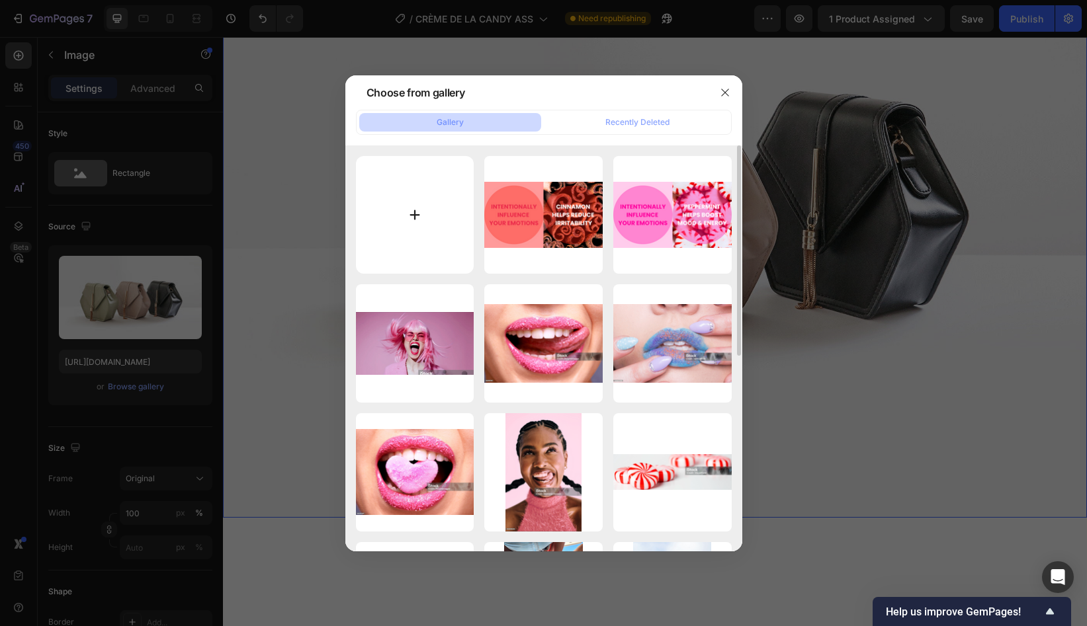
click at [429, 229] on input "file" at bounding box center [415, 215] width 118 height 118
type input "C:\fakepath\Vanilla Relieves.png"
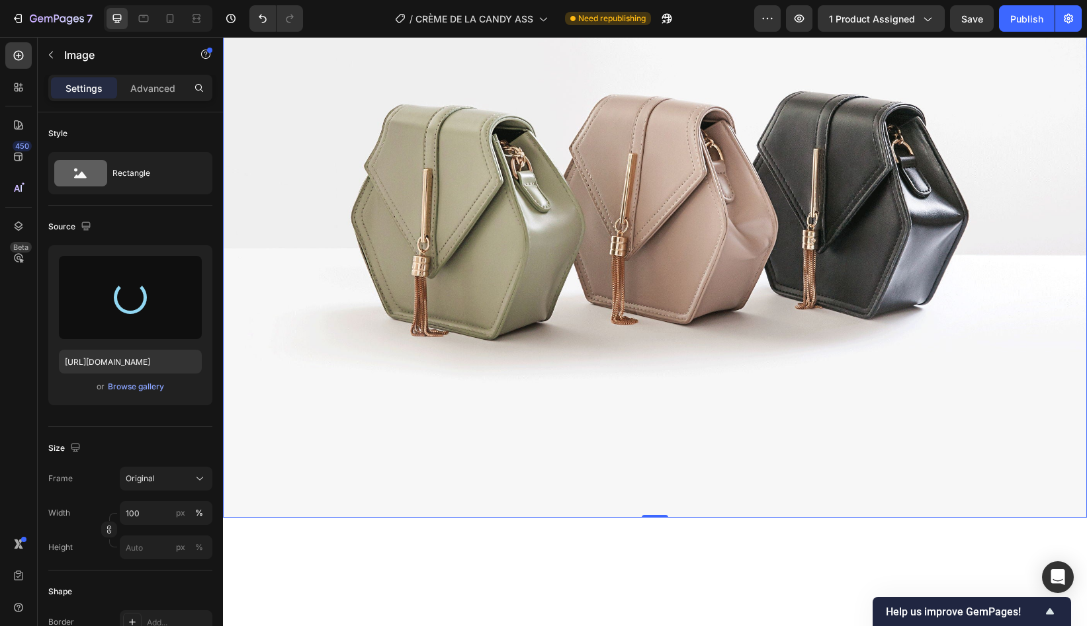
type input "[URL][DOMAIN_NAME]"
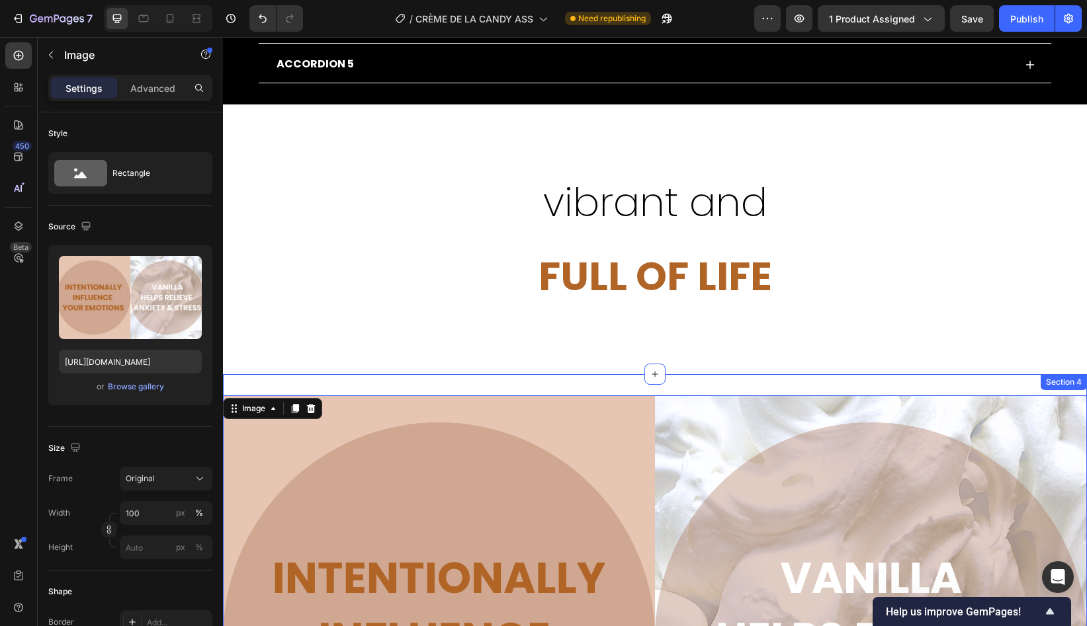
scroll to position [1054, 0]
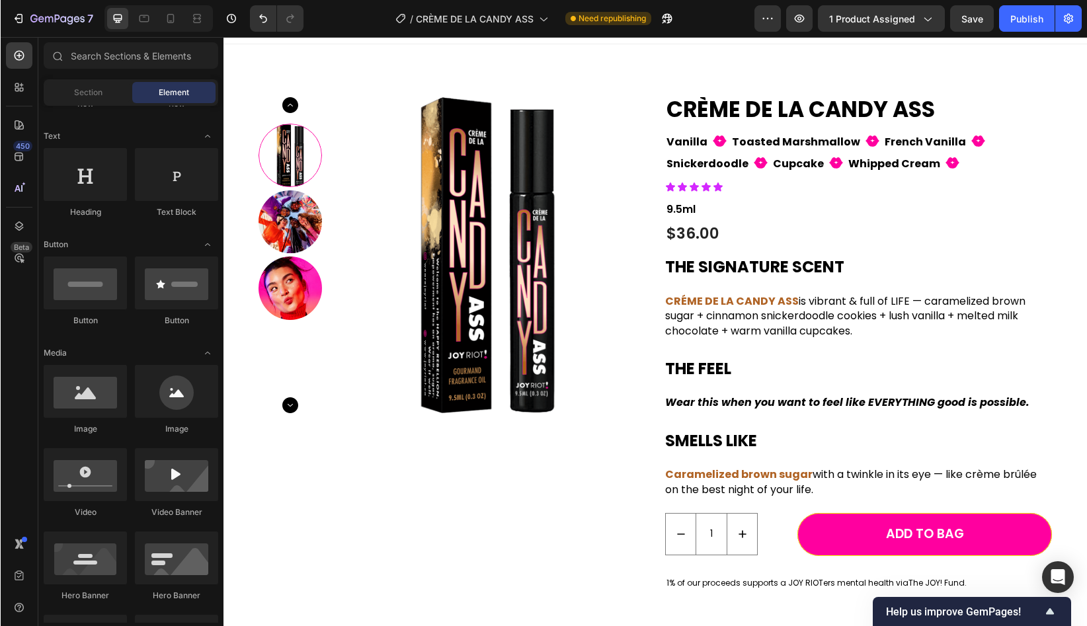
scroll to position [0, 0]
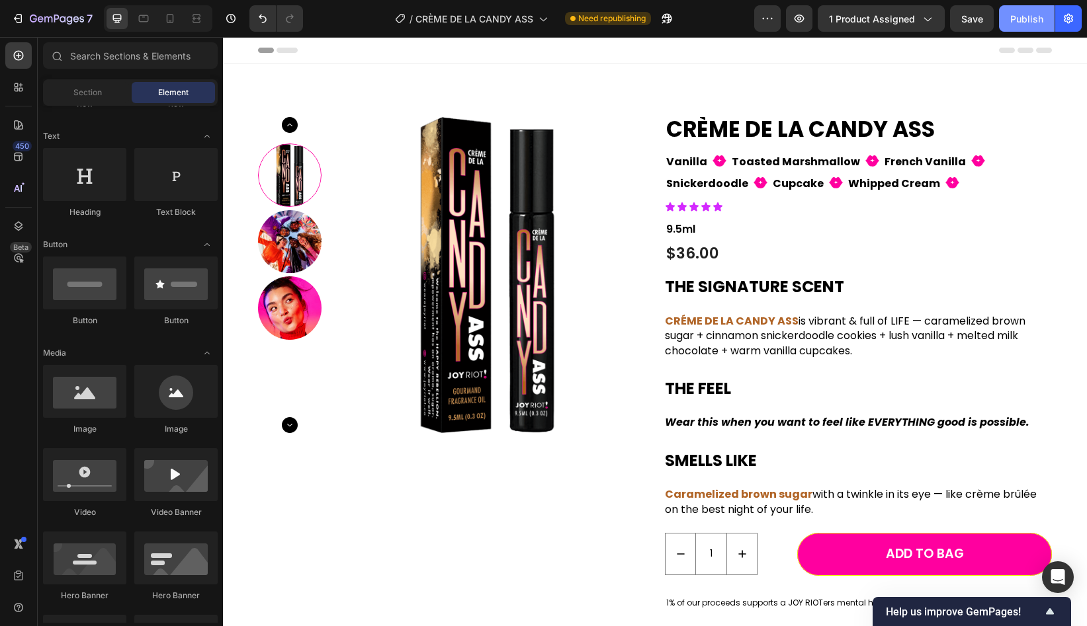
click at [1013, 26] on button "Publish" at bounding box center [1027, 18] width 56 height 26
